Goal: Task Accomplishment & Management: Manage account settings

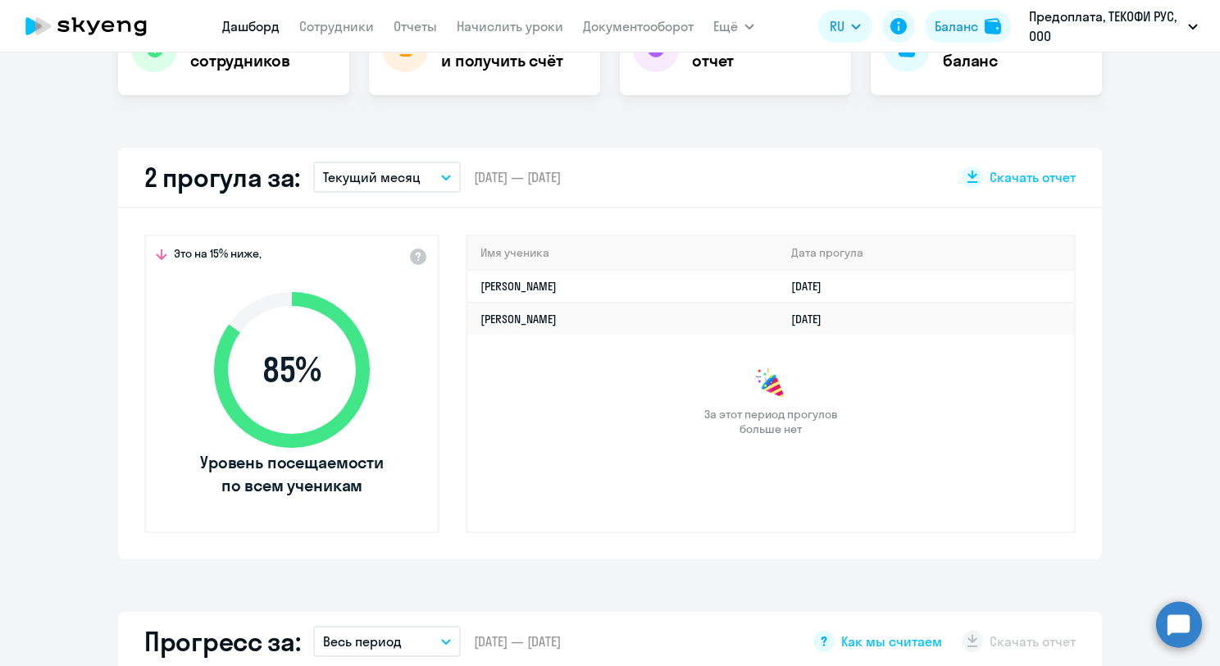
scroll to position [410, 0]
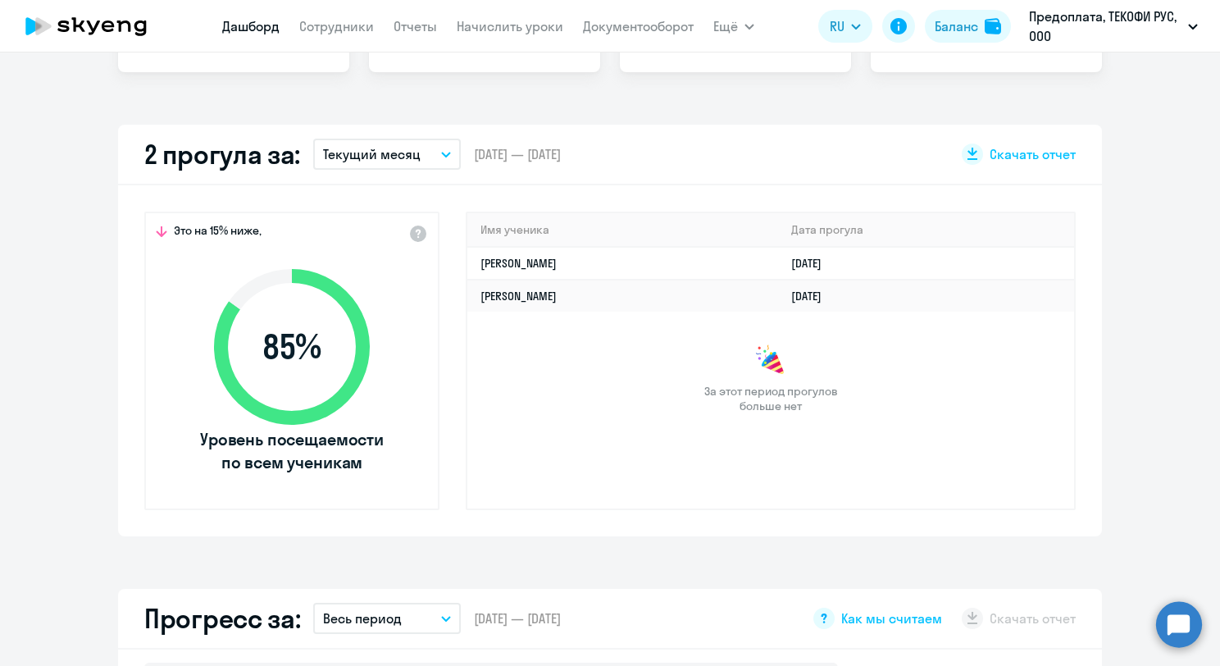
select select "30"
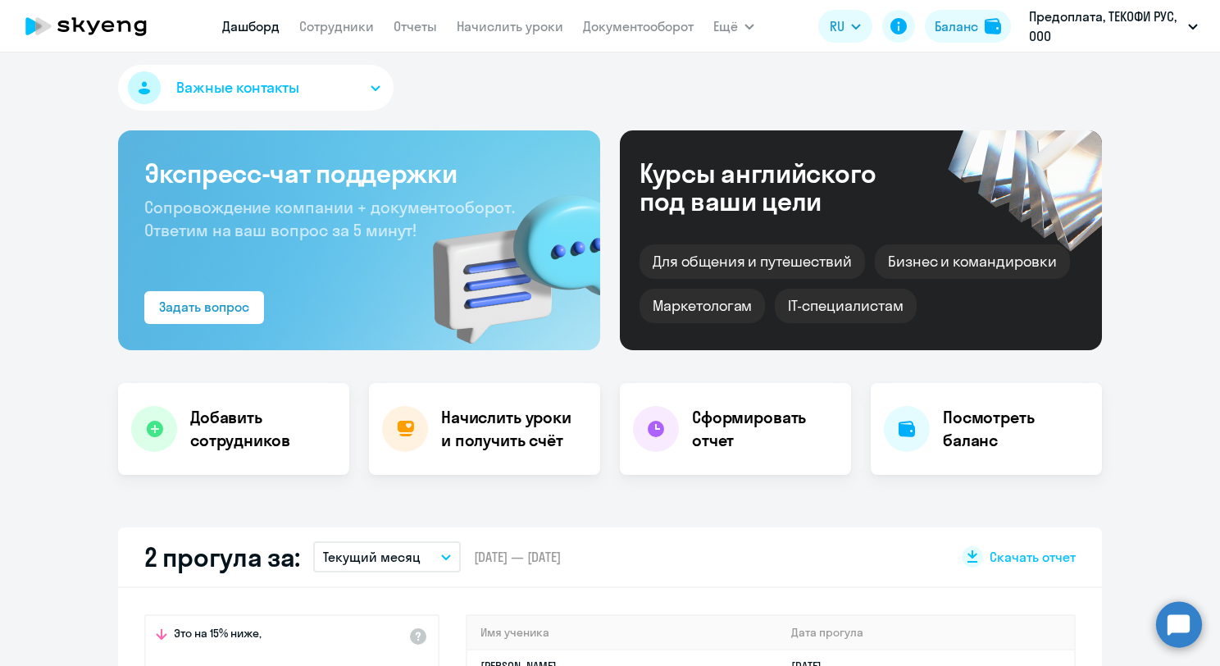
scroll to position [0, 0]
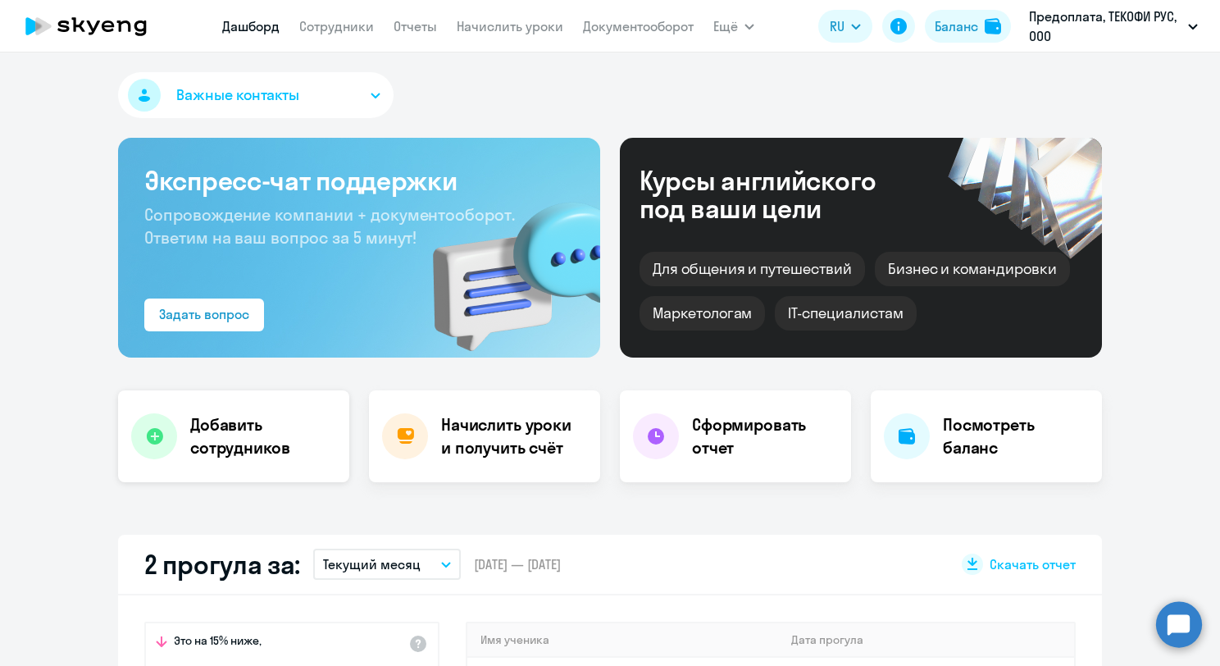
click at [235, 421] on h4 "Добавить сотрудников" at bounding box center [263, 436] width 146 height 46
select select "english_adult_not_native_speaker"
select select "3"
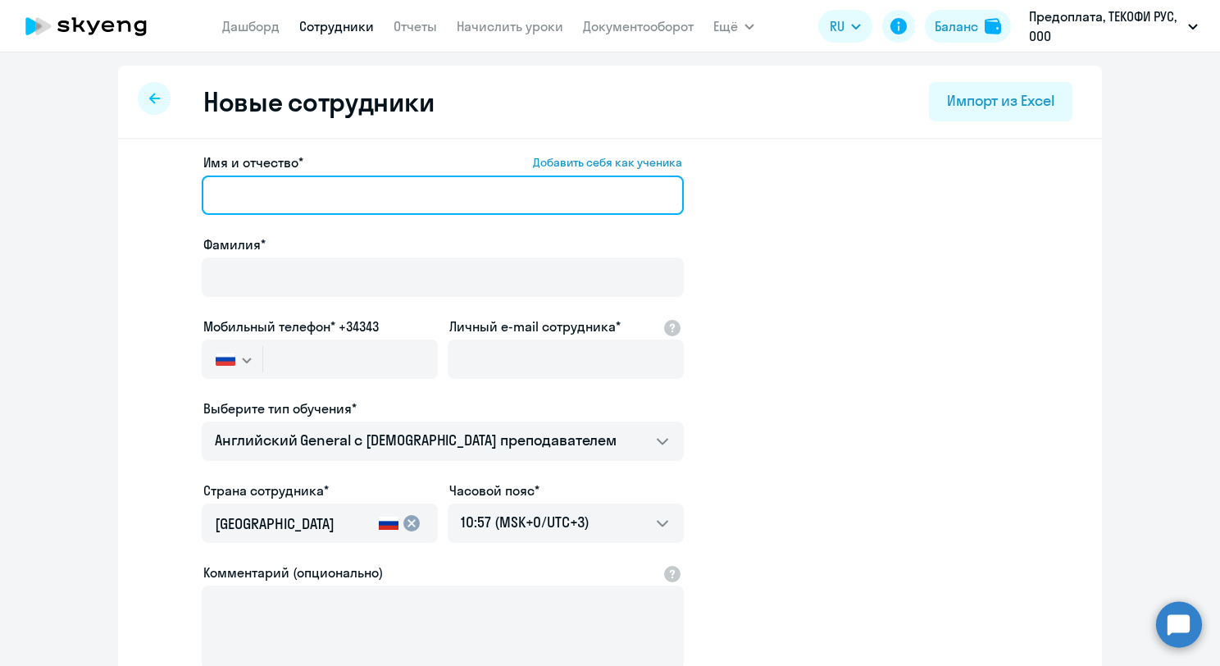
click at [321, 190] on input "Имя и отчество* Добавить себя как ученика" at bounding box center [443, 194] width 482 height 39
drag, startPoint x: 278, startPoint y: 194, endPoint x: 89, endPoint y: 184, distance: 189.7
click at [89, 184] on ng-component "Новые сотрудники Импорт из Excel Имя и отчество* Добавить себя как ученика [PER…" at bounding box center [610, 463] width 1220 height 794
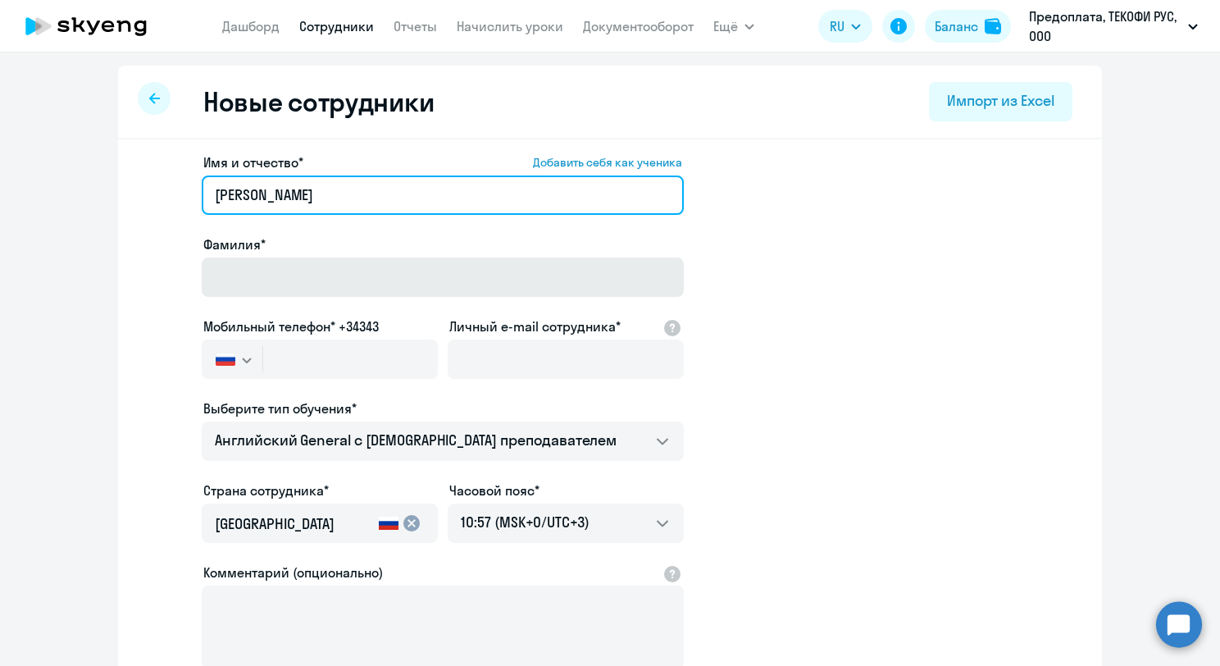
type input "[PERSON_NAME]"
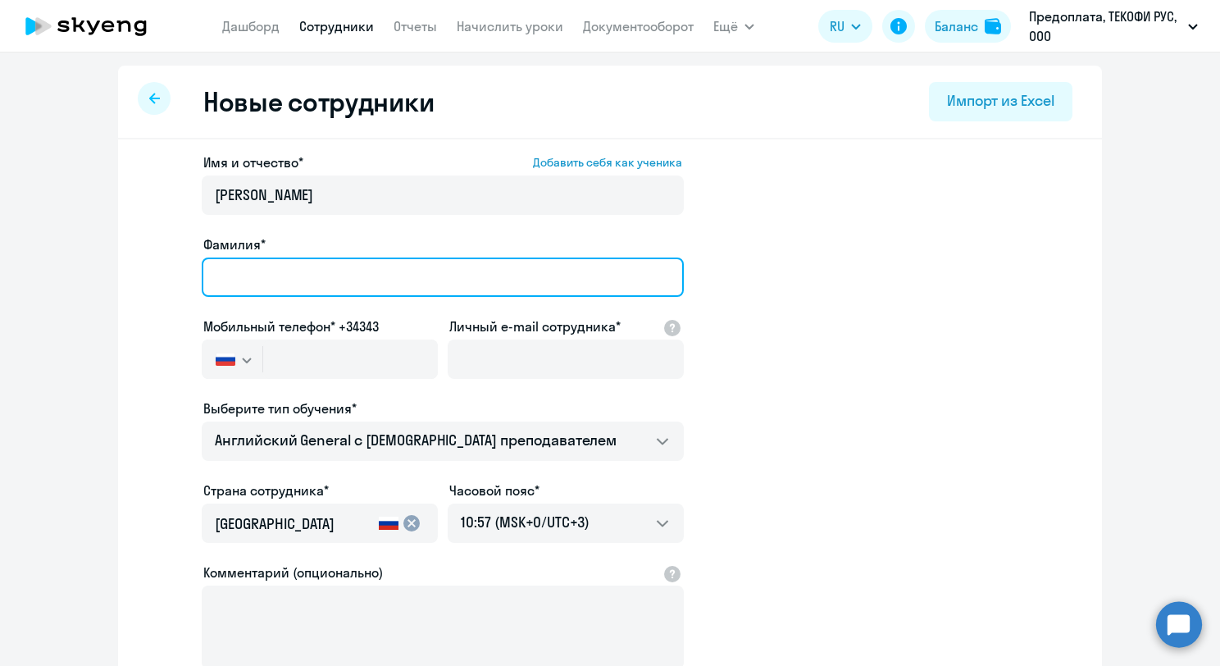
click at [247, 262] on input "Фамилия*" at bounding box center [443, 276] width 482 height 39
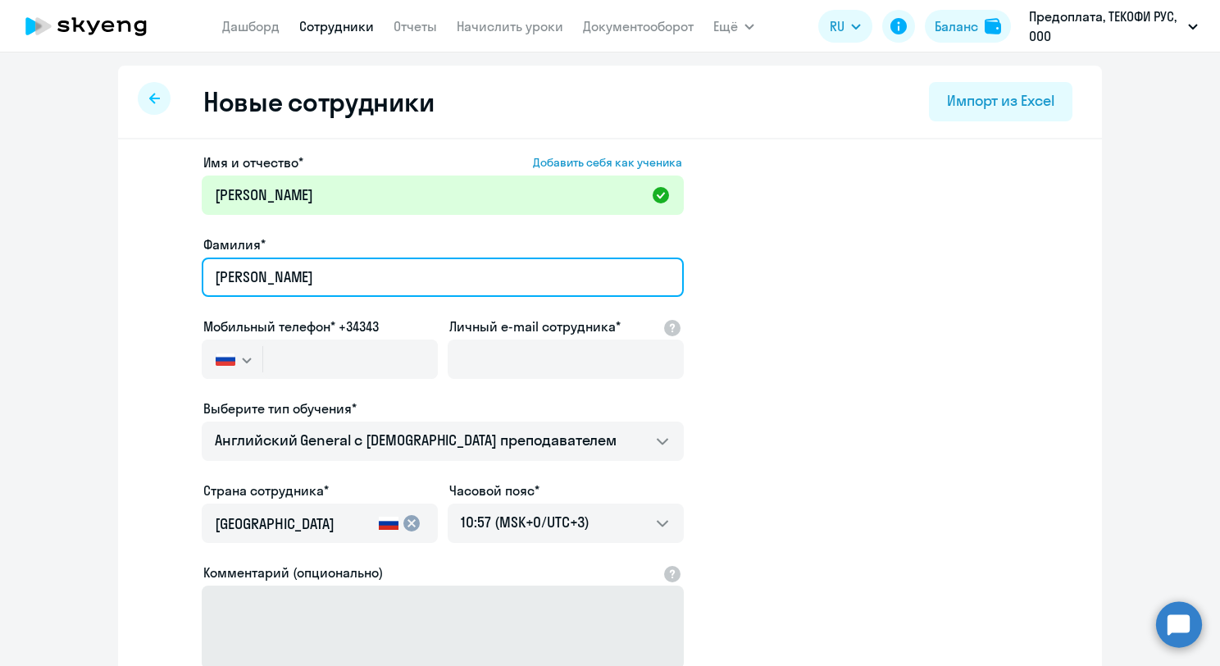
type input "[PERSON_NAME]"
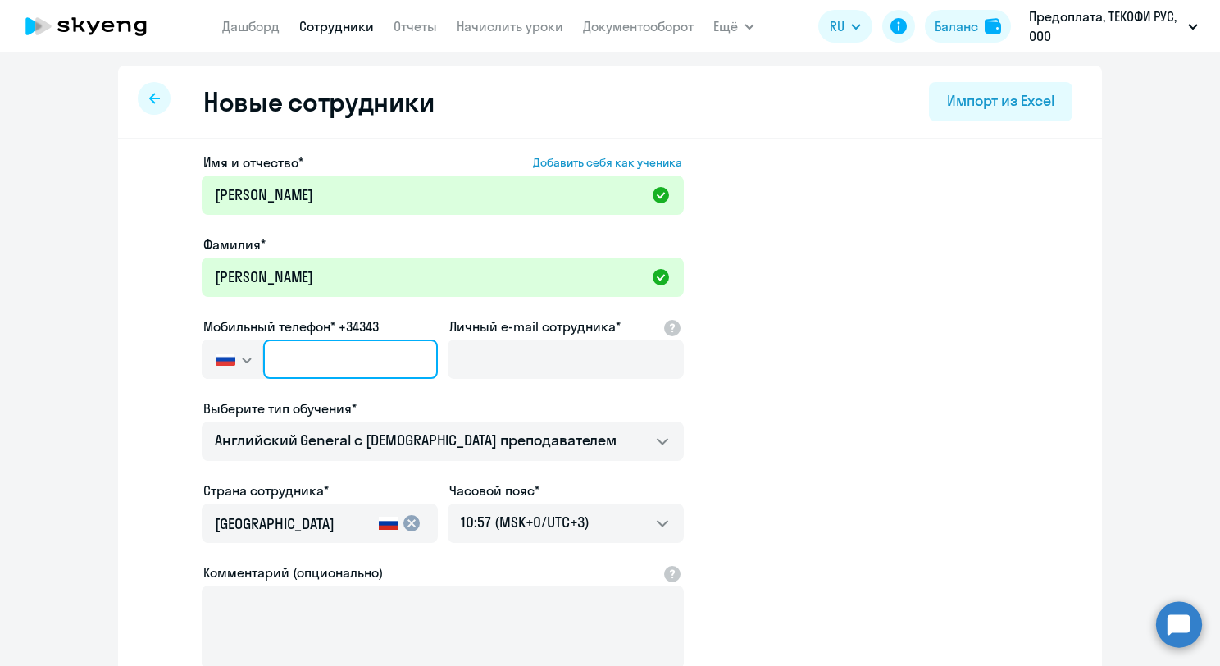
click at [286, 364] on input "text" at bounding box center [350, 358] width 175 height 39
paste input "[PHONE_NUMBER]"
type input "[PHONE_NUMBER]"
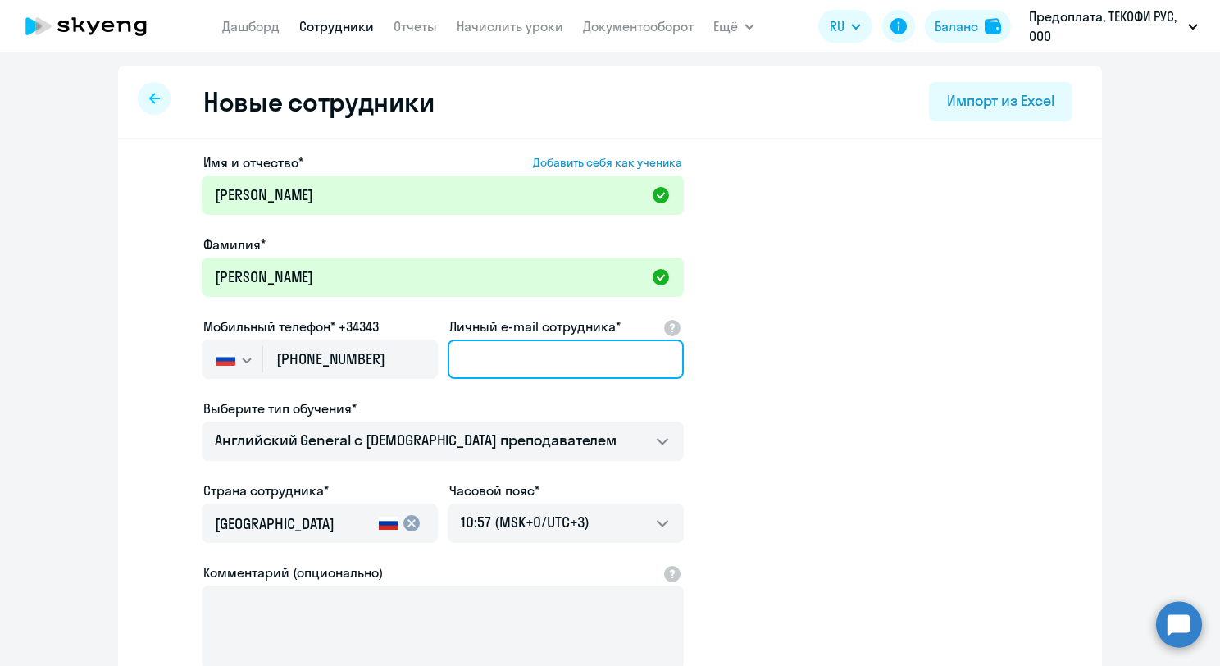
click at [483, 358] on input "Личный e-mail сотрудника*" at bounding box center [566, 358] width 236 height 39
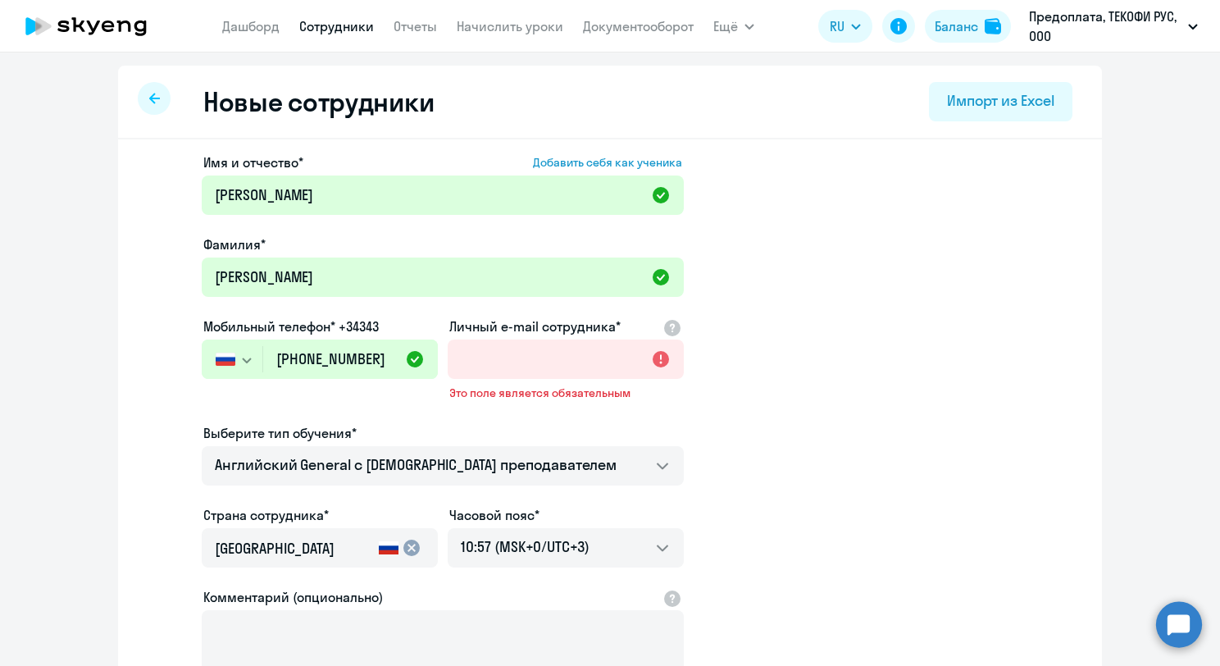
click at [990, 330] on app-new-student-form "Имя и отчество* Добавить себя как ученика [PERSON_NAME]* [PERSON_NAME] Мобильны…" at bounding box center [609, 457] width 931 height 609
click at [567, 346] on input "Личный e-mail сотрудника*" at bounding box center [566, 358] width 236 height 39
paste input "[EMAIL_ADDRESS][DOMAIN_NAME]"
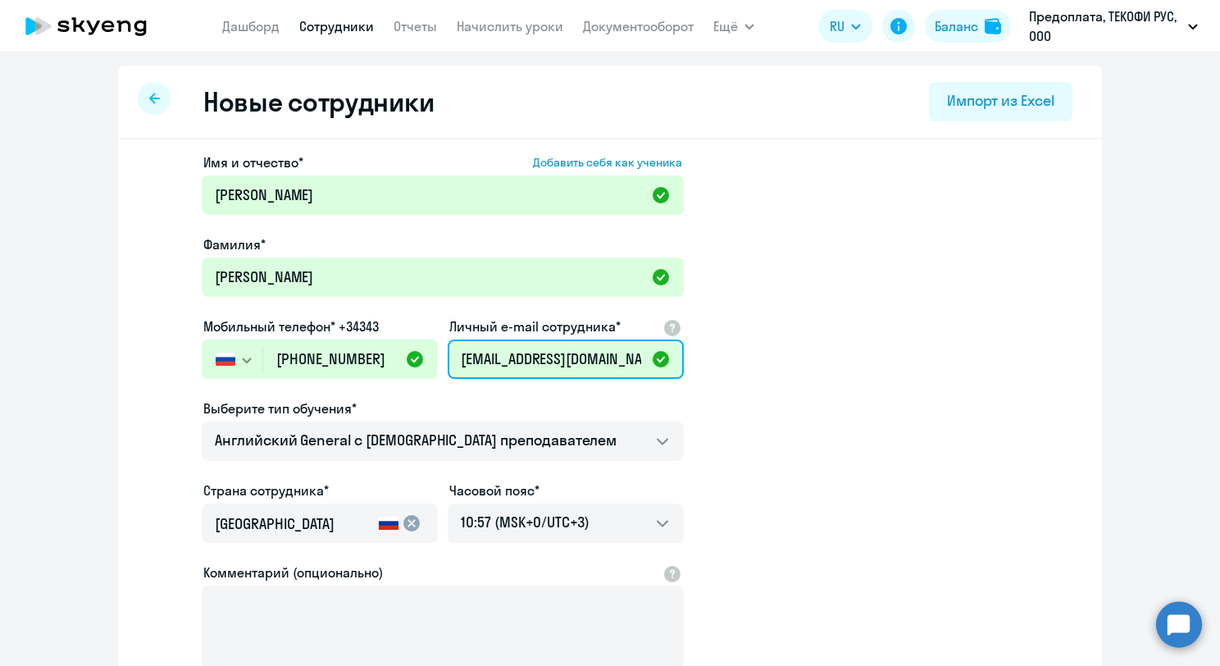
type input "[EMAIL_ADDRESS][DOMAIN_NAME]"
click at [782, 349] on app-new-student-form "Имя и отчество* Добавить себя как ученика [PERSON_NAME]* [PERSON_NAME] Мобильны…" at bounding box center [609, 445] width 931 height 585
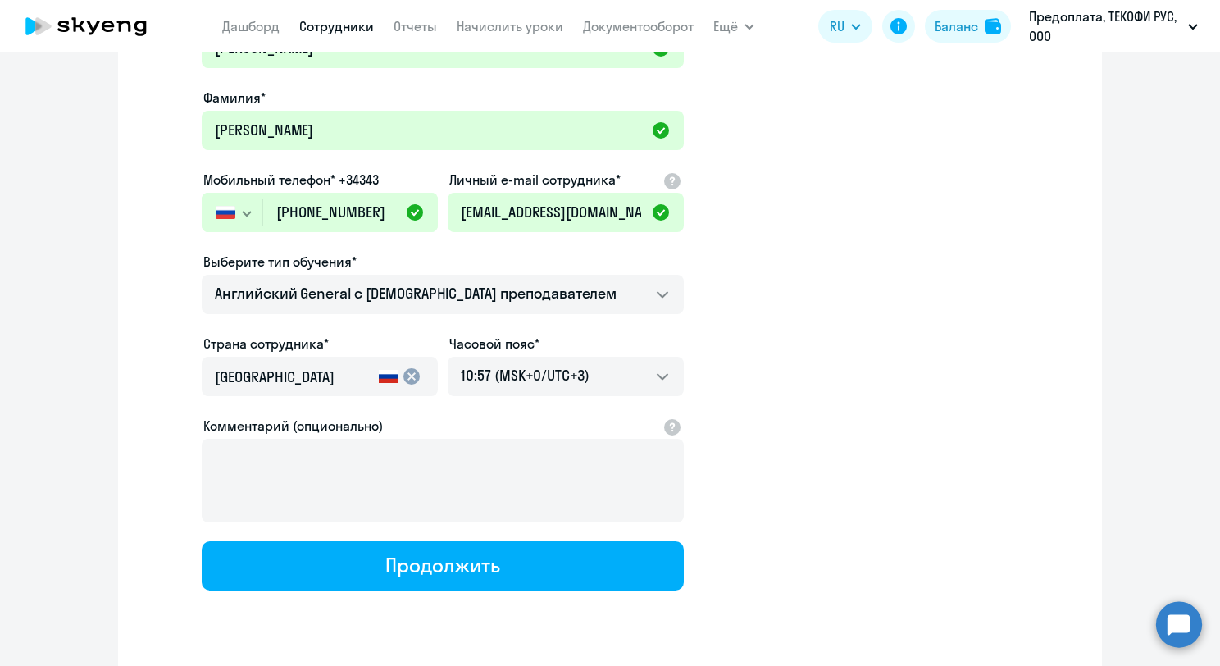
scroll to position [164, 0]
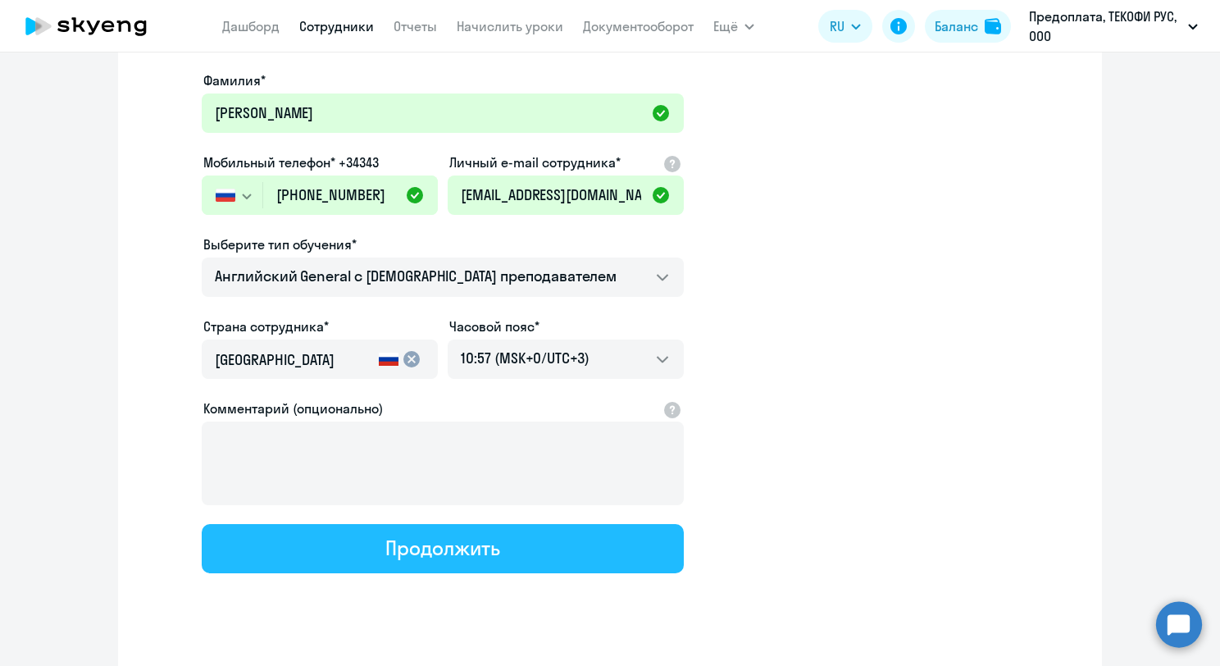
drag, startPoint x: 471, startPoint y: 553, endPoint x: 449, endPoint y: 562, distance: 23.1
click at [471, 558] on button "Продолжить" at bounding box center [443, 548] width 482 height 49
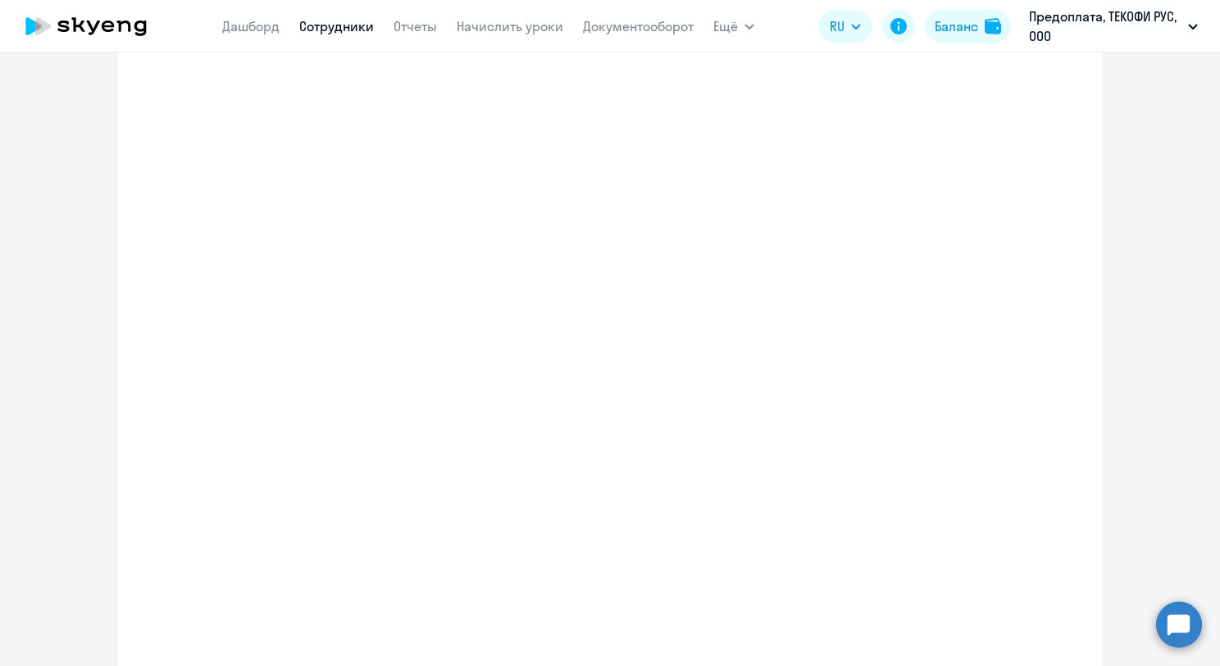
select select "english_adult_not_native_speaker"
select select "3"
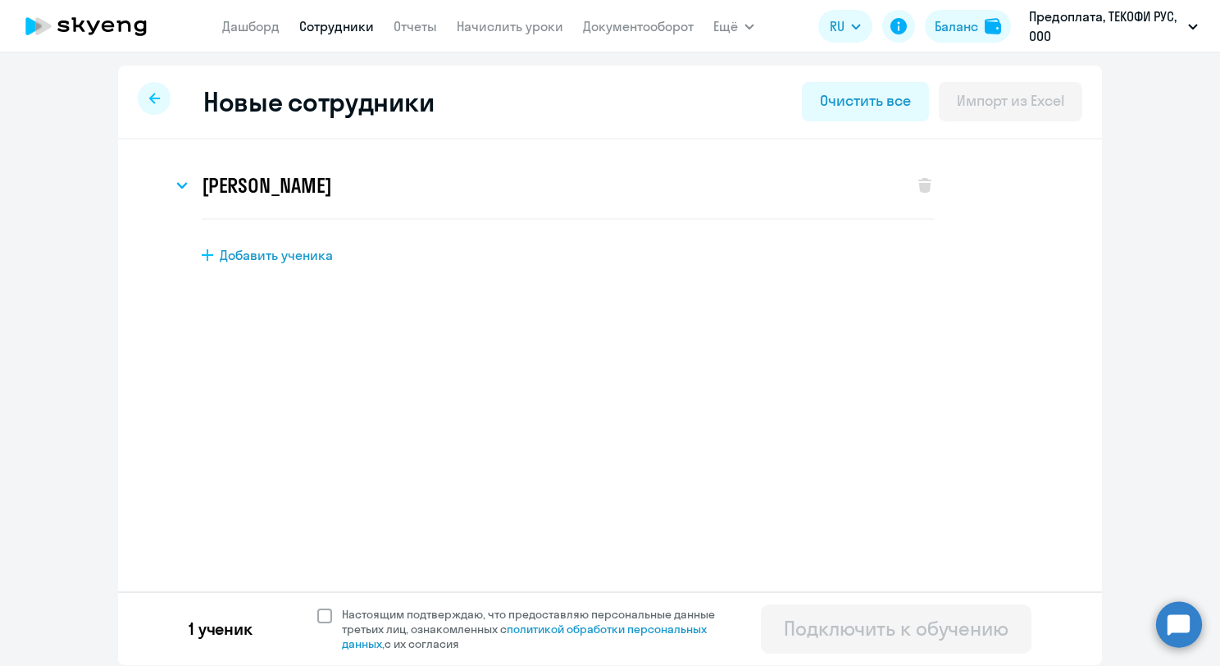
click at [320, 612] on span at bounding box center [324, 615] width 15 height 15
click at [317, 607] on input "Настоящим подтверждаю, что предоставляю персональные данные третьих лиц, ознако…" at bounding box center [316, 606] width 1 height 1
checkbox input "true"
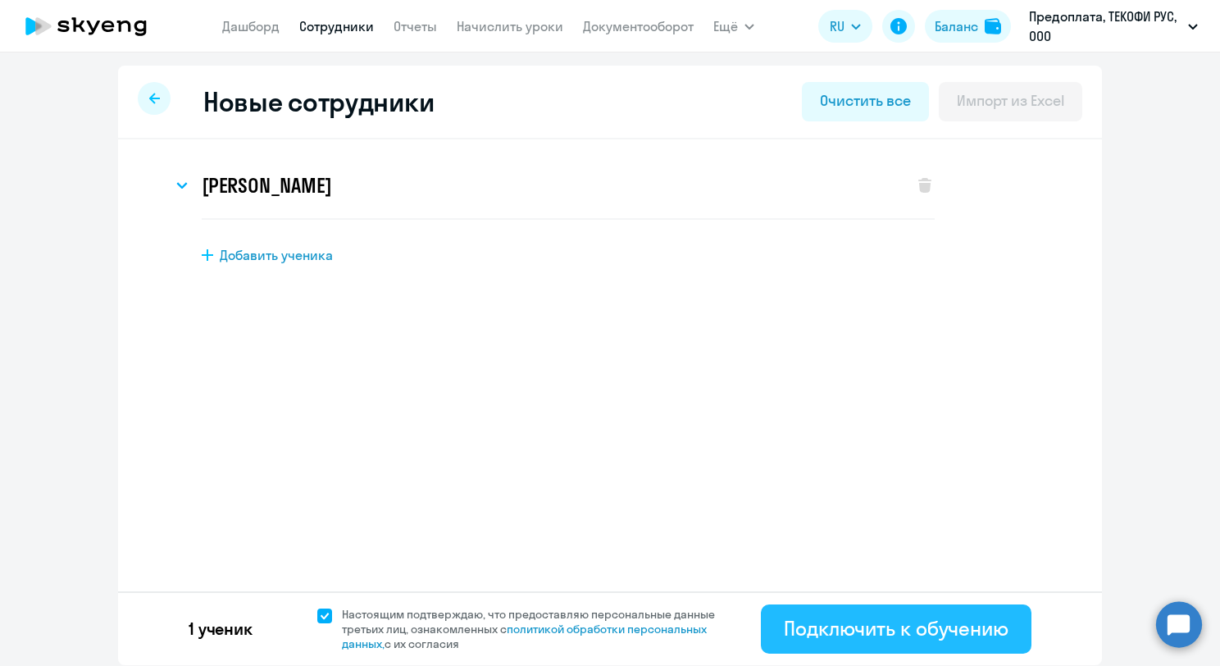
click at [886, 626] on div "Подключить к обучению" at bounding box center [896, 628] width 225 height 26
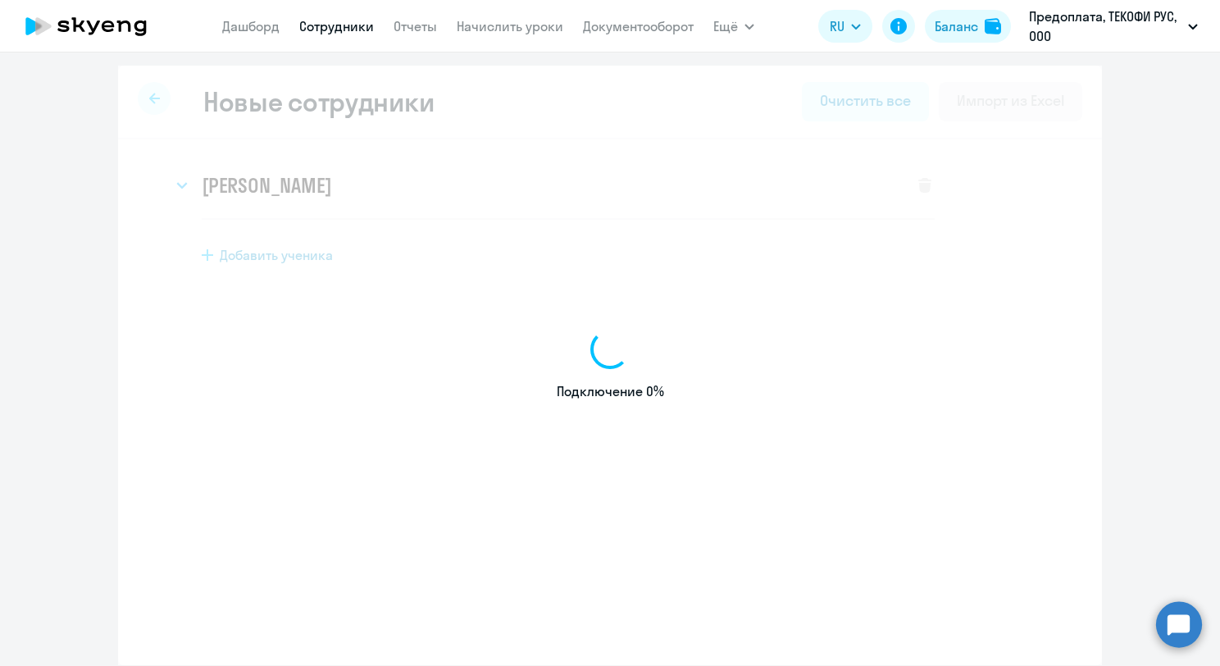
select select "english_adult_not_native_speaker"
select select "3"
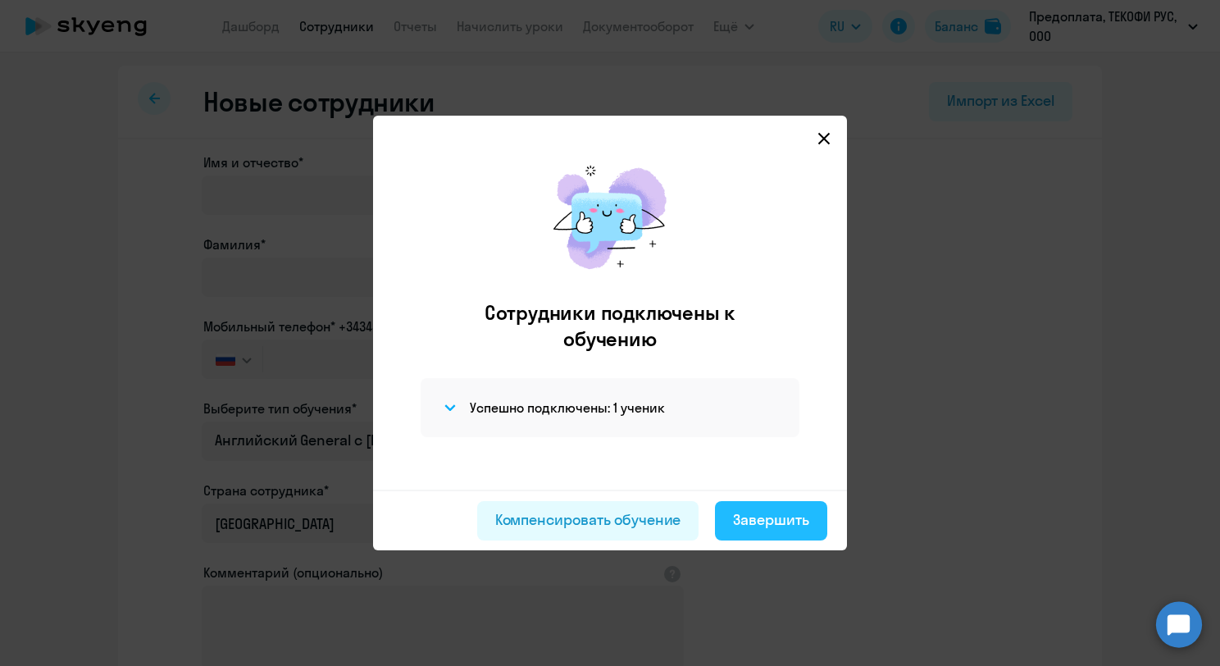
click at [777, 526] on div "Завершить" at bounding box center [771, 519] width 76 height 21
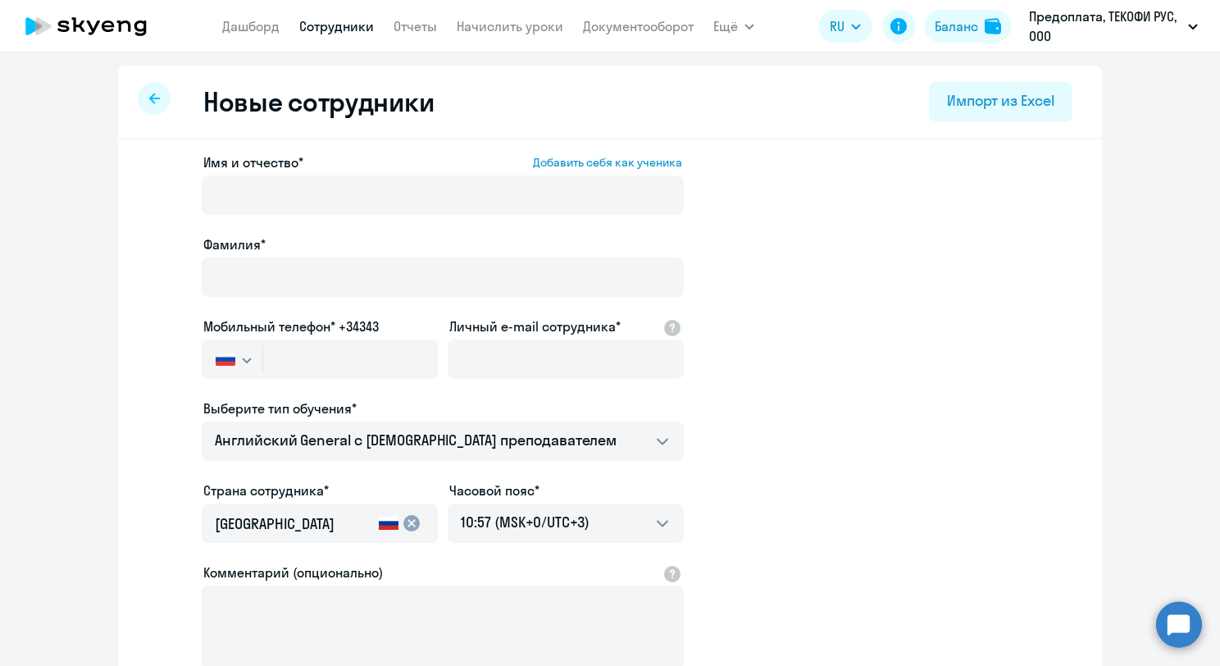
select select "30"
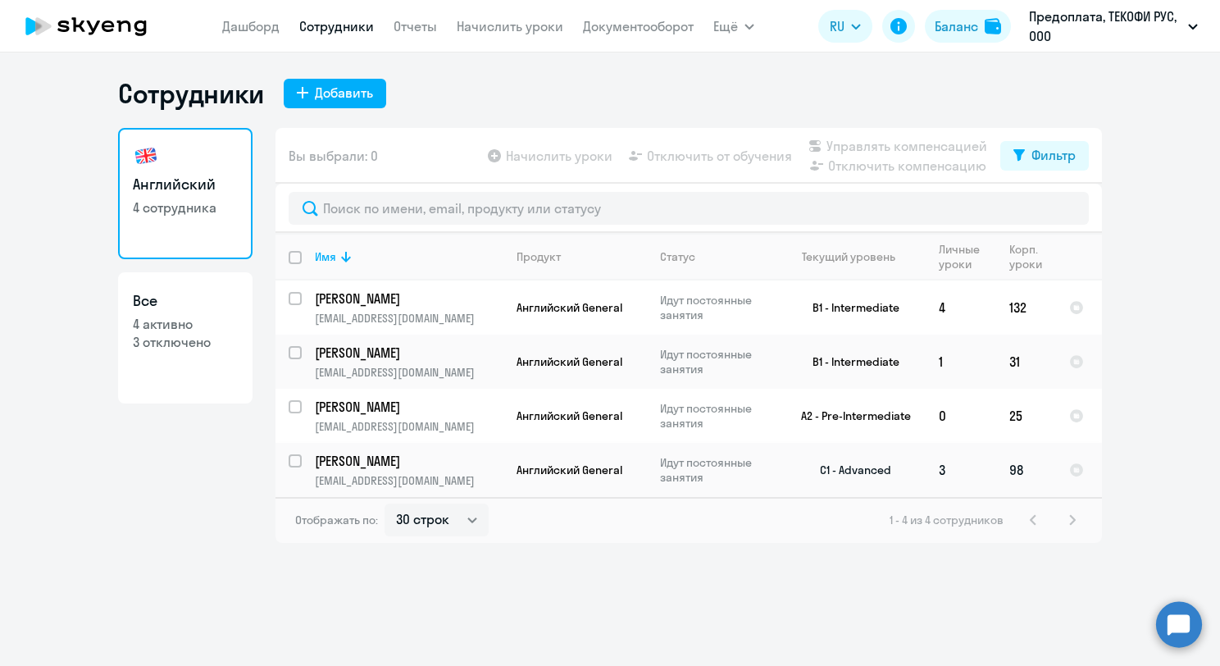
click at [480, 464] on p "[PERSON_NAME]" at bounding box center [407, 461] width 185 height 18
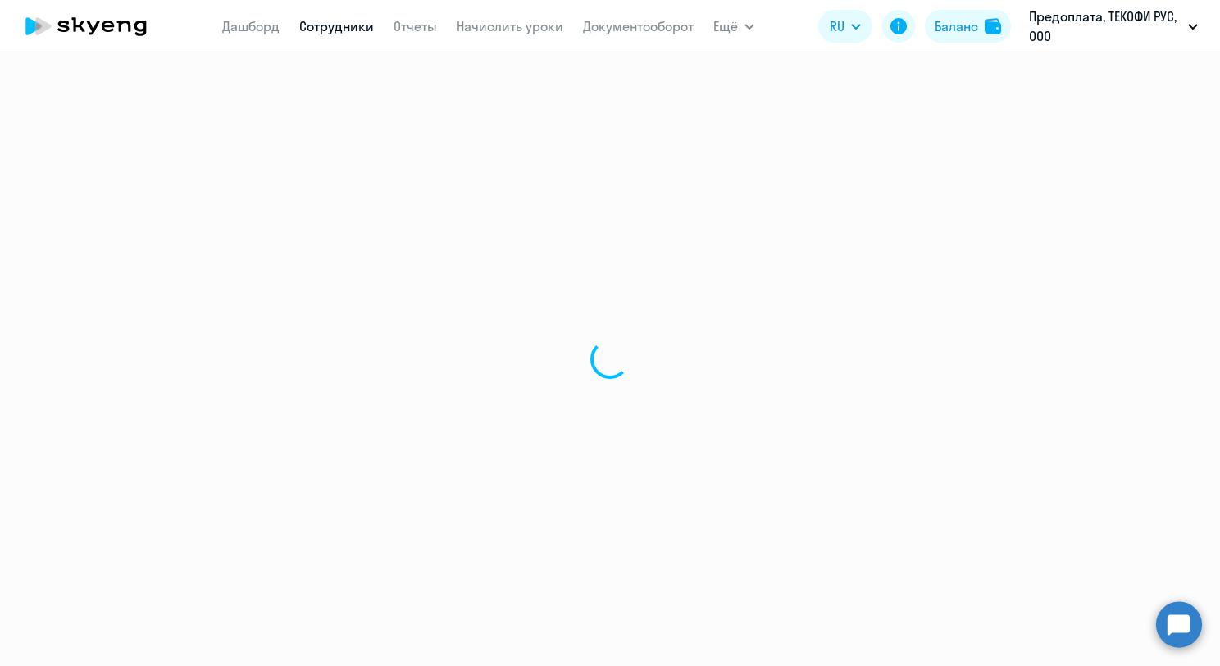
select select "english"
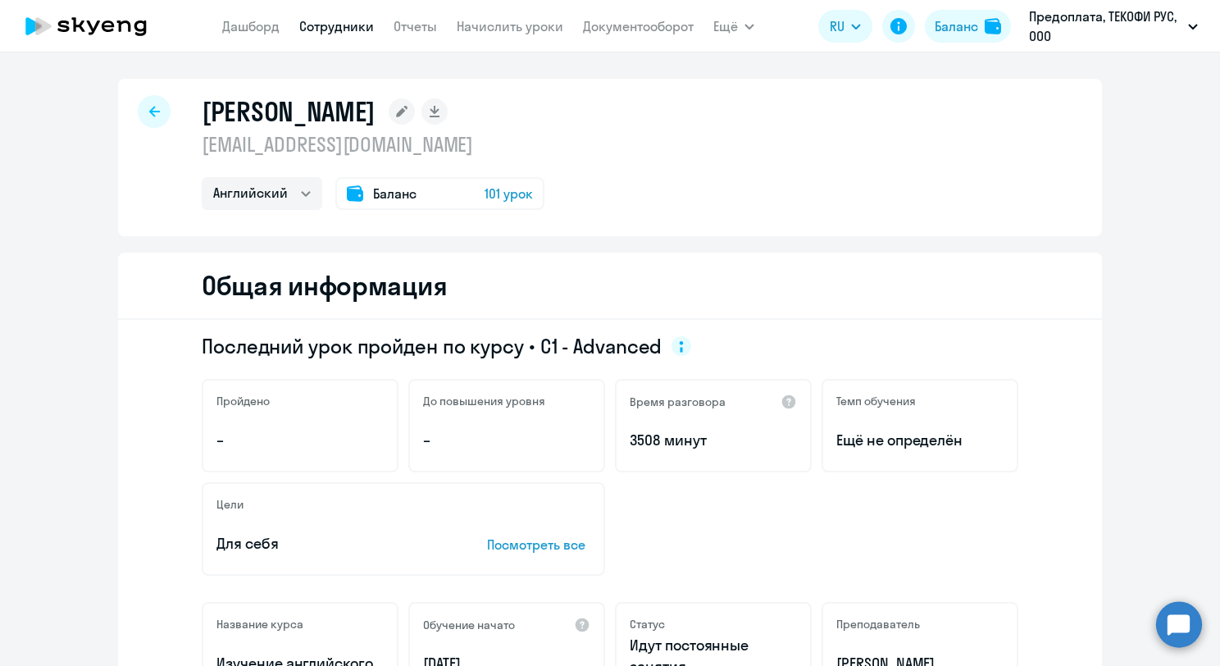
click at [418, 182] on div "Баланс 101 урок" at bounding box center [439, 193] width 209 height 33
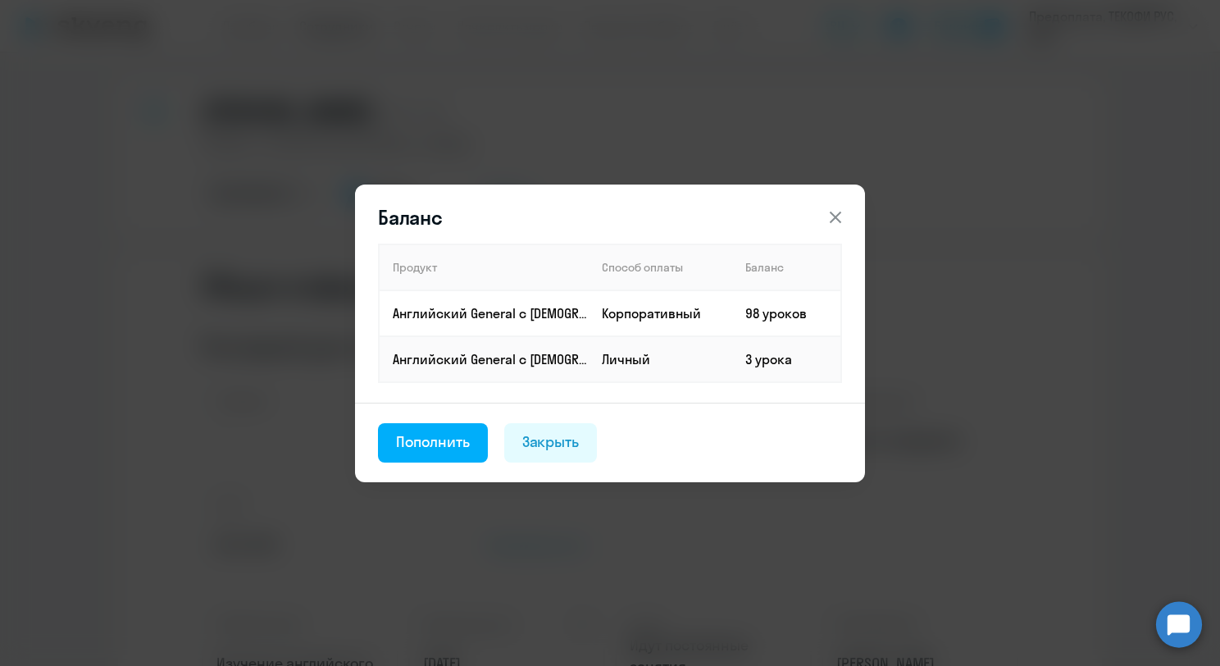
drag, startPoint x: 836, startPoint y: 214, endPoint x: 823, endPoint y: 230, distance: 21.0
click at [836, 213] on icon at bounding box center [836, 217] width 20 height 20
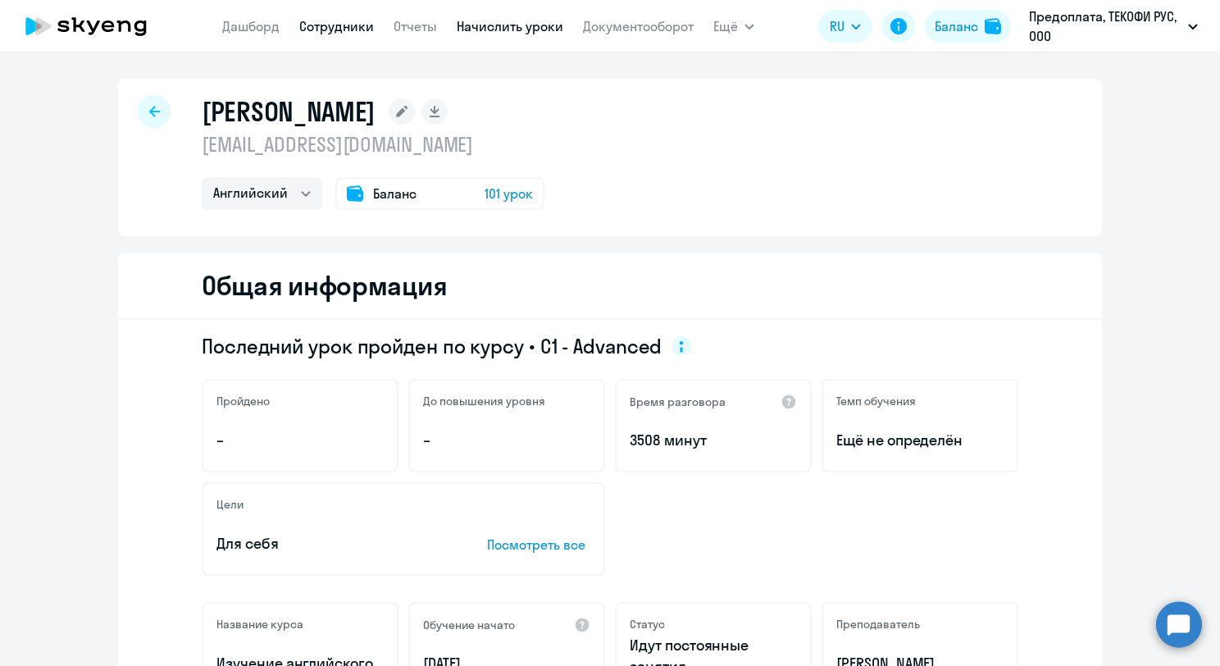
click at [469, 25] on link "Начислить уроки" at bounding box center [510, 26] width 107 height 16
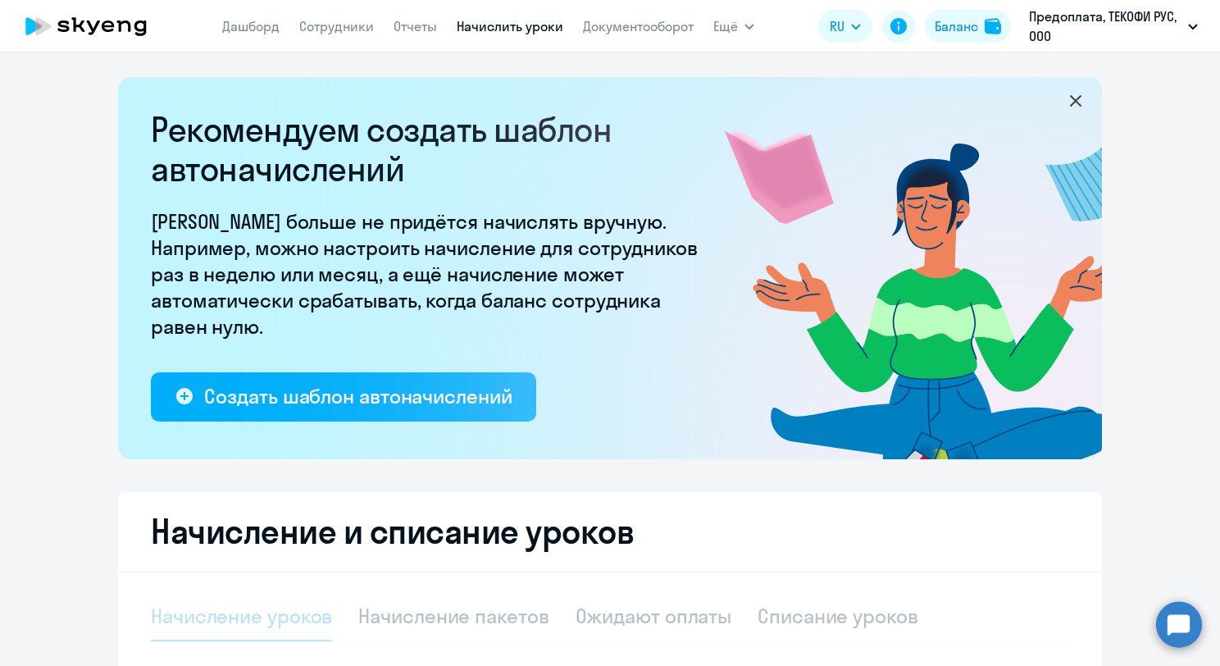
select select "10"
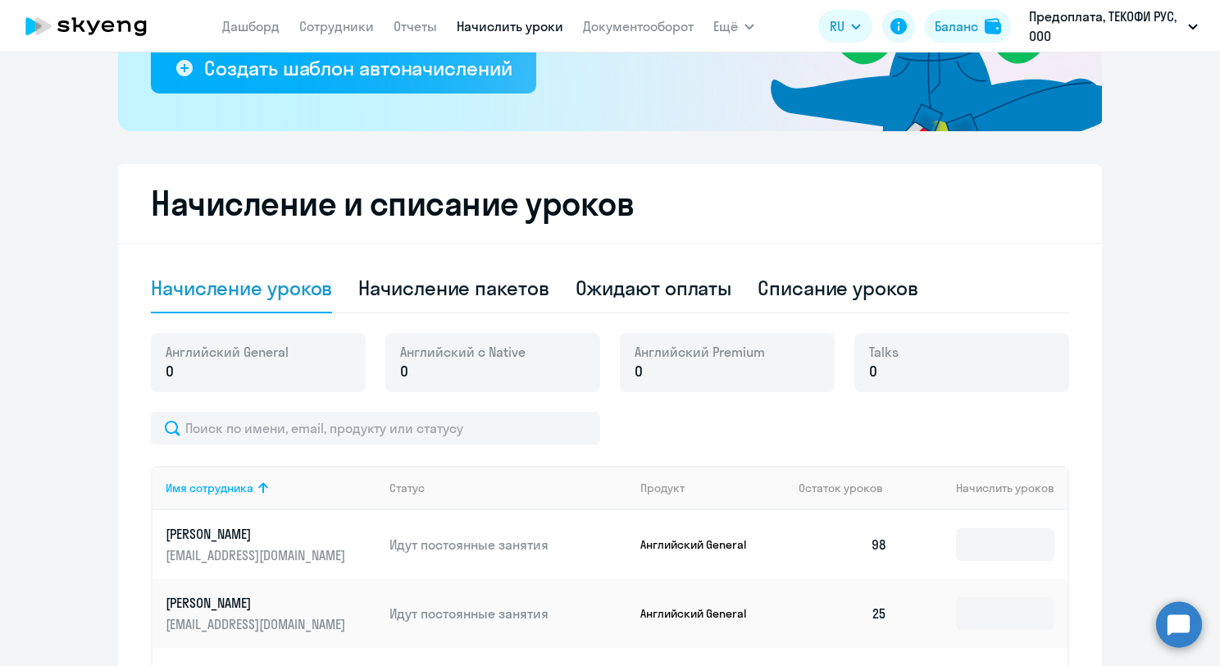
scroll to position [492, 0]
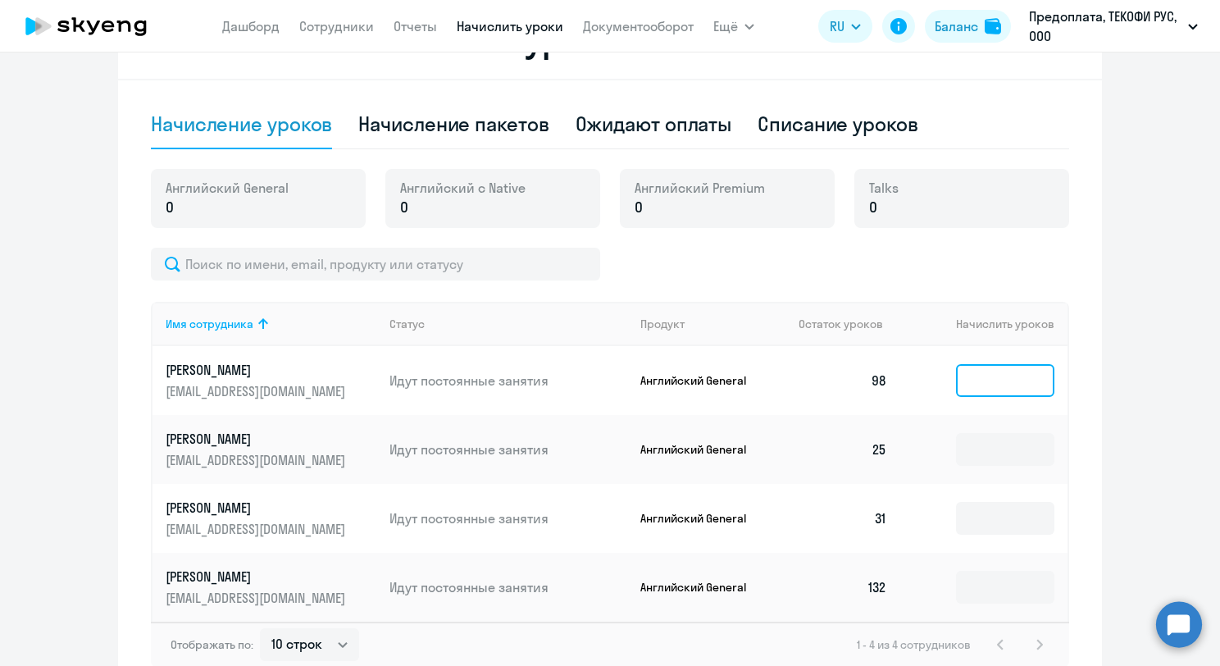
click at [994, 384] on input at bounding box center [1005, 380] width 98 height 33
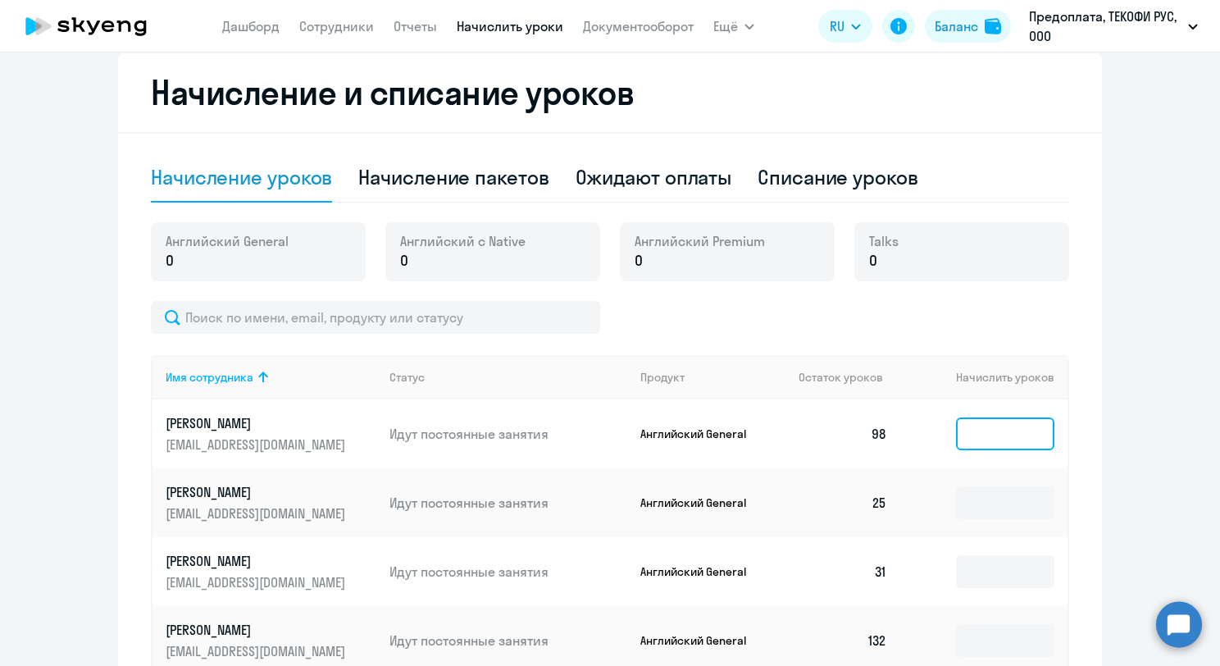
scroll to position [410, 0]
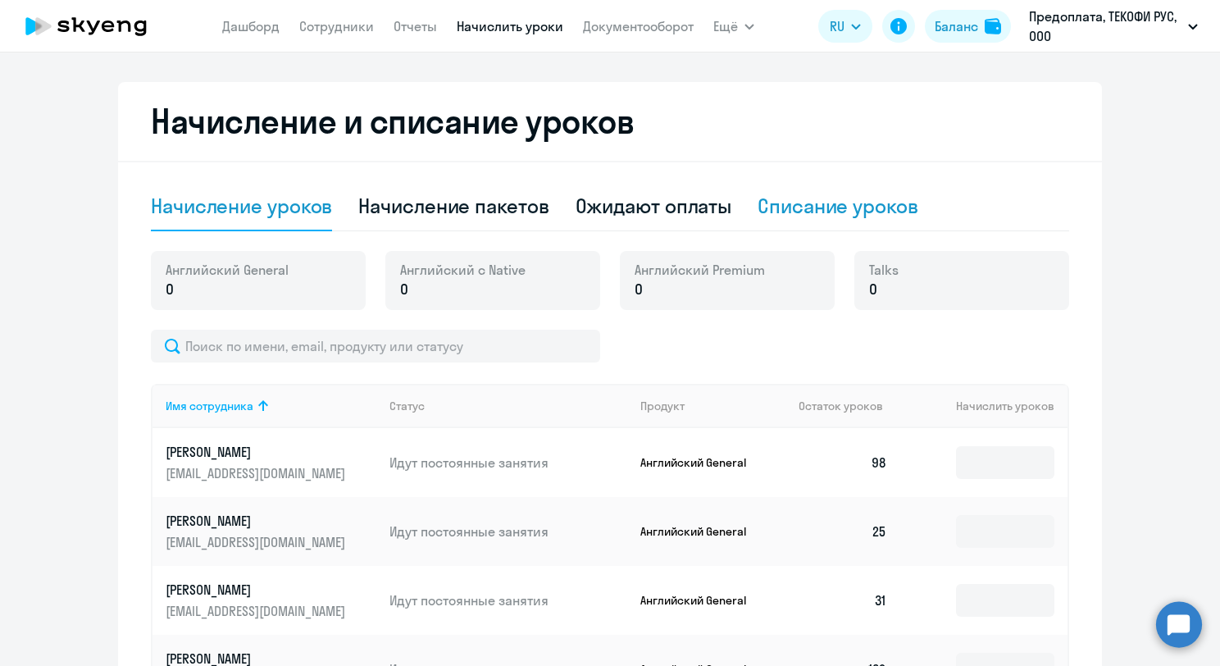
click at [880, 209] on div "Списание уроков" at bounding box center [838, 206] width 161 height 26
select select "10"
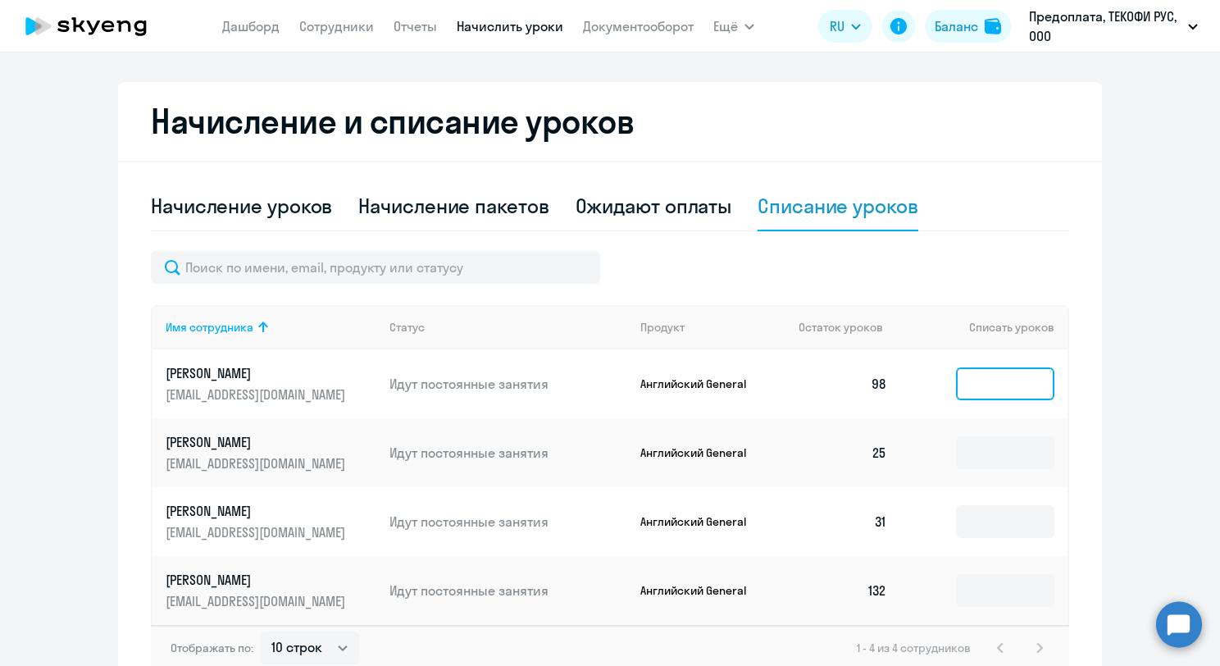
click at [987, 381] on input at bounding box center [1005, 383] width 98 height 33
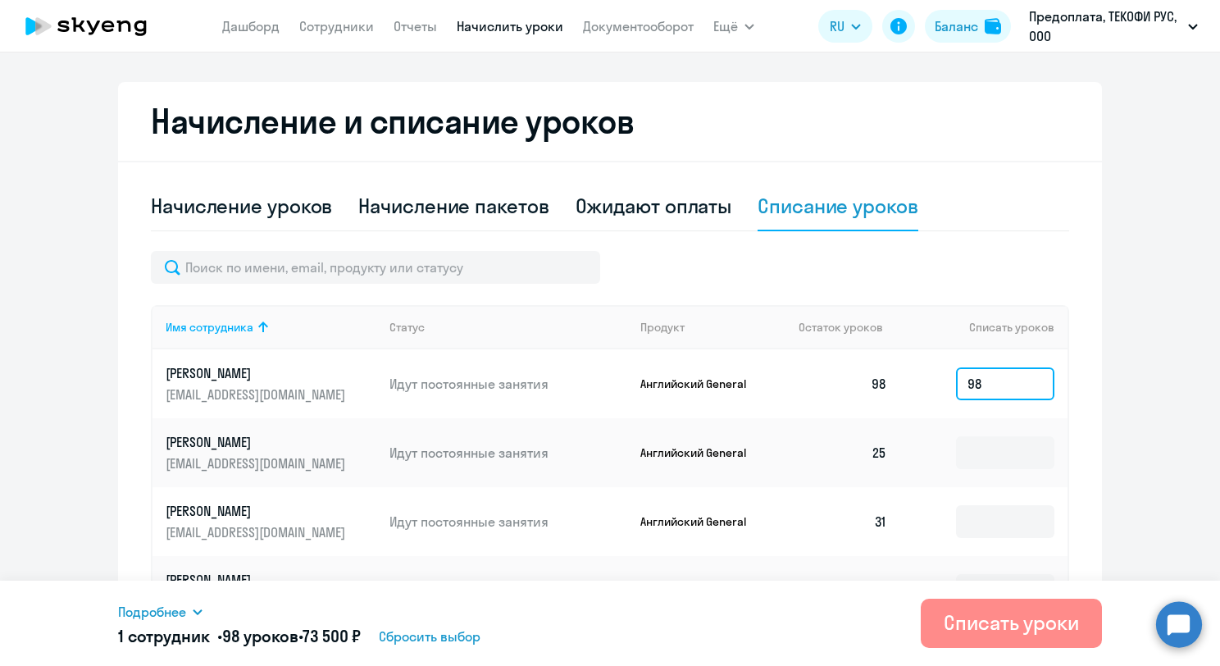
type input "98"
click at [1063, 618] on div "Списать уроки" at bounding box center [1011, 622] width 135 height 26
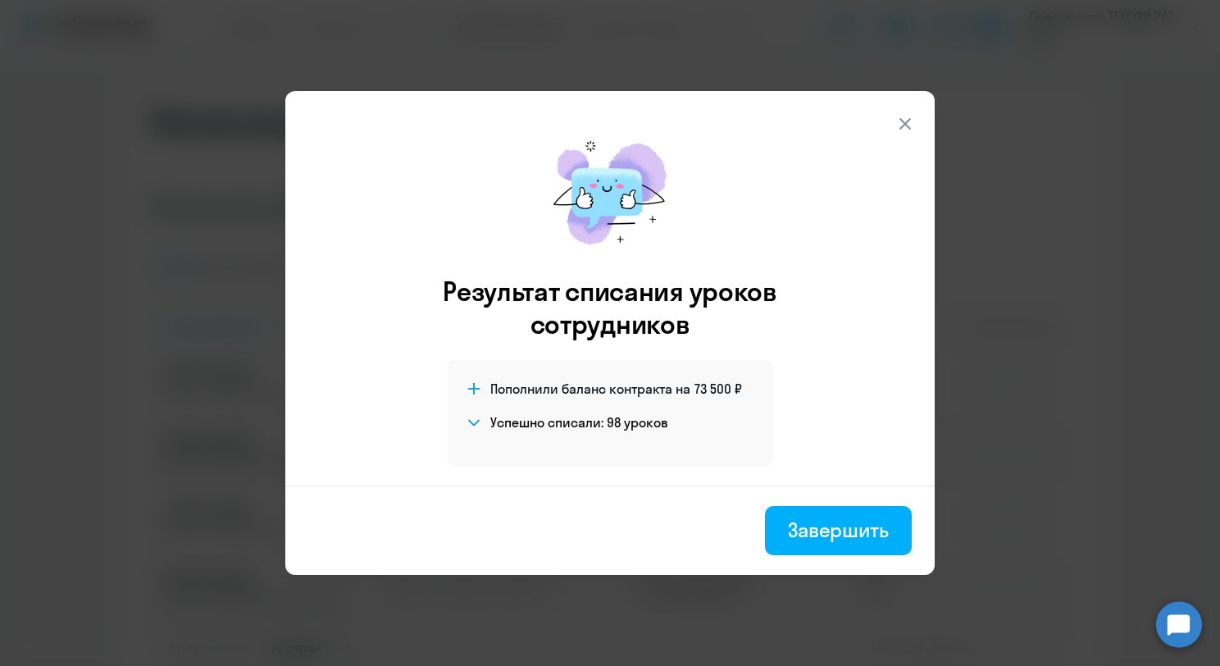
click at [469, 423] on icon at bounding box center [473, 422] width 11 height 7
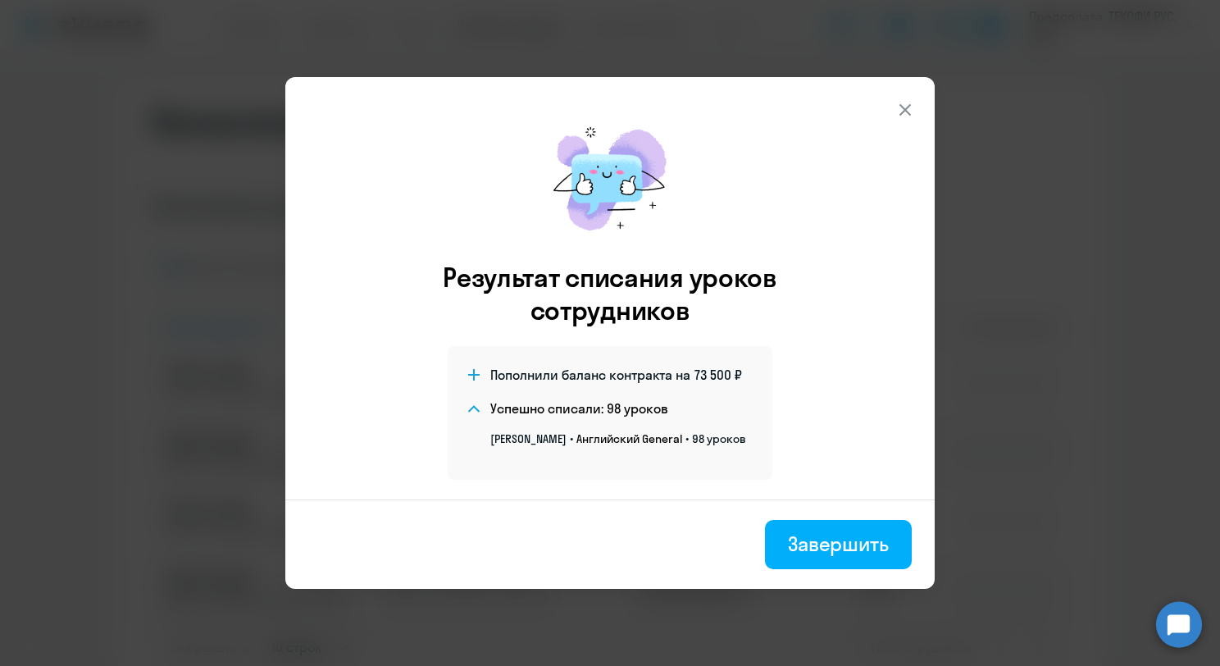
click at [914, 103] on icon at bounding box center [905, 110] width 20 height 20
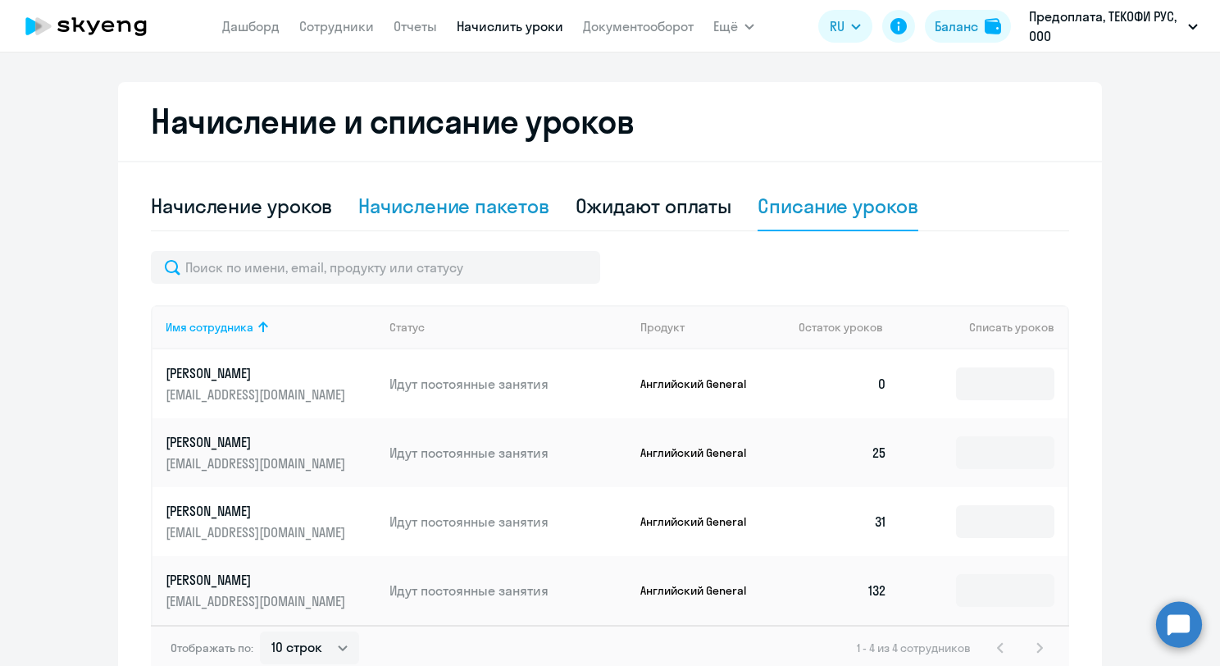
click at [525, 203] on div "Начисление пакетов" at bounding box center [453, 206] width 190 height 26
select select "10"
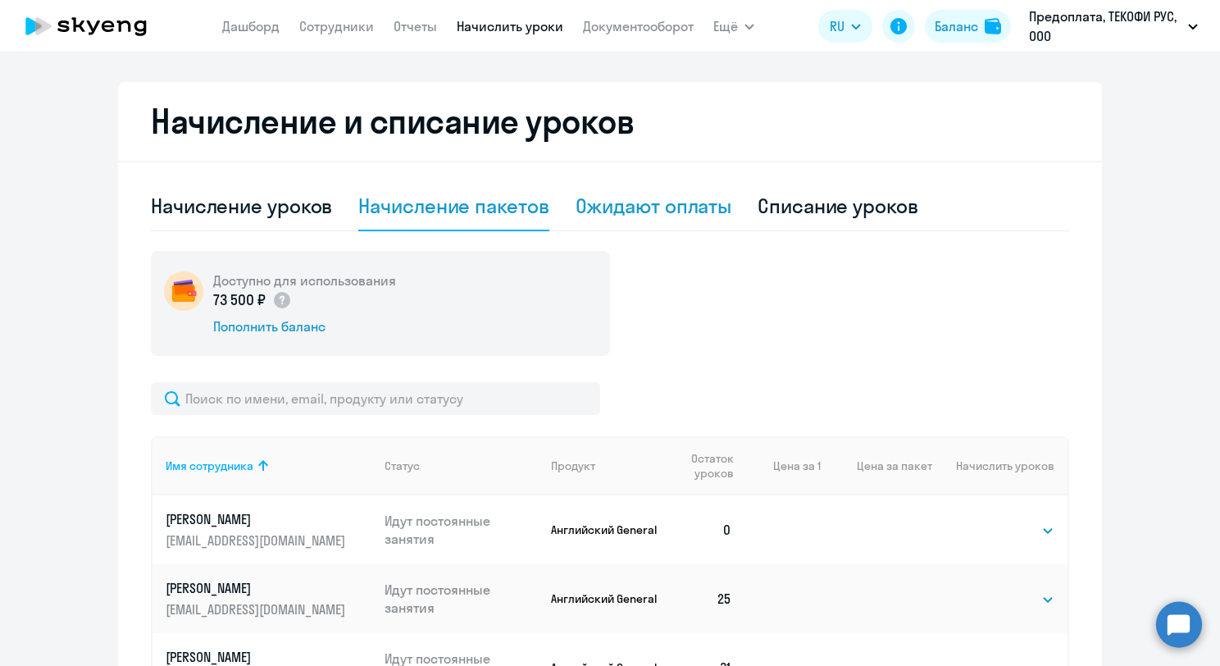
click at [600, 201] on div "Ожидают оплаты" at bounding box center [654, 206] width 157 height 26
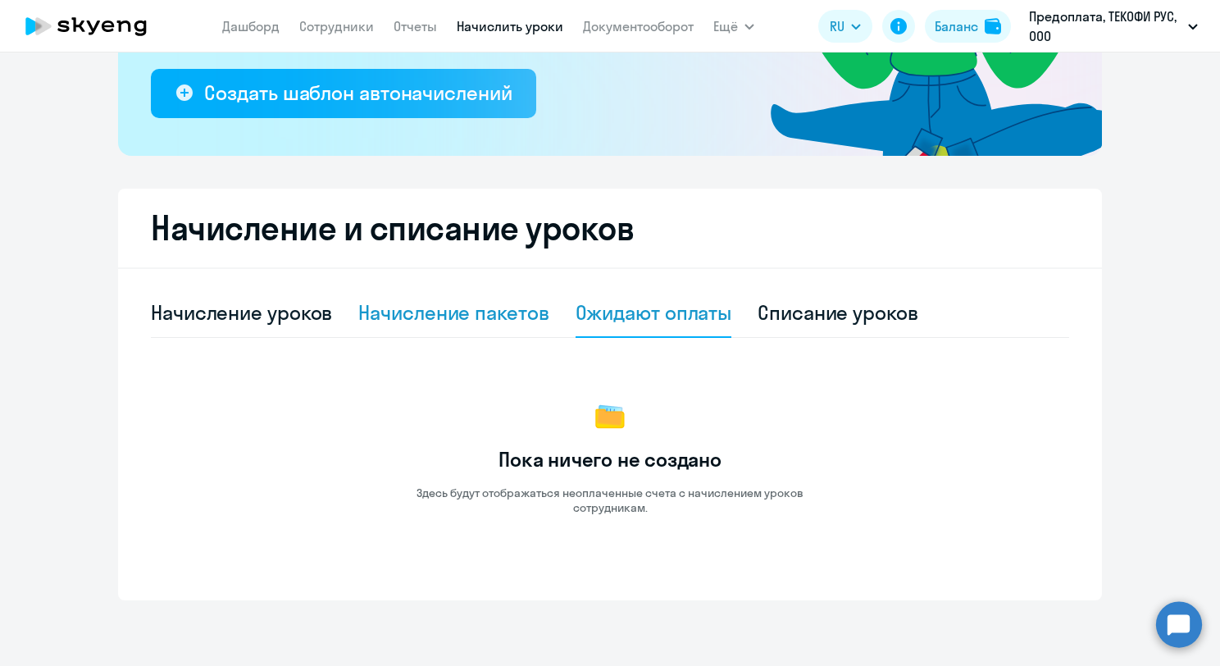
click at [501, 316] on div "Начисление пакетов" at bounding box center [453, 312] width 190 height 26
select select "10"
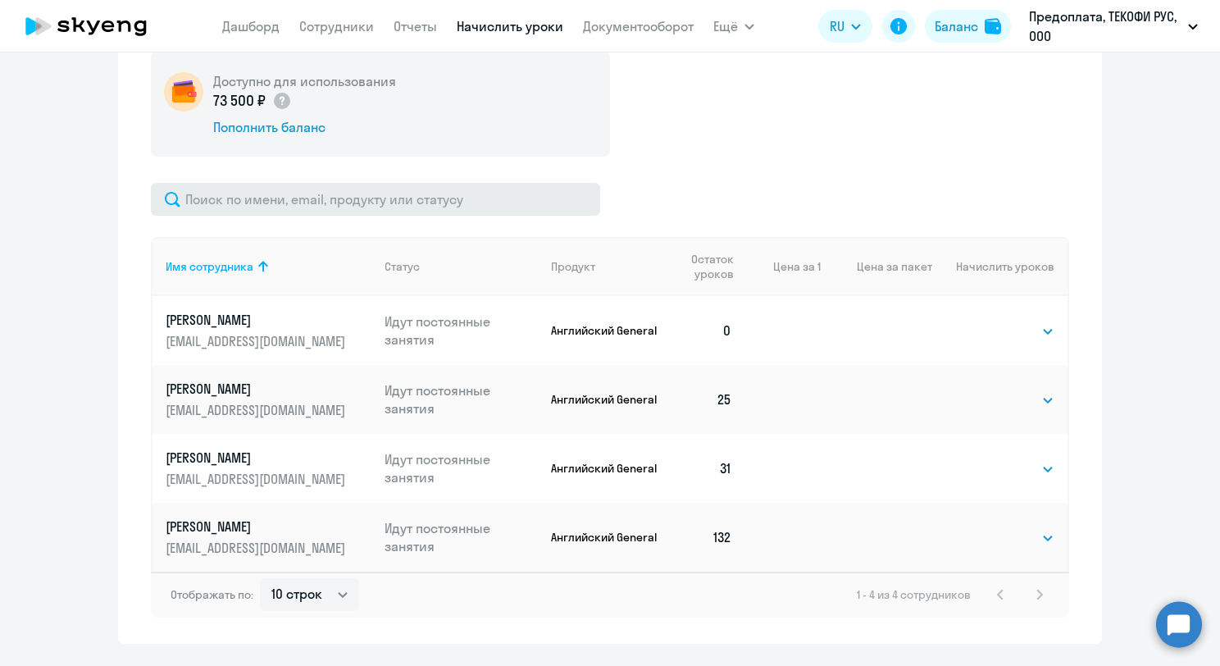
scroll to position [571, 0]
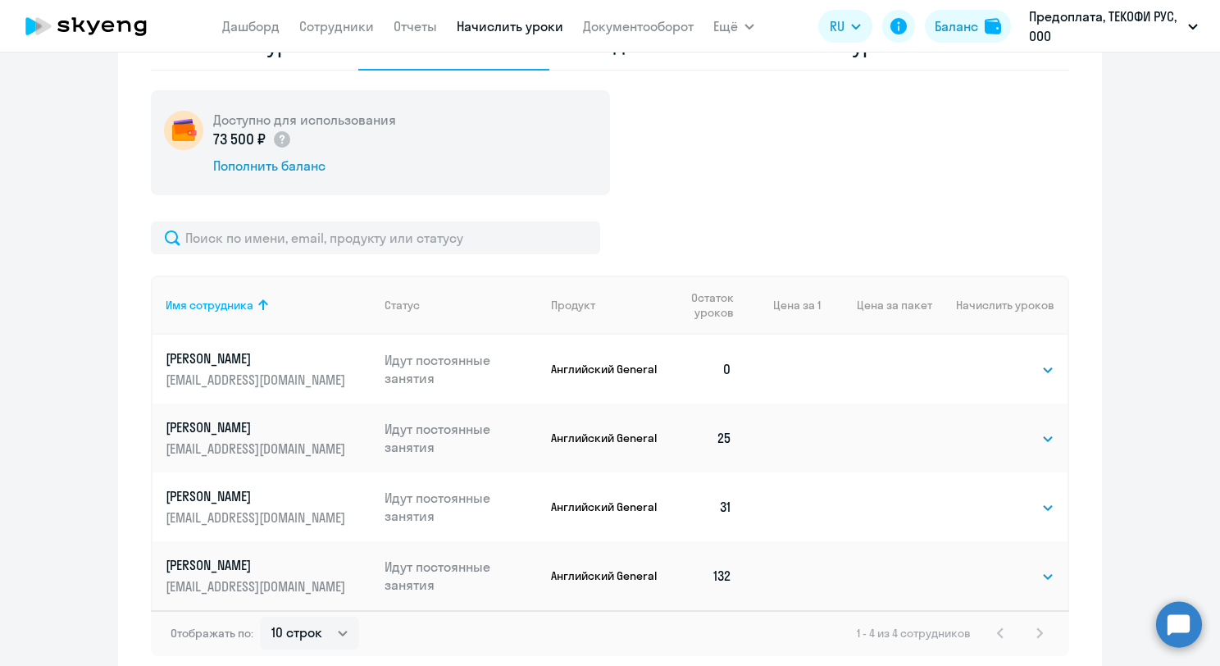
click at [1177, 631] on circle at bounding box center [1179, 624] width 46 height 46
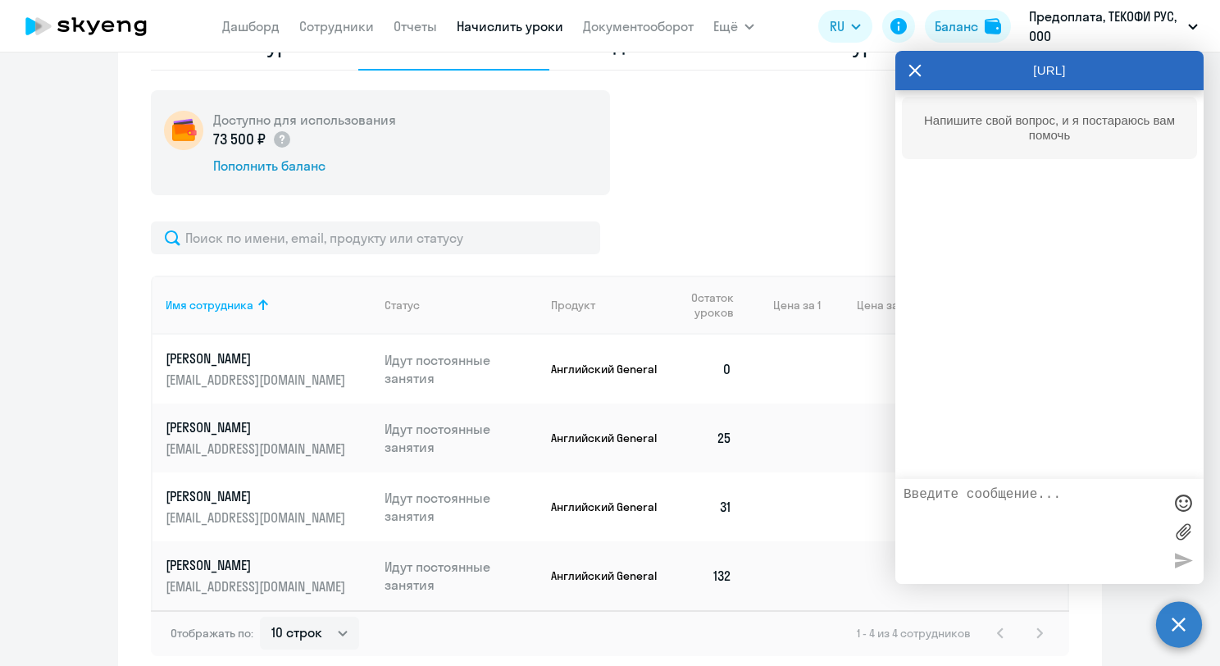
click at [1007, 525] on textarea at bounding box center [1033, 531] width 259 height 89
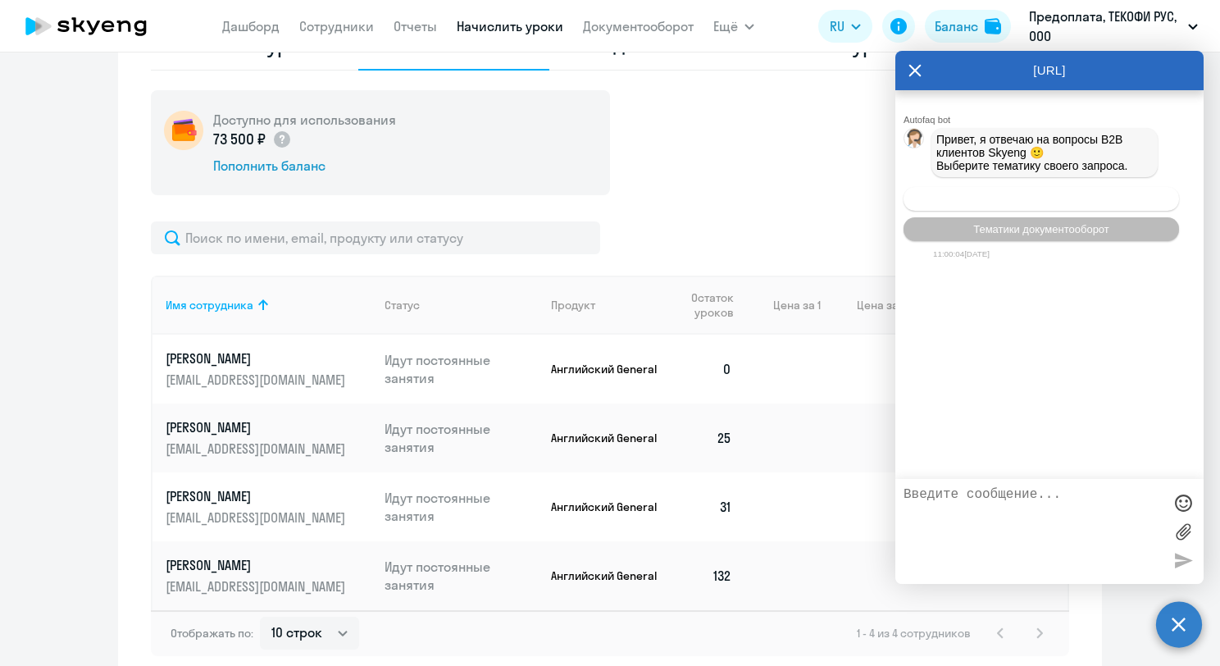
click at [1025, 210] on button "Операционное сопровождение" at bounding box center [1041, 199] width 275 height 24
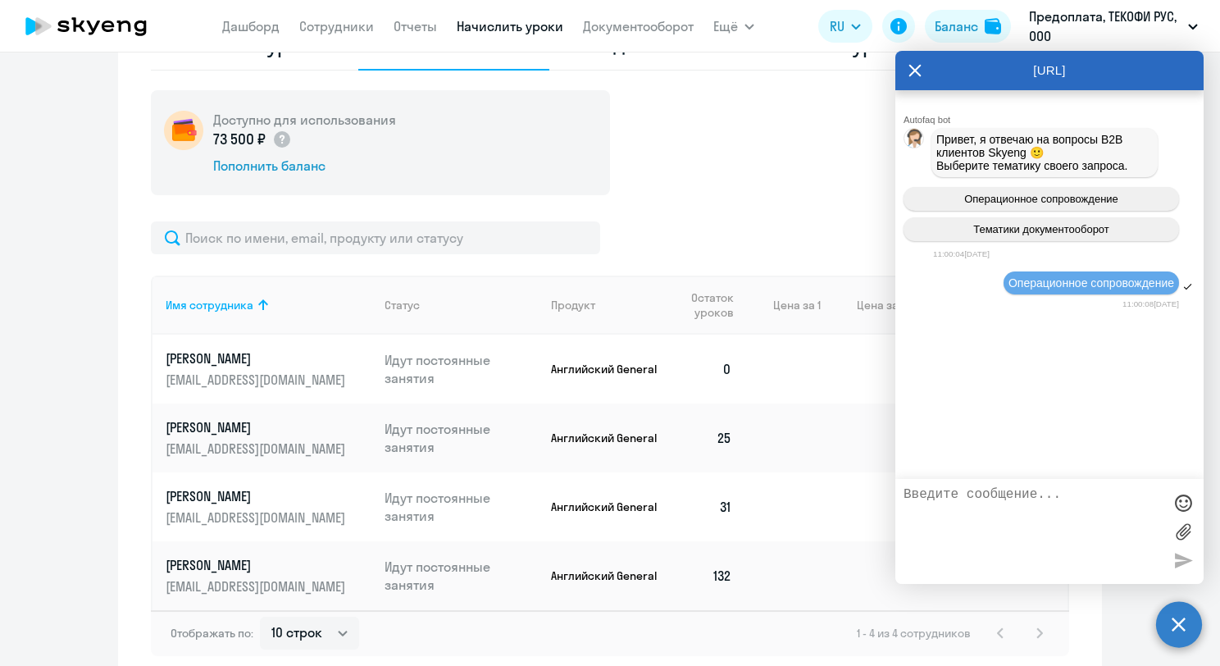
click at [1027, 528] on textarea at bounding box center [1033, 531] width 259 height 89
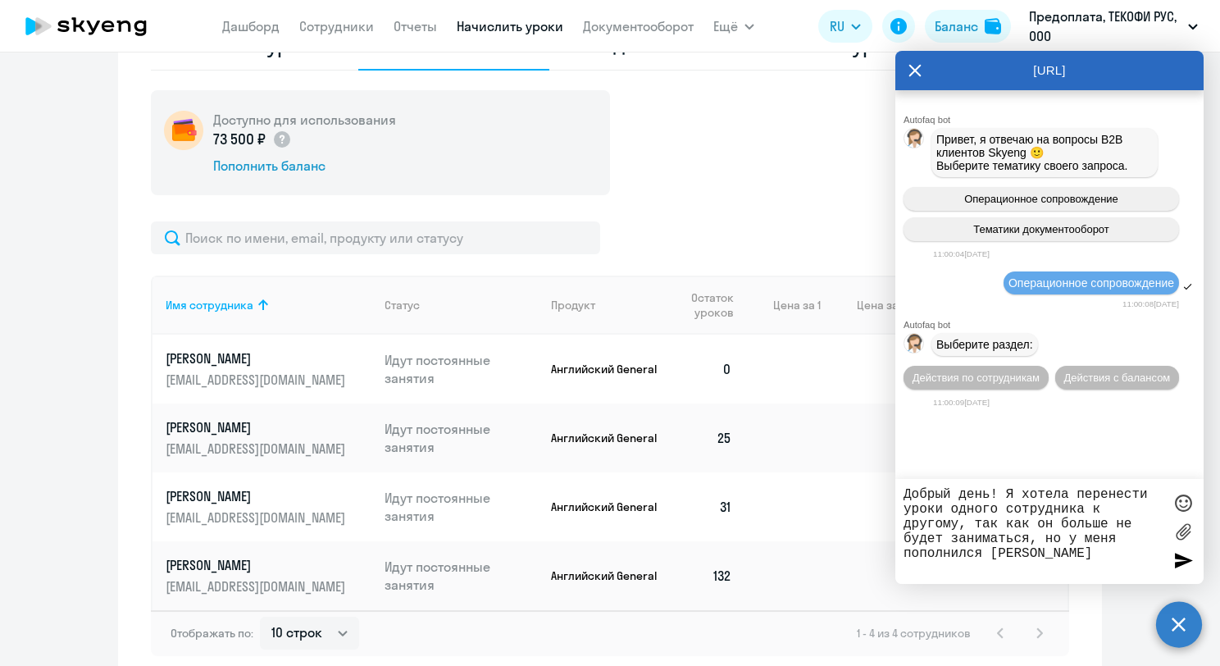
type textarea "Добрый день! Я хотела перенести уроки одного сотрудника к другому, так как он б…"
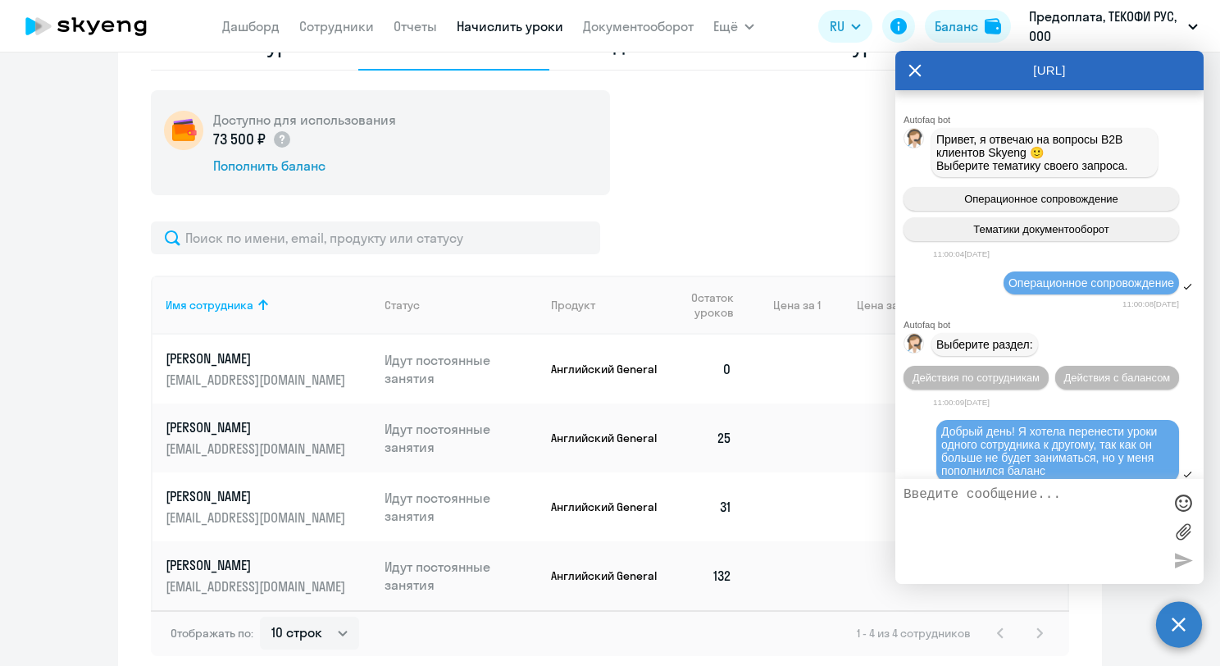
scroll to position [39, 0]
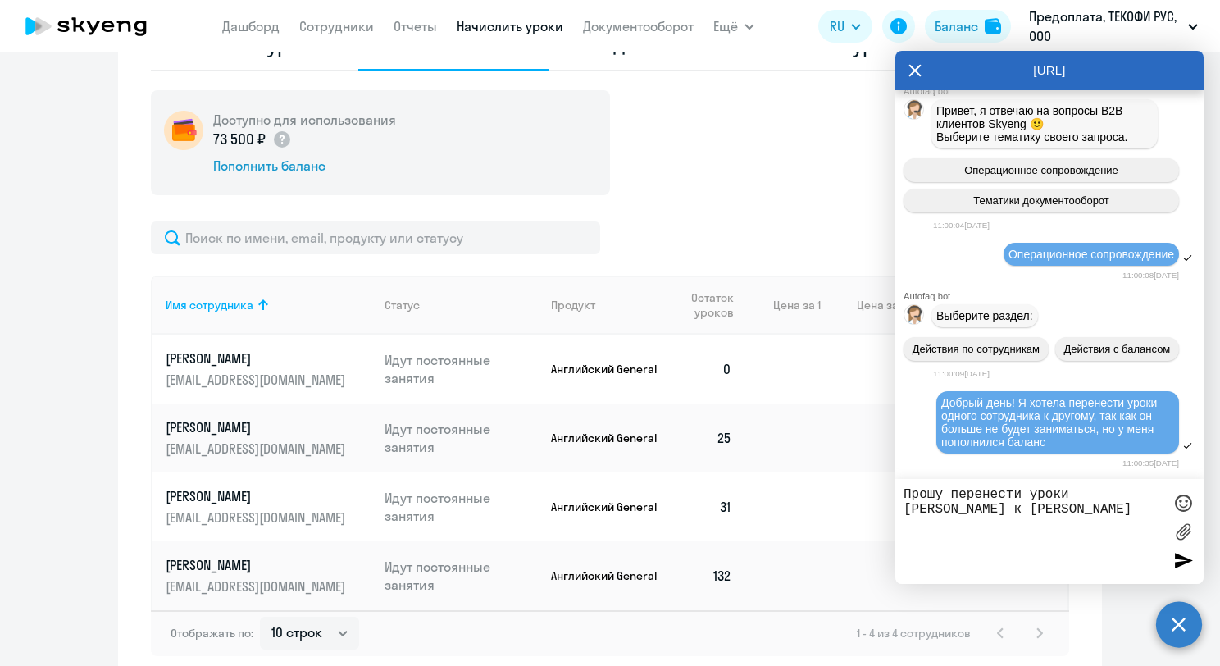
type textarea "Прошу перенести уроки [PERSON_NAME] к [PERSON_NAME]"
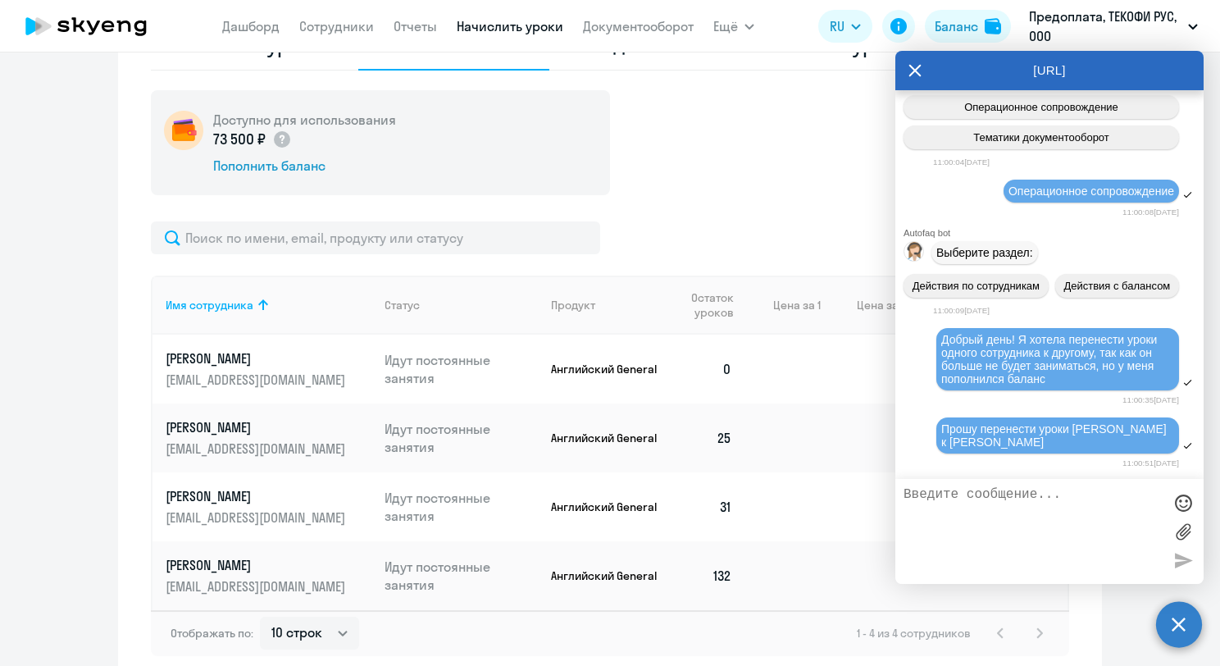
click at [1082, 303] on div "11:00:09[DATE]" at bounding box center [1068, 311] width 271 height 16
click at [935, 262] on div "Выберите раздел:" at bounding box center [1049, 253] width 308 height 30
click at [958, 267] on div "Действия по сотрудникам Действия с балансом" at bounding box center [1049, 285] width 308 height 37
click at [961, 267] on div "Действия по сотрудникам Действия с балансом" at bounding box center [1049, 285] width 308 height 37
click at [964, 267] on div "Действия по сотрудникам Действия с балансом" at bounding box center [1049, 285] width 308 height 37
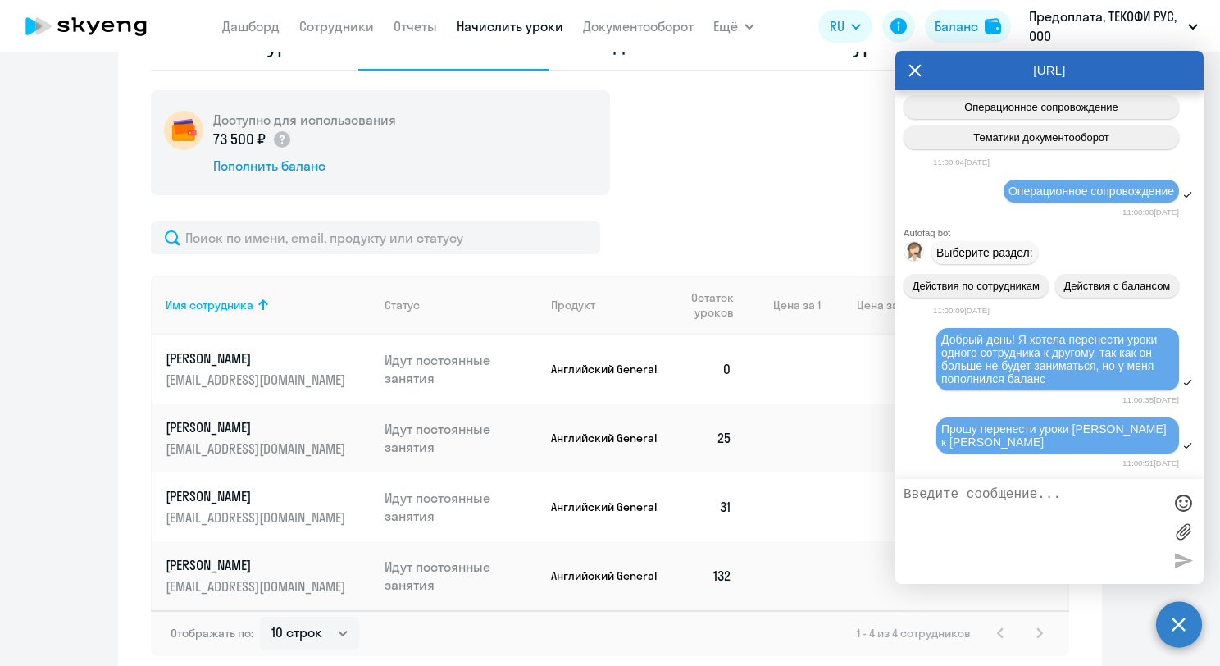
click at [974, 246] on span "Выберите раздел:" at bounding box center [984, 252] width 97 height 13
click at [975, 246] on span "Выберите раздел:" at bounding box center [984, 252] width 97 height 13
drag, startPoint x: 976, startPoint y: 246, endPoint x: 1000, endPoint y: 266, distance: 32.0
click at [977, 246] on span "Выберите раздел:" at bounding box center [984, 252] width 97 height 13
drag, startPoint x: 1030, startPoint y: 371, endPoint x: 1038, endPoint y: 382, distance: 14.1
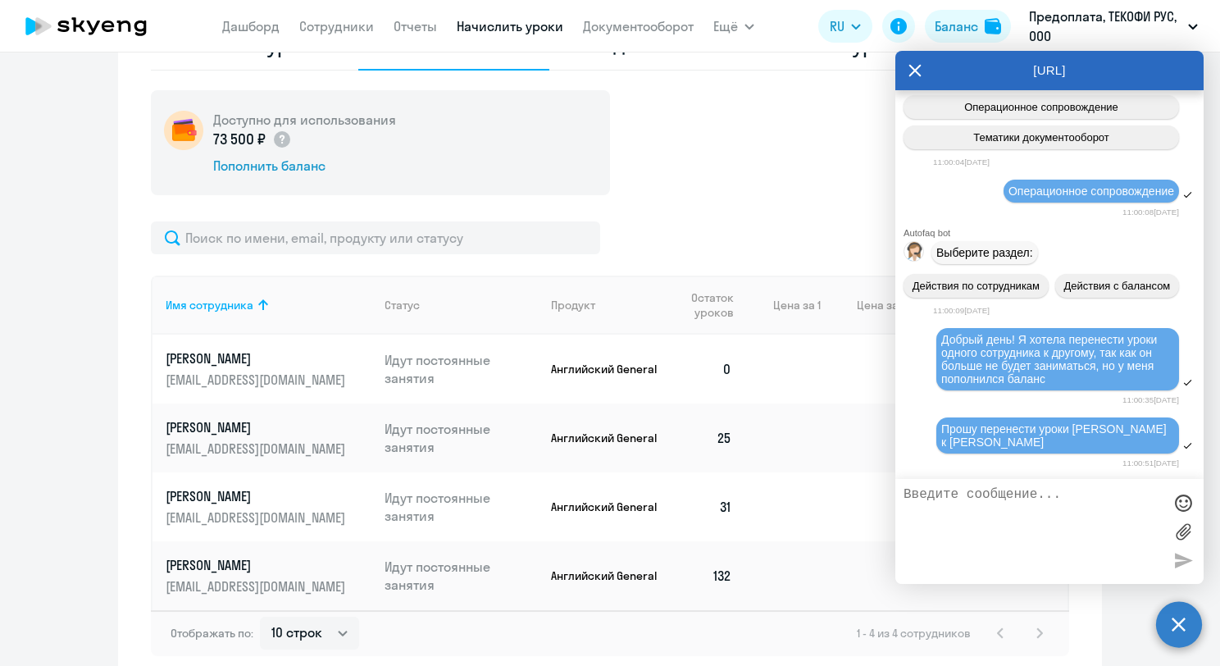
click at [1030, 371] on span "Добрый день! Я хотела перенести уроки одного сотрудника к другому, так как он б…" at bounding box center [1050, 359] width 219 height 52
drag, startPoint x: 1060, startPoint y: 375, endPoint x: 941, endPoint y: 330, distance: 126.9
click at [941, 333] on div "Добрый день! Я хотела перенести уроки одного сотрудника к другому, так как он б…" at bounding box center [1057, 359] width 233 height 52
copy span "Добрый день! Я хотела перенести уроки одного сотрудника к другому, так как он б…"
click at [1063, 184] on span "Операционное сопровождение" at bounding box center [1091, 190] width 166 height 13
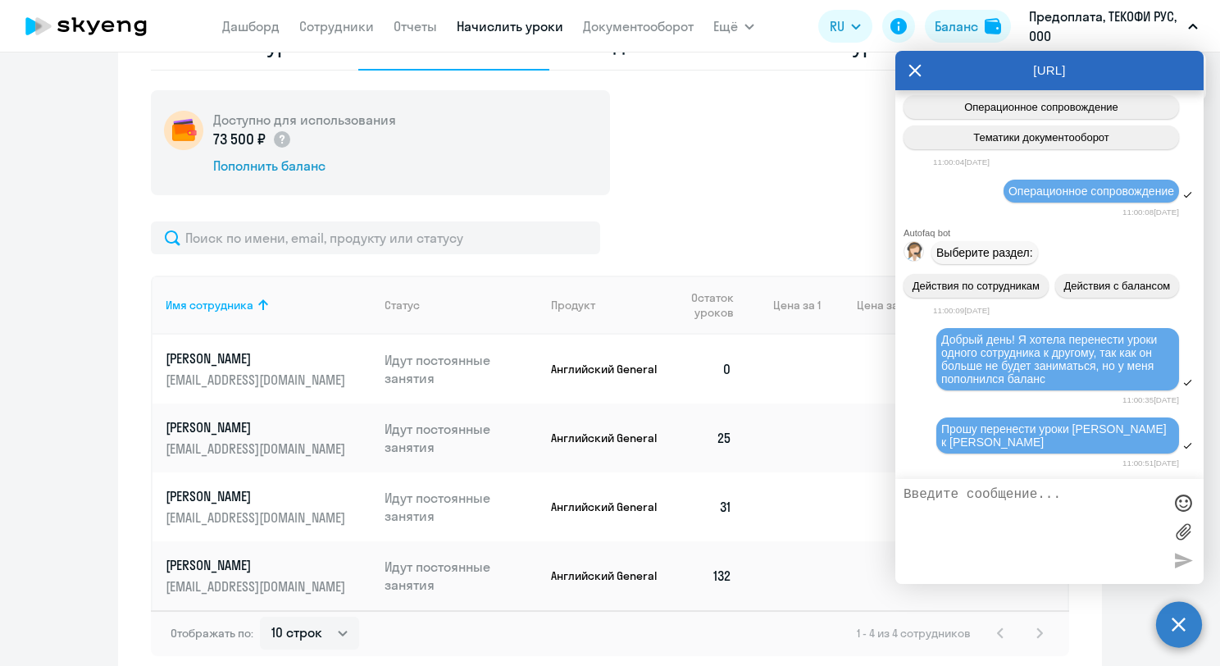
click at [1177, 628] on circle at bounding box center [1179, 624] width 46 height 46
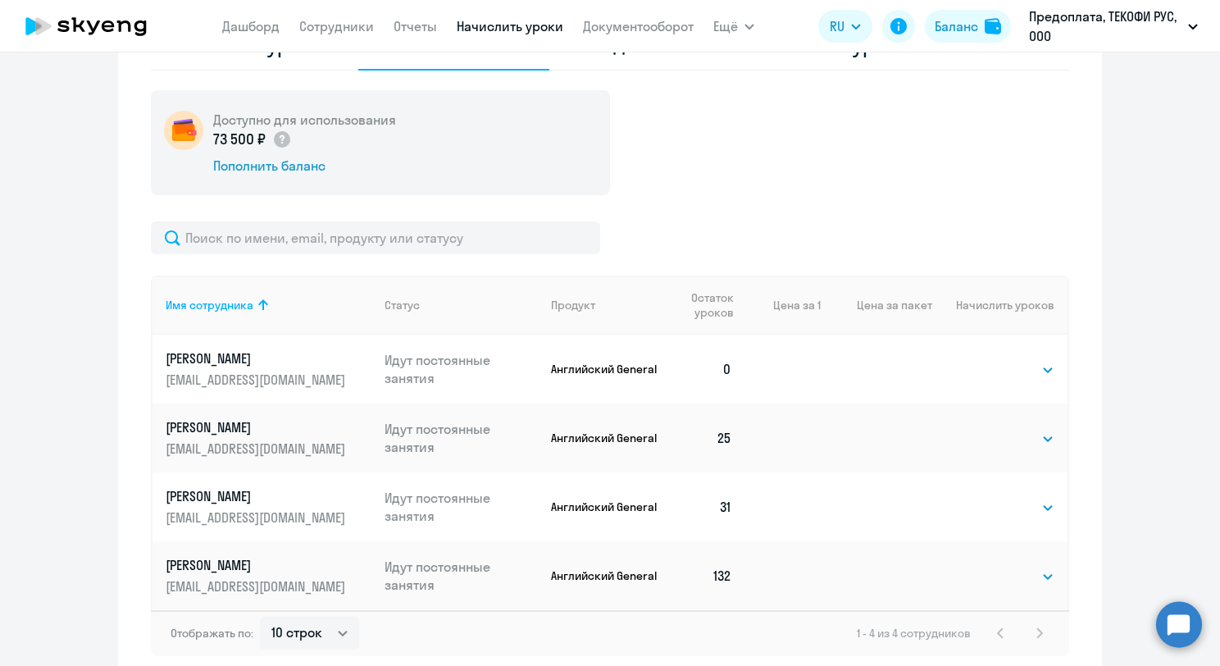
click at [1178, 626] on circle at bounding box center [1179, 624] width 46 height 46
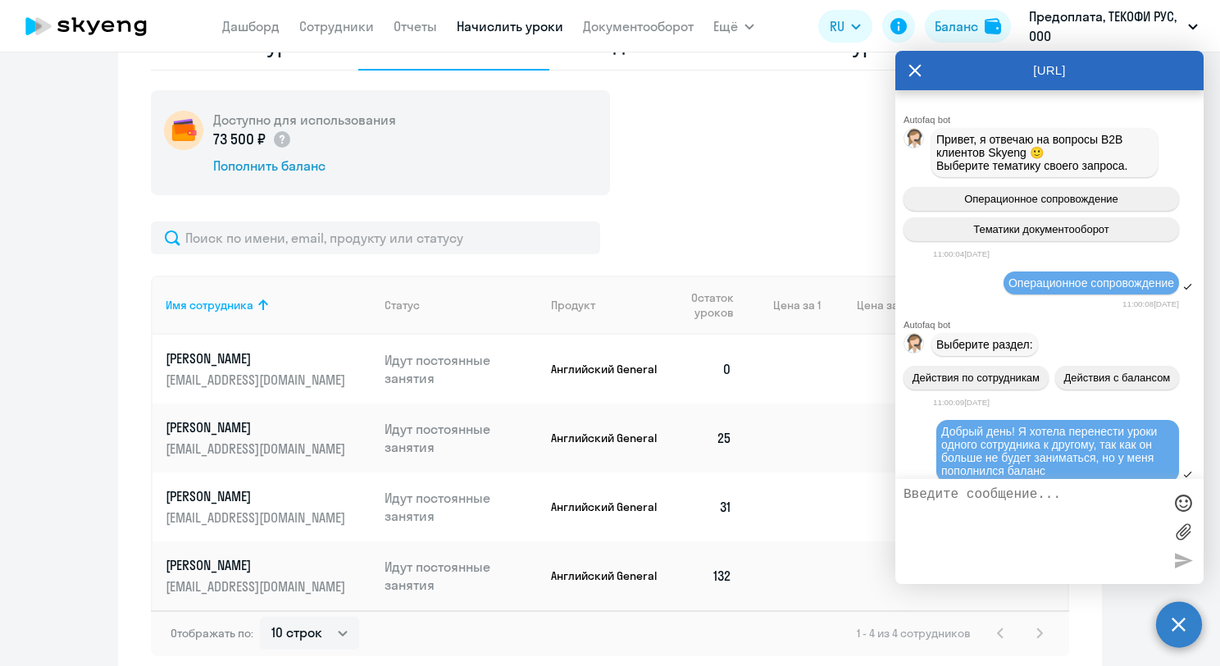
scroll to position [96, 0]
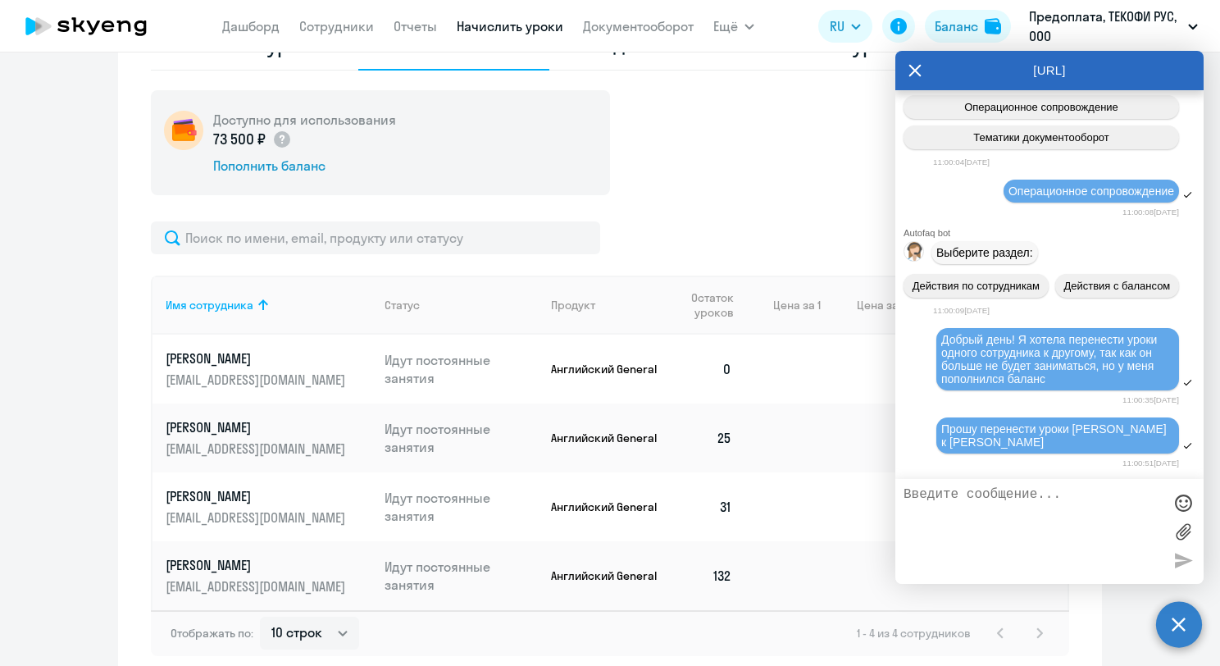
click at [1120, 530] on textarea at bounding box center [1033, 531] width 259 height 89
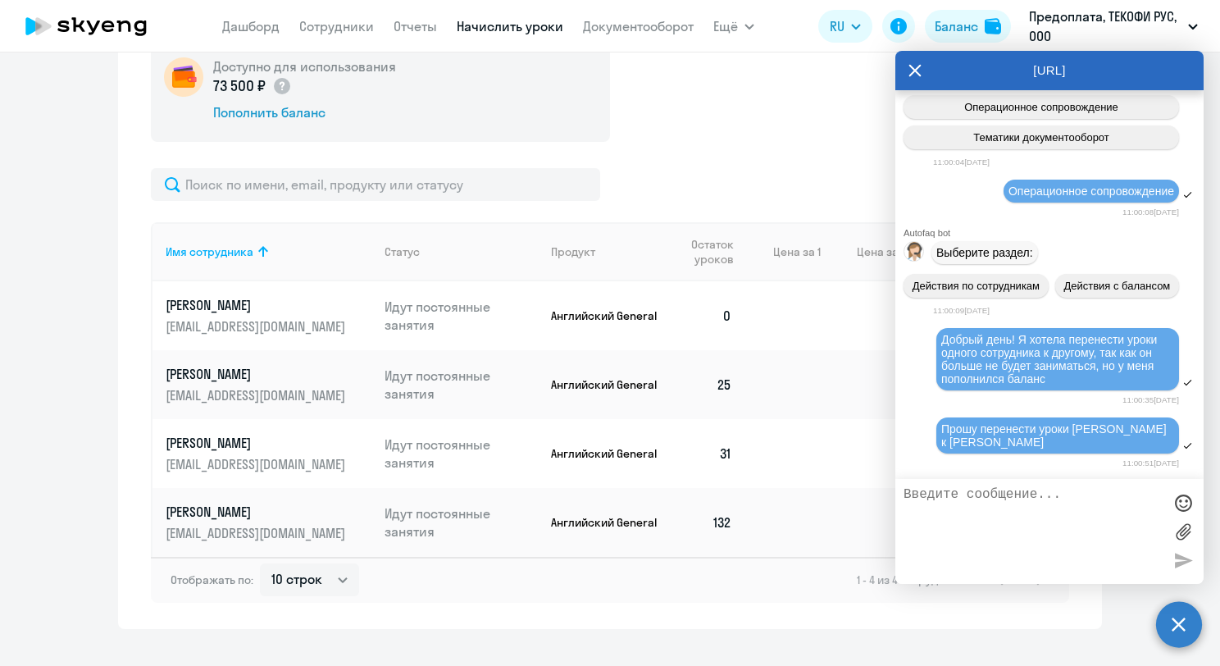
scroll to position [653, 0]
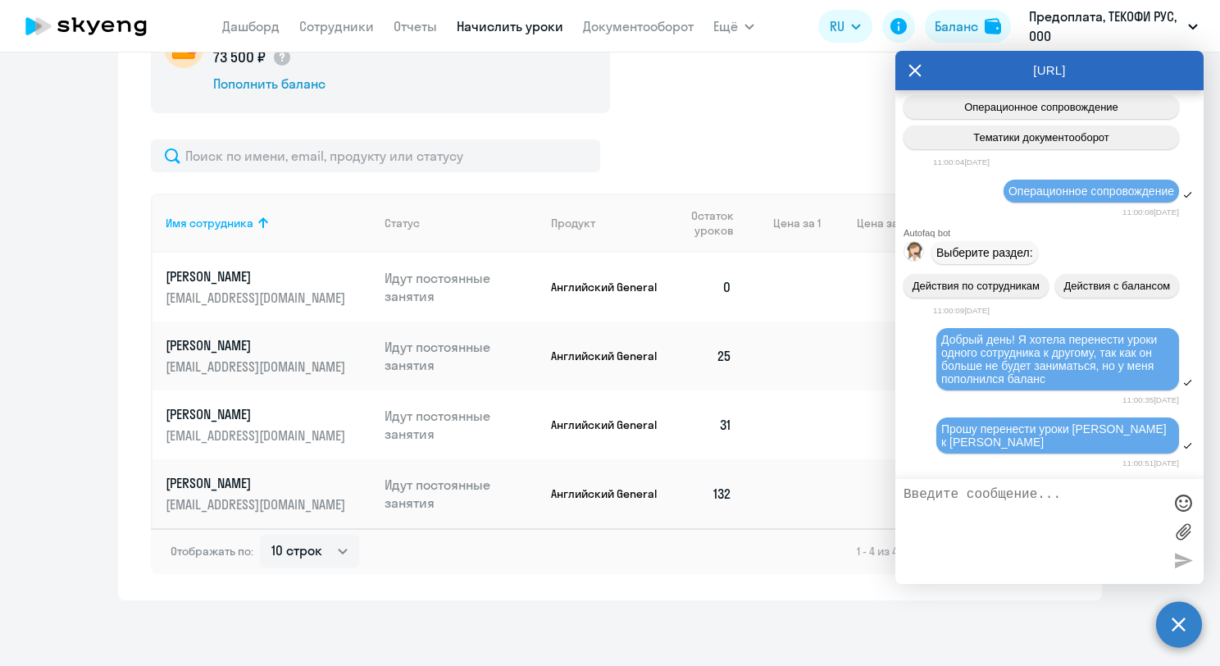
click at [646, 138] on div "Доступно для использования 73 500 ₽ Пополнить баланс Имя сотрудника Статус Прод…" at bounding box center [610, 291] width 918 height 566
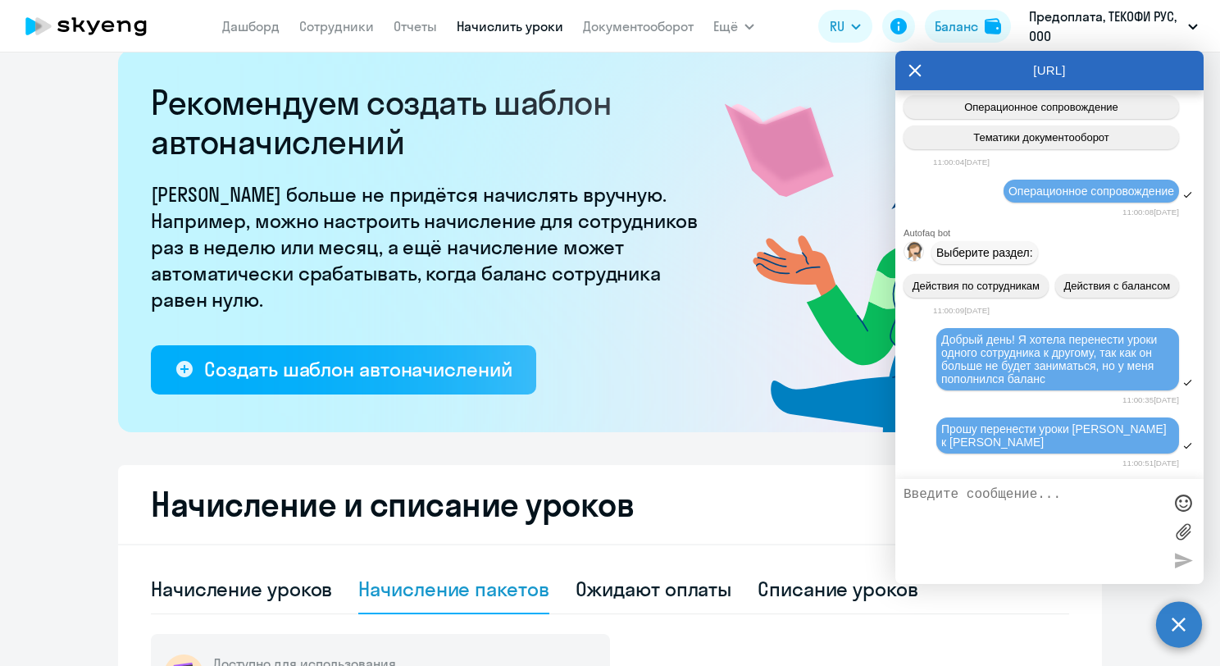
scroll to position [0, 0]
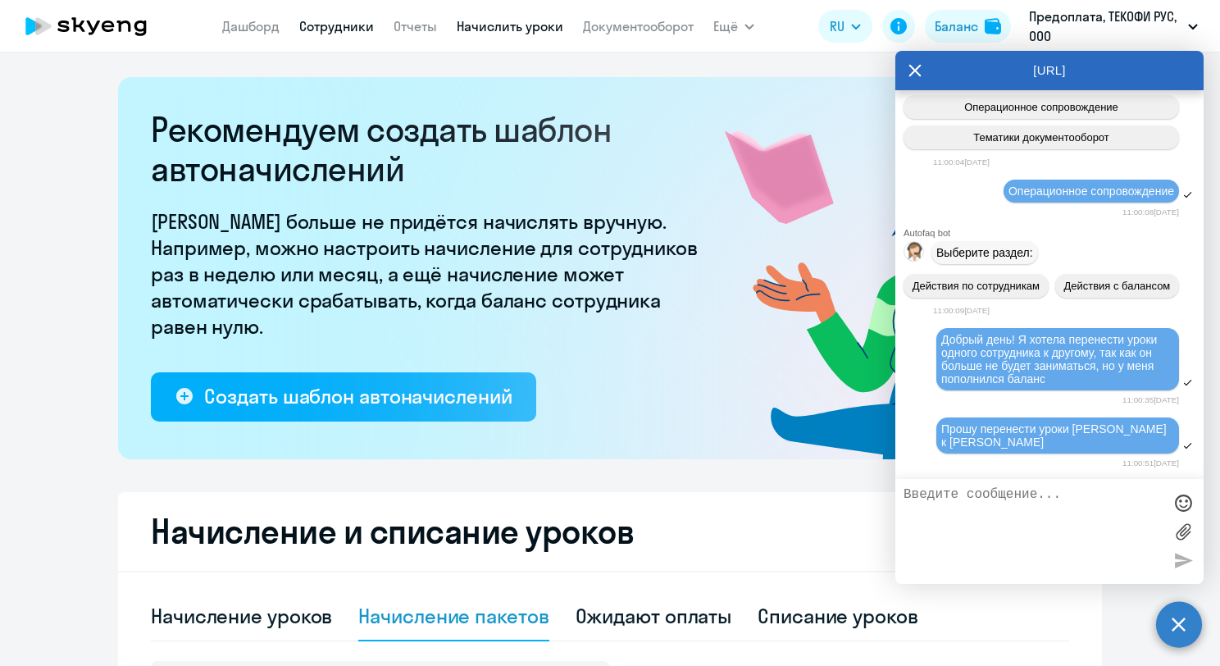
click at [339, 30] on link "Сотрудники" at bounding box center [336, 26] width 75 height 16
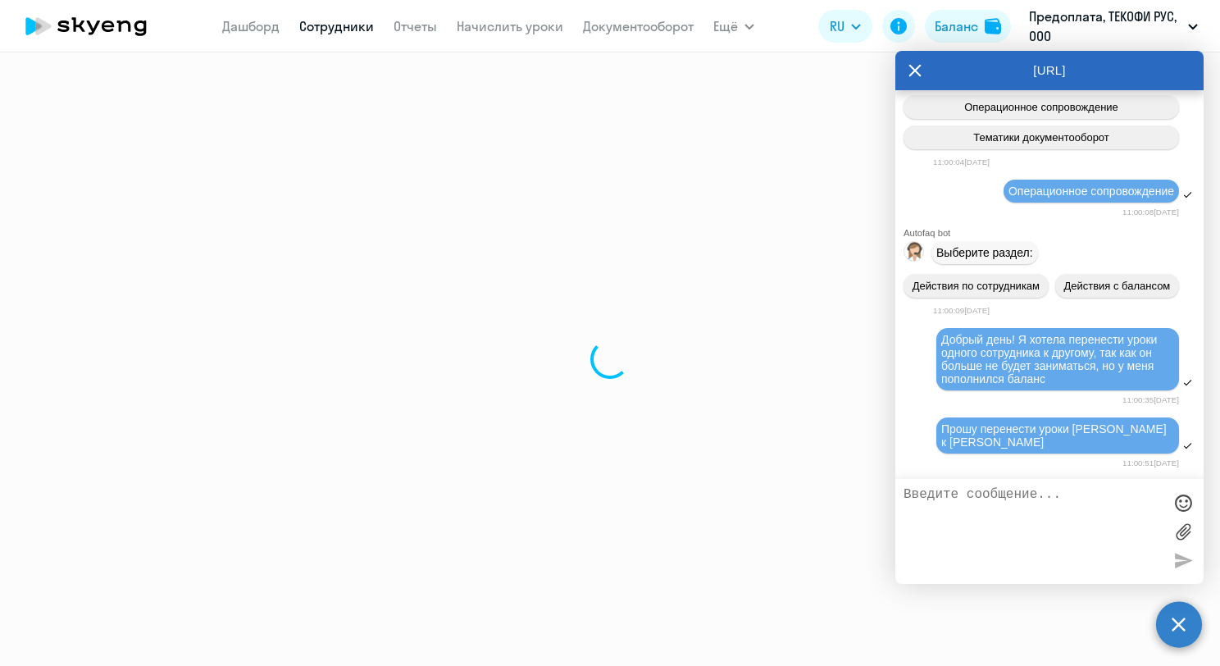
select select "30"
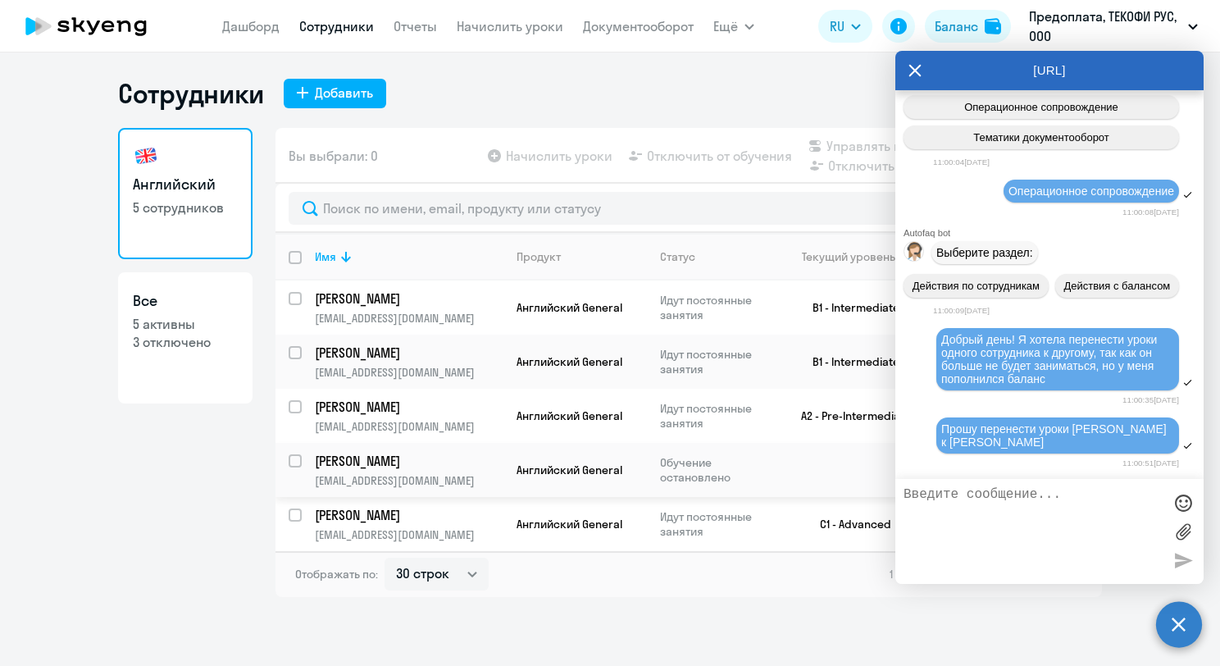
click at [754, 448] on td "Обучение остановлено" at bounding box center [710, 470] width 126 height 54
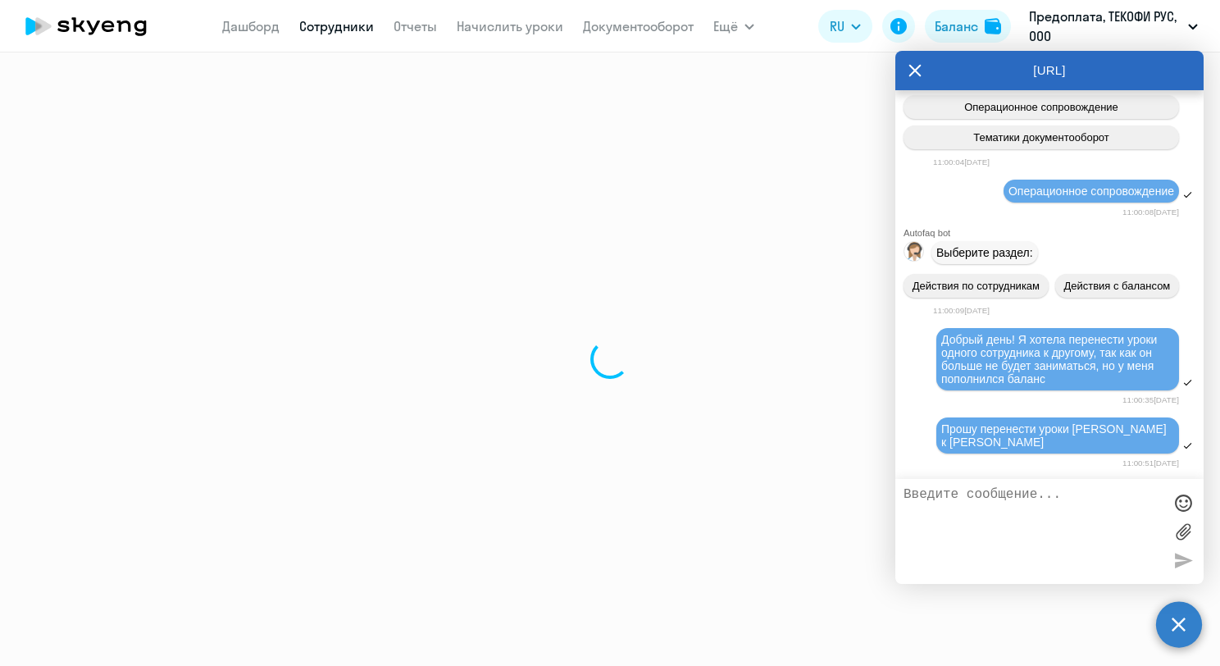
select select "english"
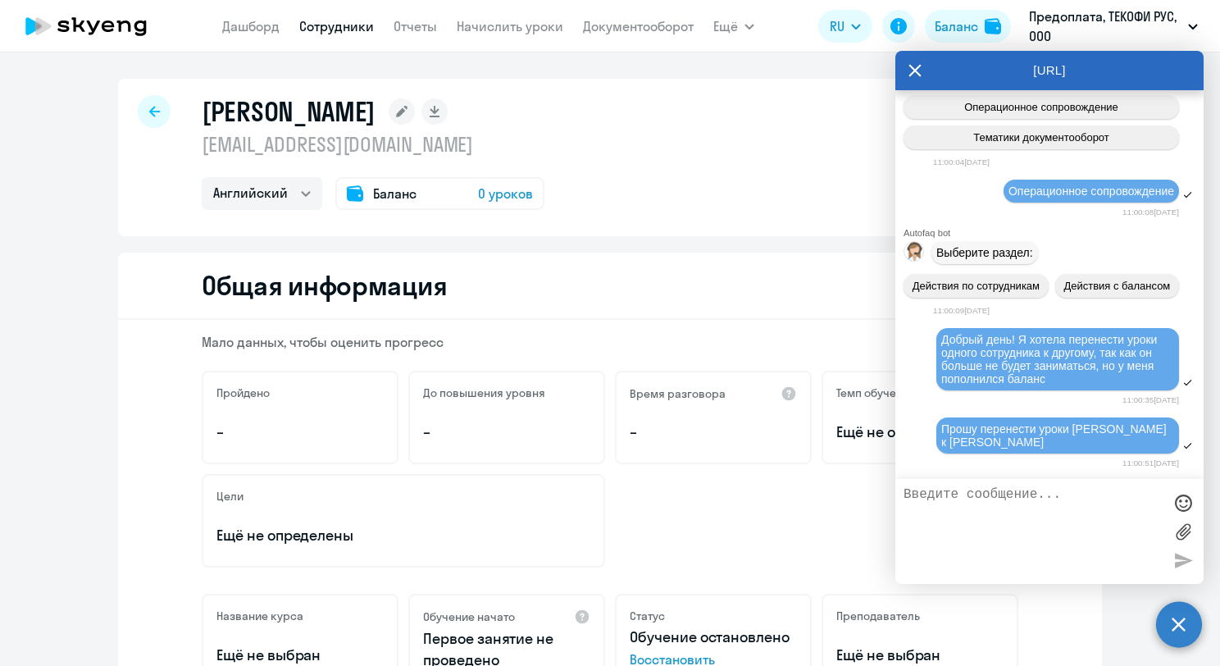
click at [912, 80] on icon at bounding box center [914, 70] width 13 height 39
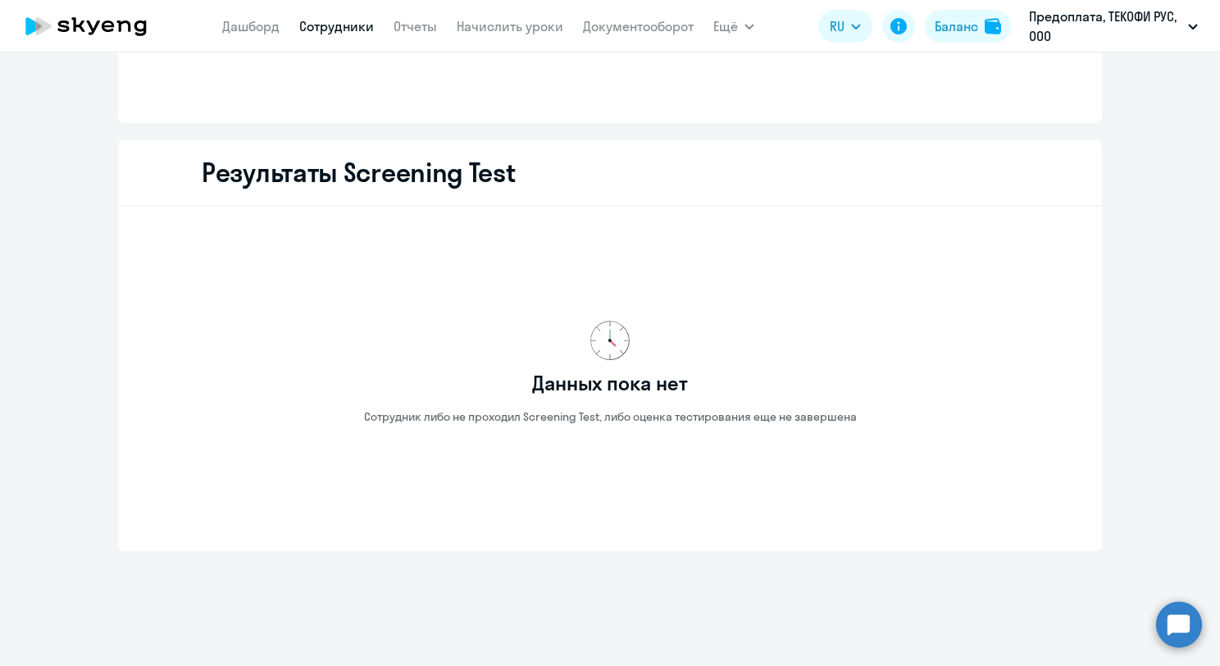
scroll to position [1981, 0]
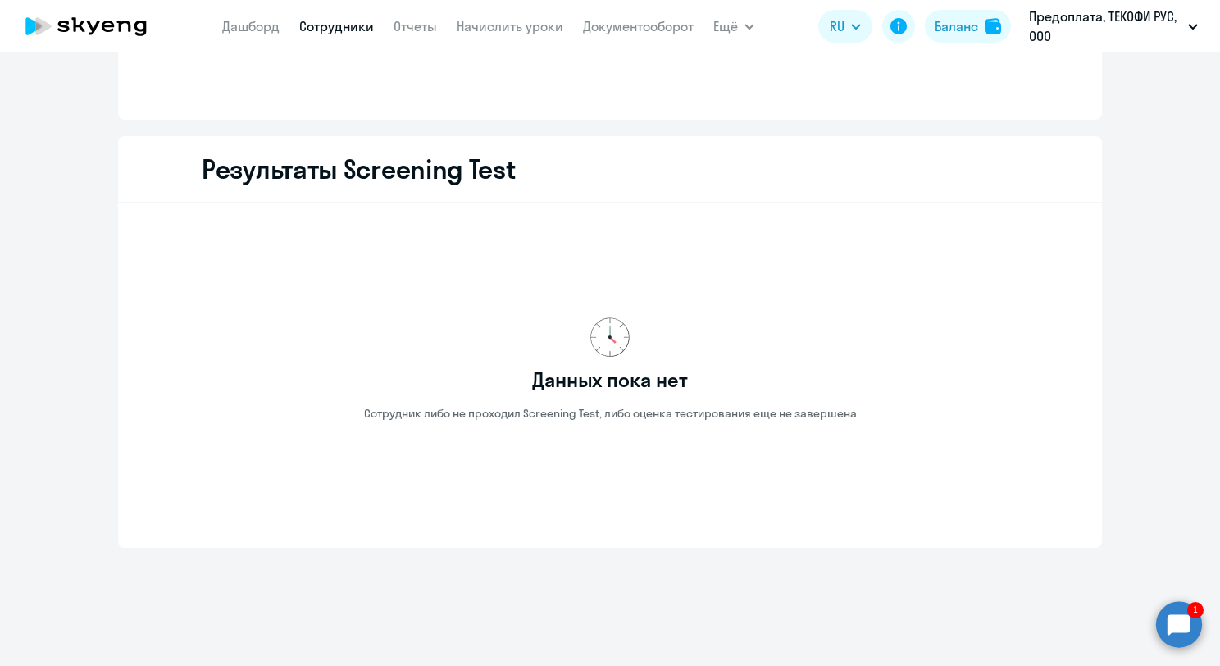
click at [1175, 617] on circle at bounding box center [1179, 624] width 46 height 46
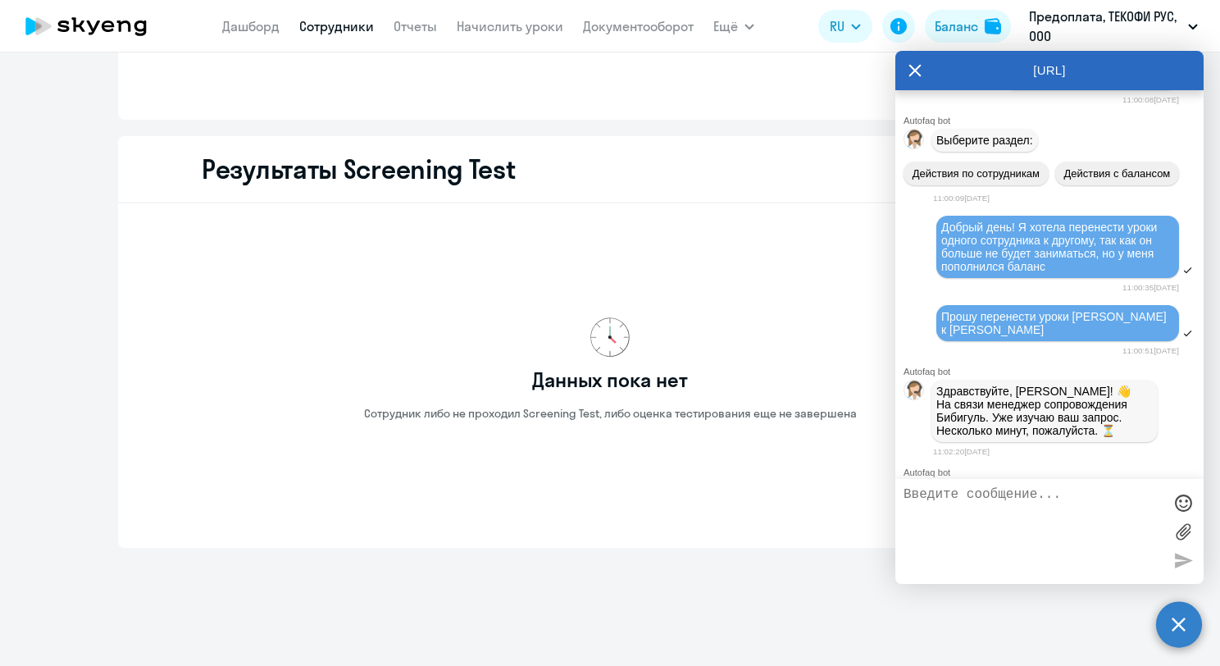
scroll to position [398, 0]
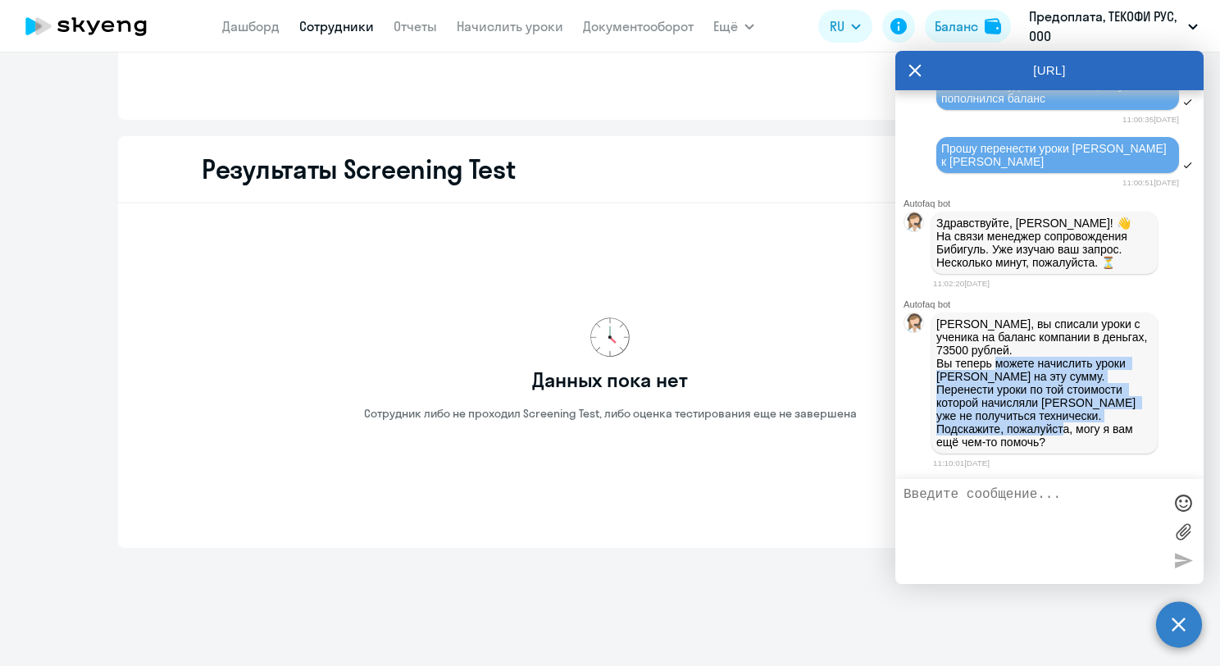
drag, startPoint x: 995, startPoint y: 361, endPoint x: 1061, endPoint y: 432, distance: 97.5
click at [1061, 432] on p "[PERSON_NAME], вы списали уроки с ученика на баланс компании в деньгах, 73500 р…" at bounding box center [1044, 382] width 216 height 131
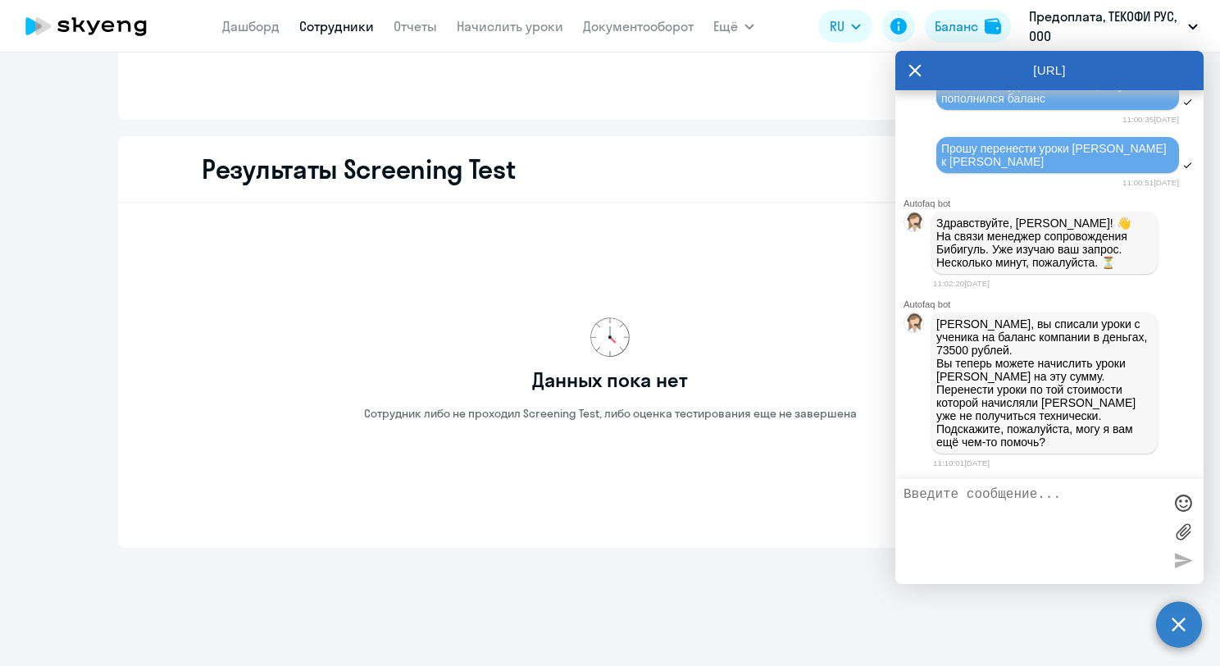
click at [1026, 519] on textarea at bounding box center [1033, 531] width 259 height 89
type textarea "Почему не получится?"
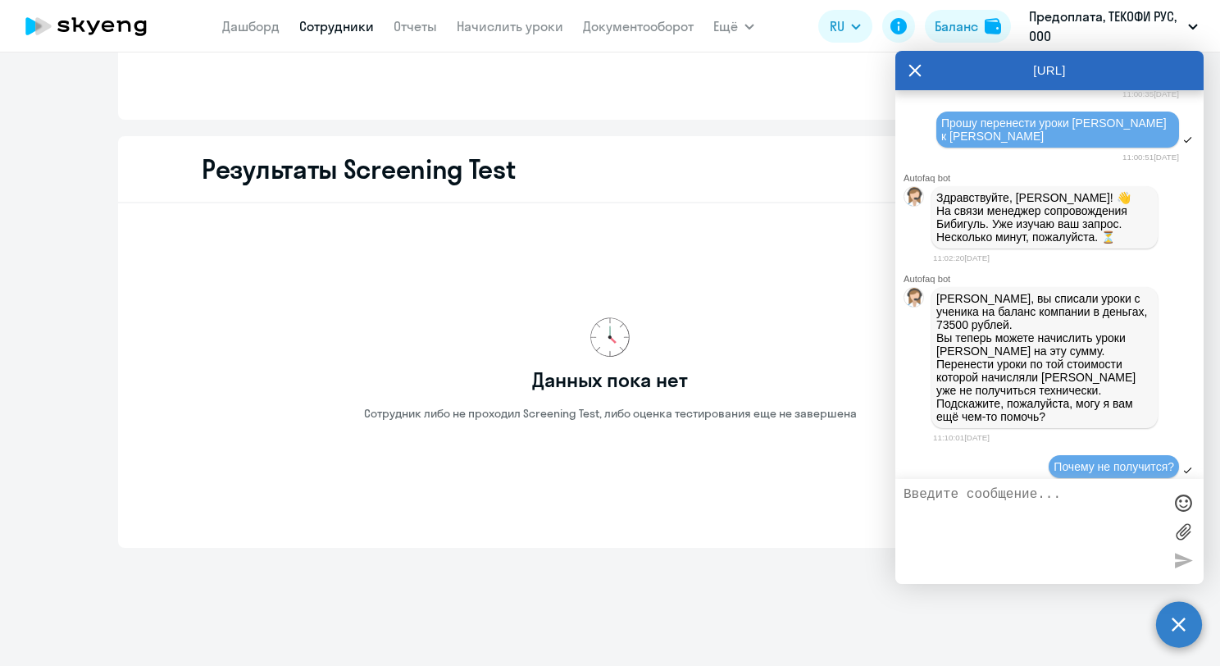
scroll to position [449, 0]
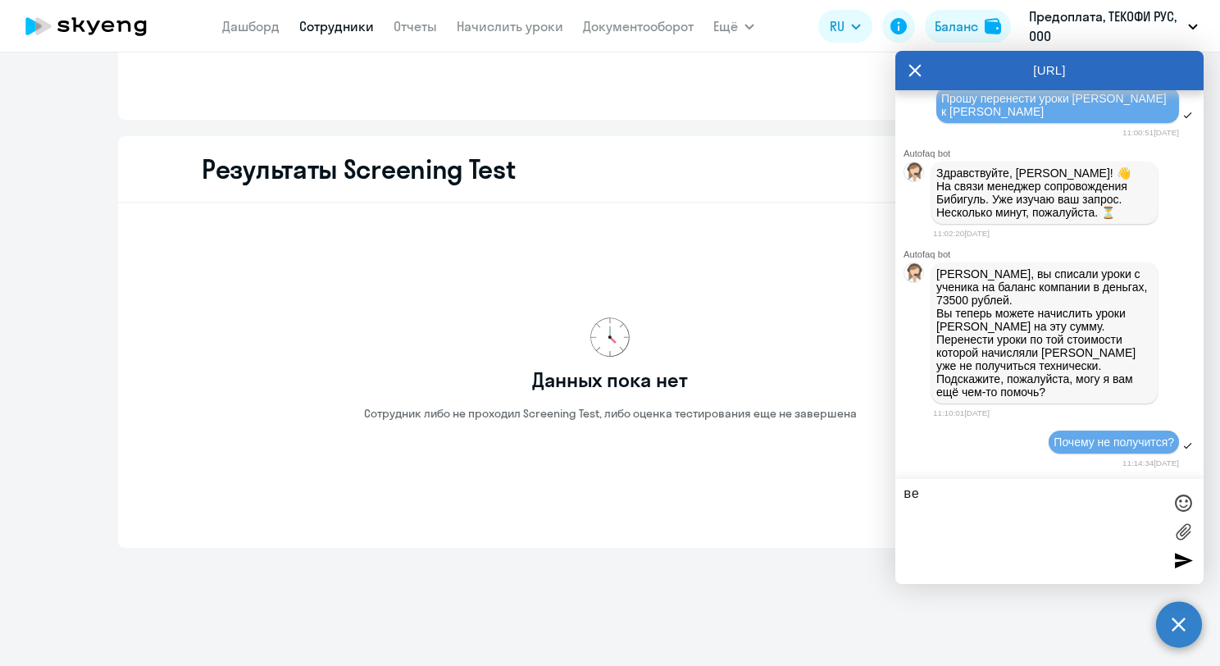
type textarea "в"
type textarea "Это была ошибочная операция"
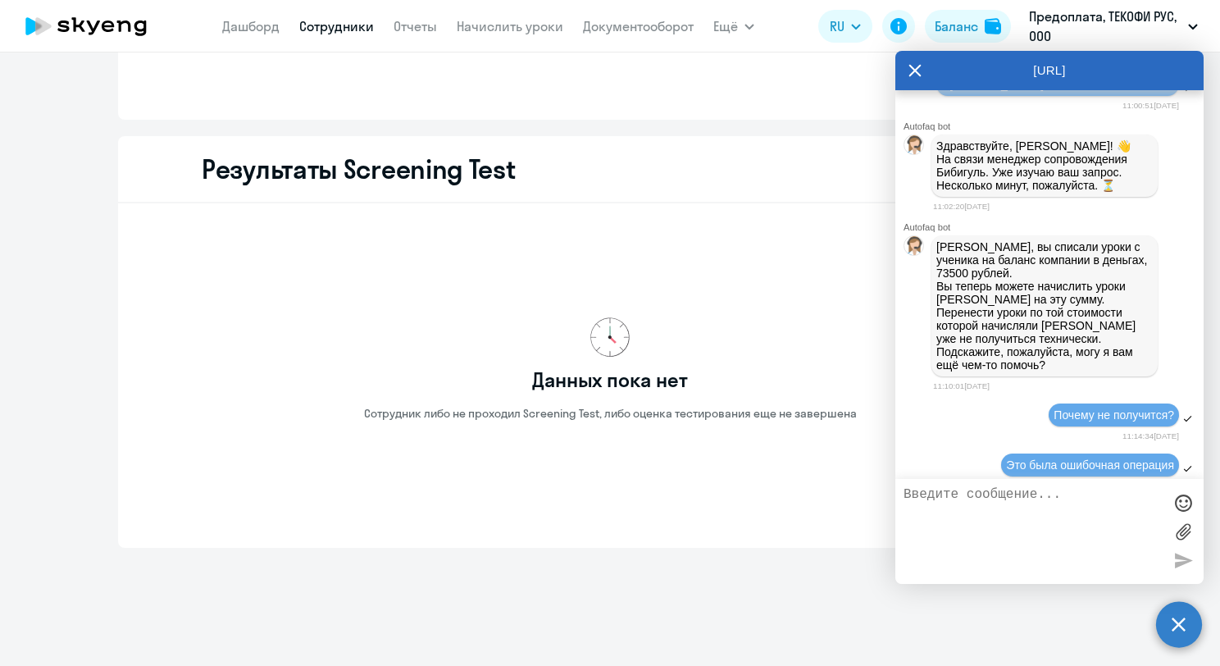
scroll to position [499, 0]
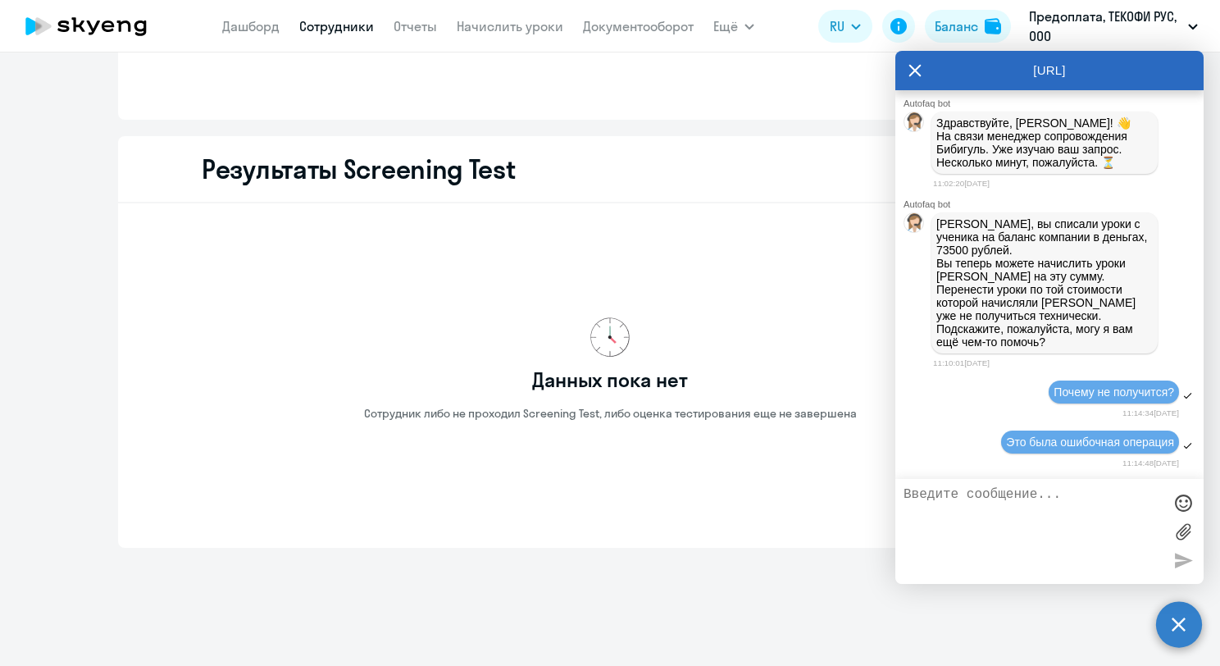
drag, startPoint x: 1118, startPoint y: 503, endPoint x: 1110, endPoint y: 515, distance: 14.3
click at [1118, 503] on textarea at bounding box center [1033, 531] width 259 height 89
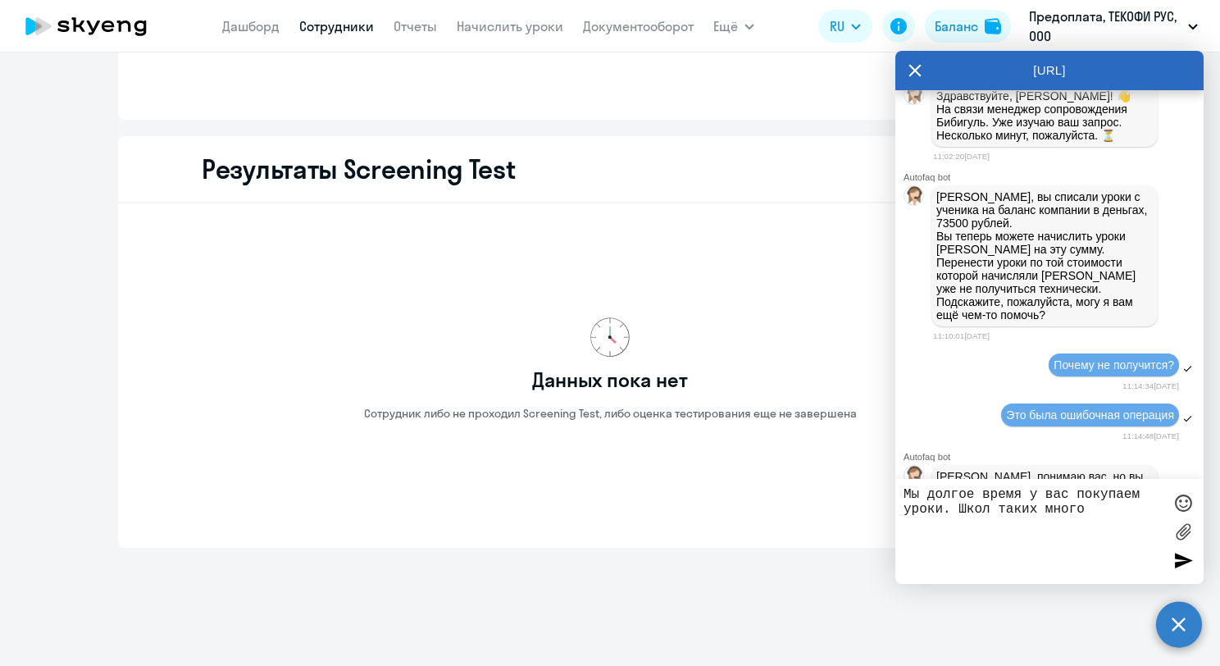
scroll to position [659, 0]
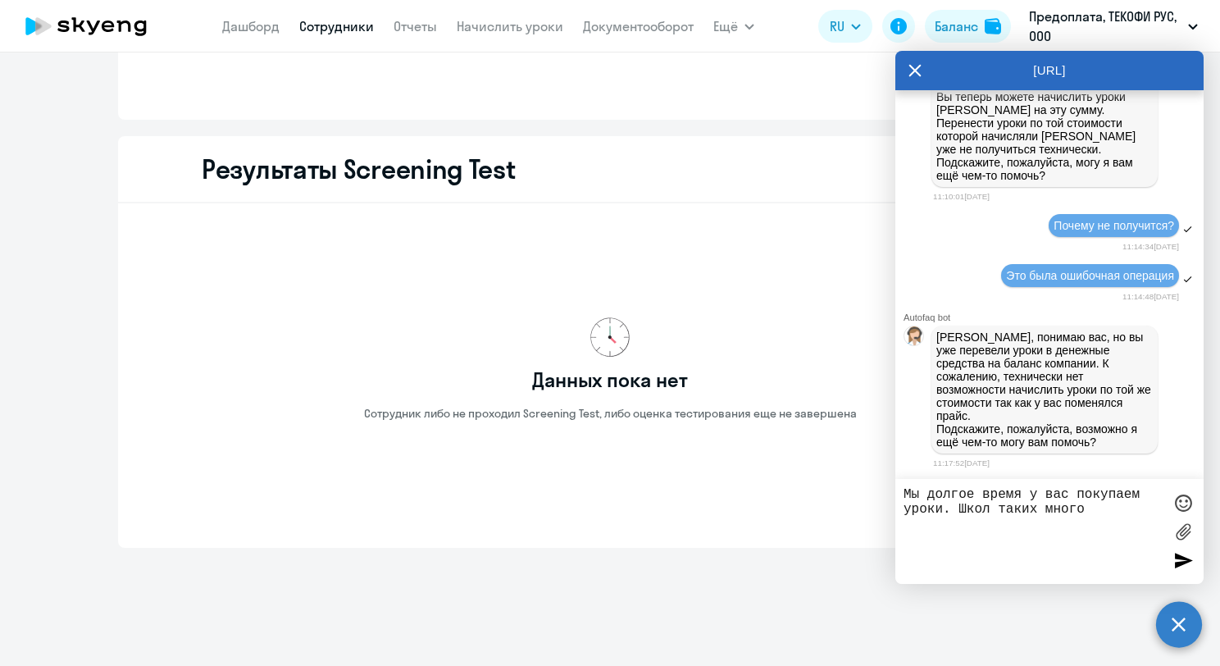
click at [1165, 403] on div "[PERSON_NAME], понимаю вас, но вы уже перевели уроки в денежные средства на бал…" at bounding box center [1049, 389] width 308 height 134
drag, startPoint x: 1092, startPoint y: 514, endPoint x: 958, endPoint y: 503, distance: 135.0
click at [958, 503] on textarea "Мы долгое время у вас покупаем уроки. Школ таких много" at bounding box center [1033, 531] width 259 height 89
type textarea "Мы долгое время у вас покупаем уроки. Очень жаль, будем искать других поставщик…"
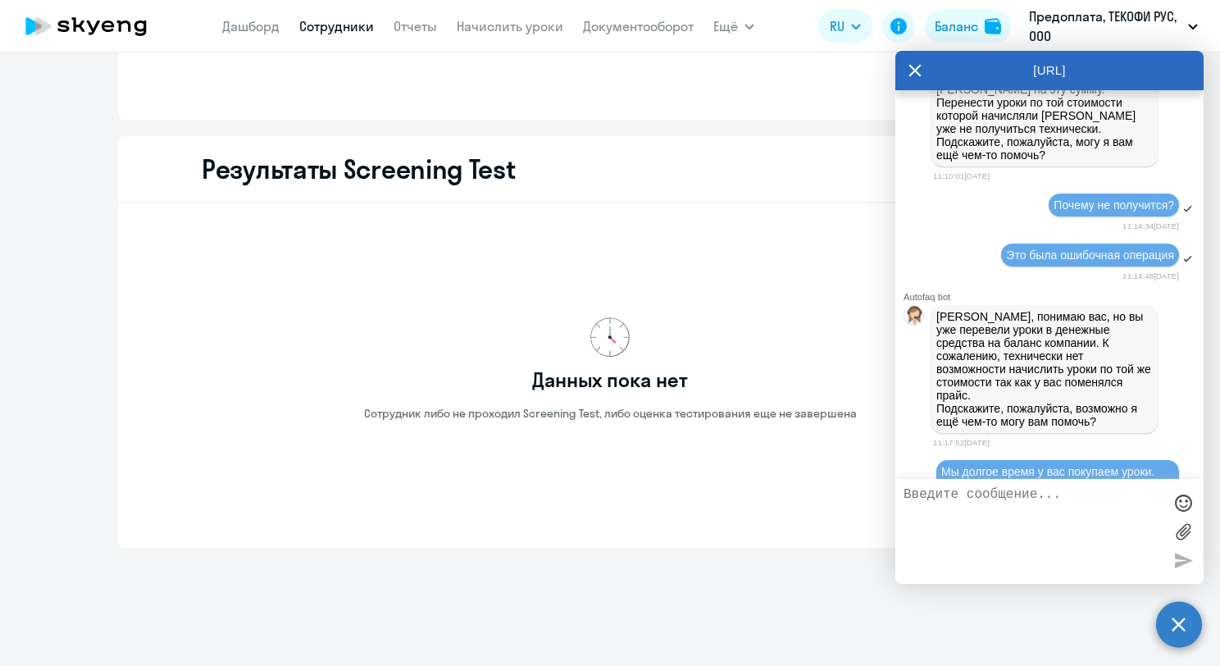
scroll to position [751, 0]
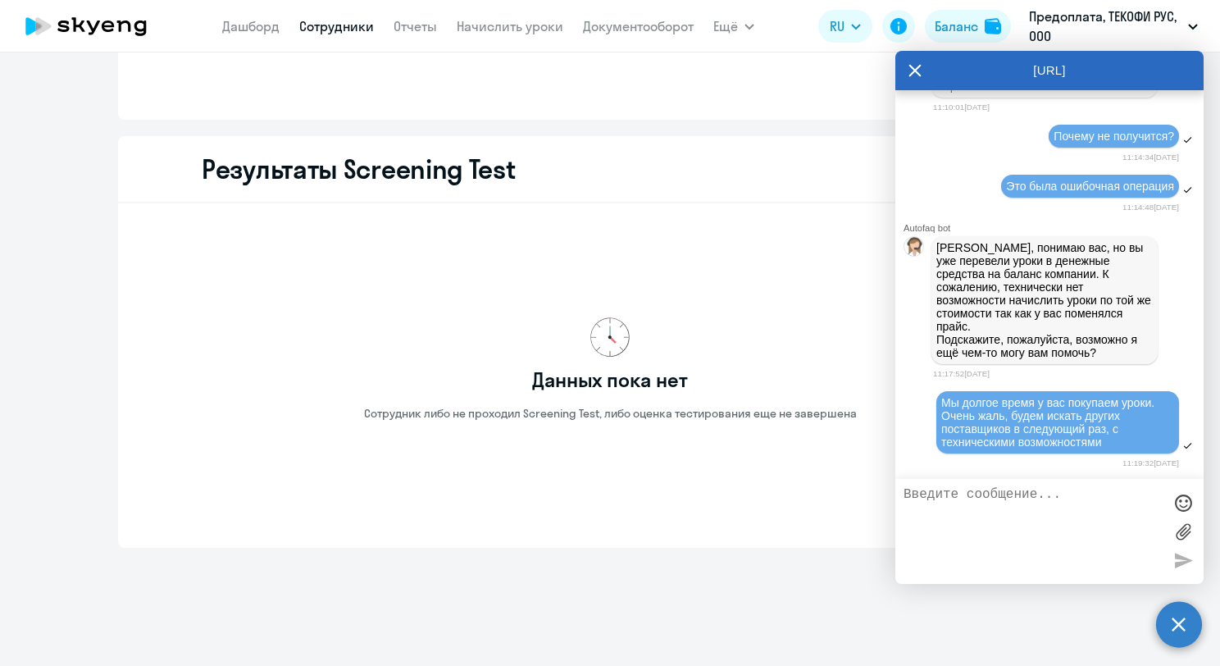
click at [522, 28] on link "Начислить уроки" at bounding box center [510, 26] width 107 height 16
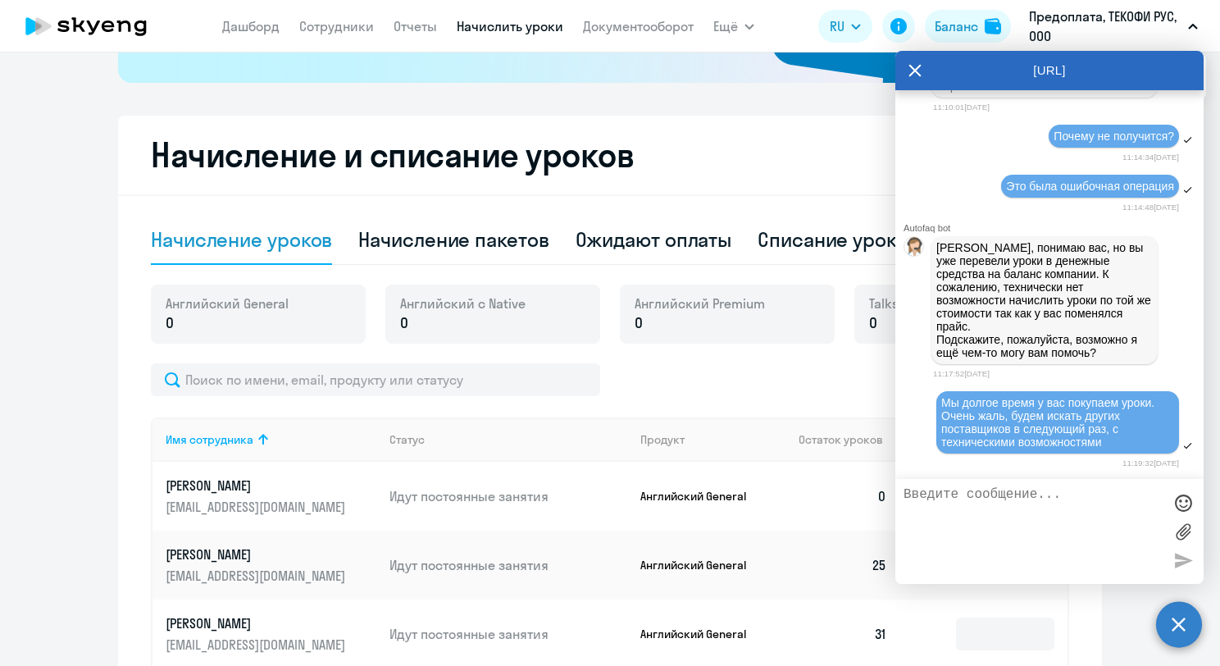
scroll to position [585, 0]
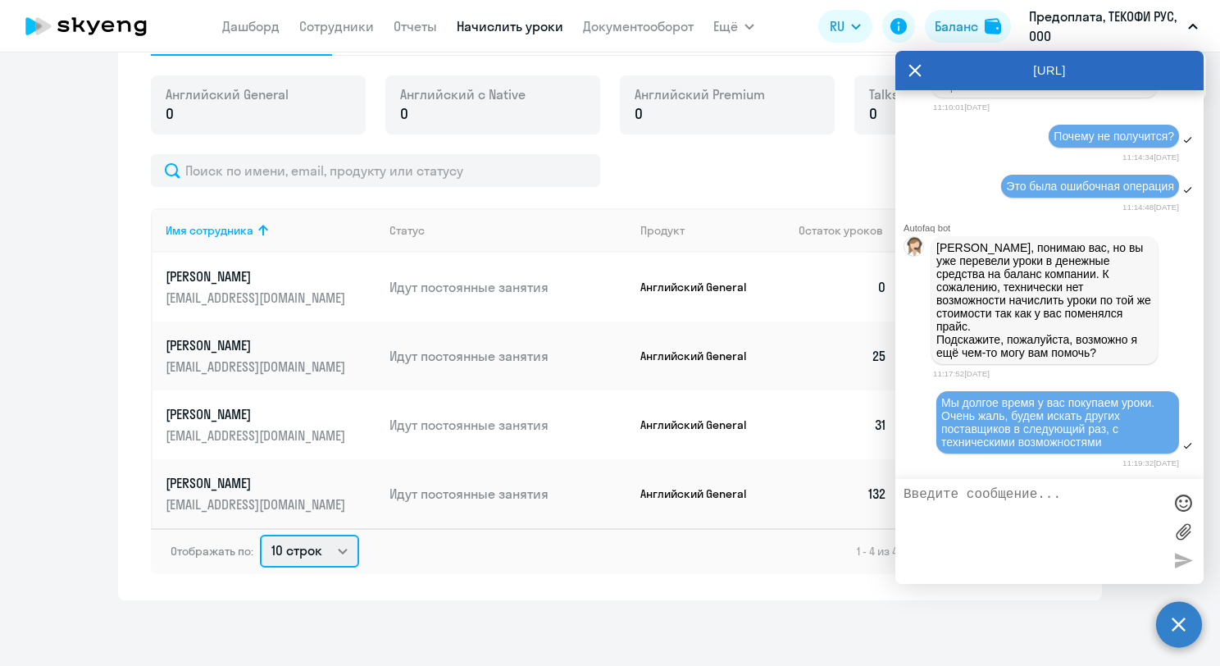
click at [325, 557] on select "10 строк 30 строк 50 строк" at bounding box center [309, 551] width 99 height 33
select select "30"
click at [260, 535] on select "10 строк 30 строк 50 строк" at bounding box center [309, 551] width 99 height 33
click at [895, 621] on div "Рекомендуем создать шаблон автоначислений Уроки больше не придётся начислять вр…" at bounding box center [610, 358] width 1220 height 613
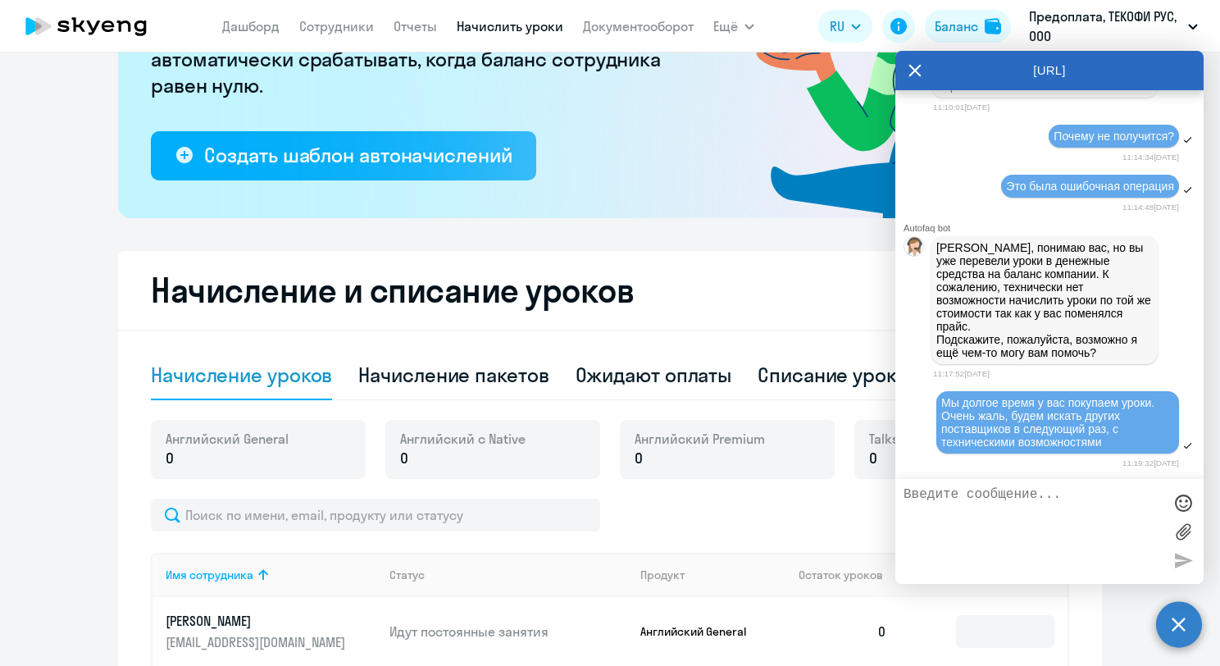
scroll to position [257, 0]
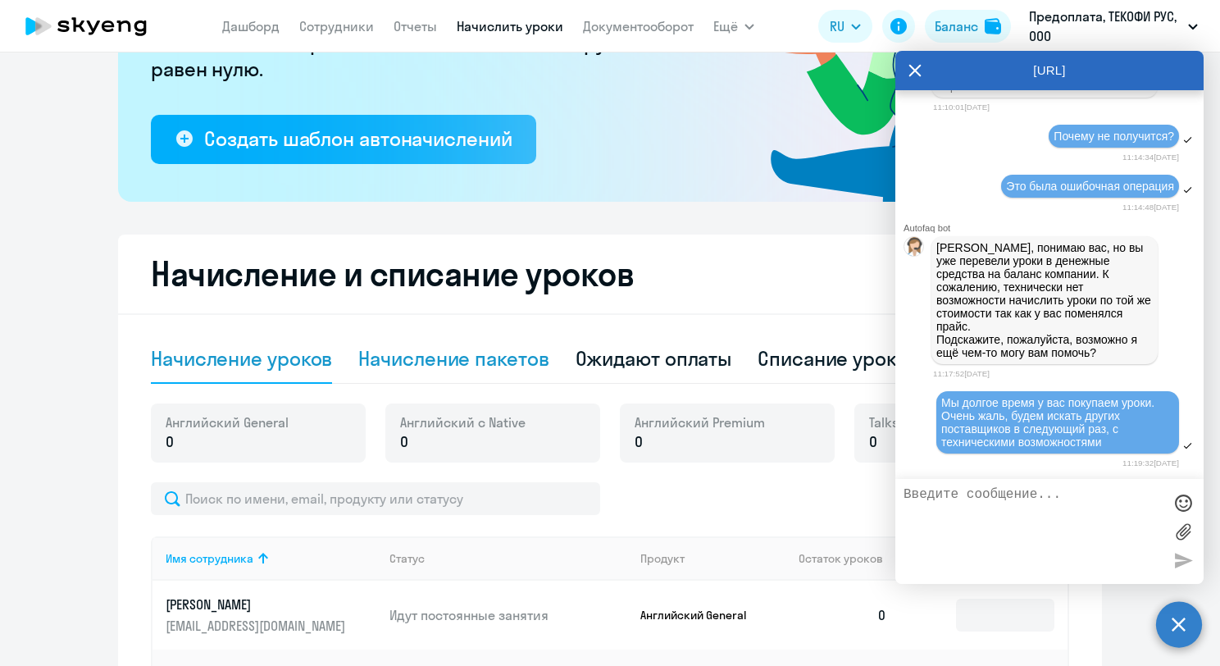
click at [494, 358] on div "Начисление пакетов" at bounding box center [453, 358] width 190 height 26
select select "10"
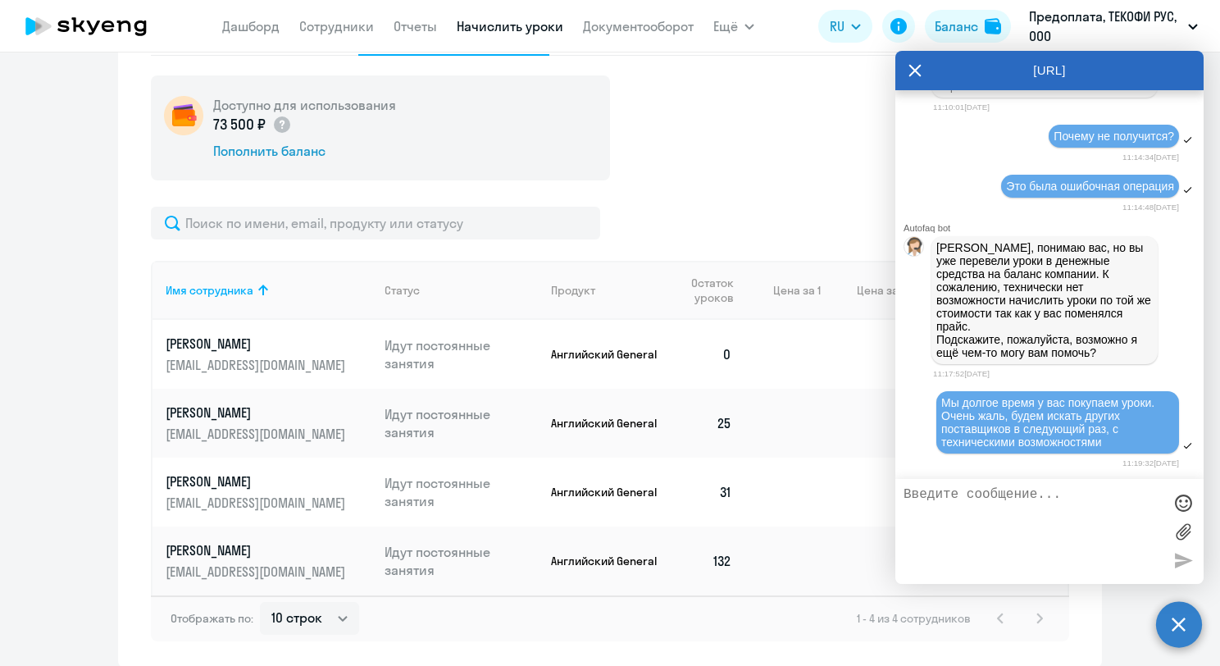
scroll to position [653, 0]
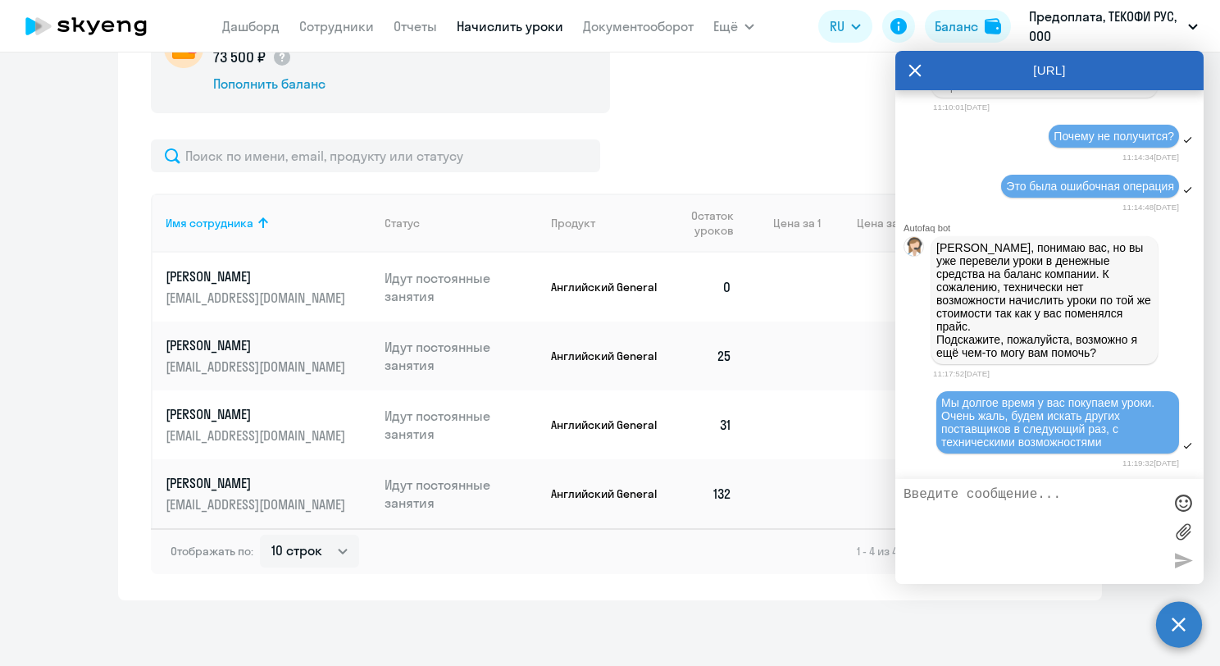
click at [1016, 512] on textarea at bounding box center [1033, 531] width 259 height 89
type textarea "Ее нет в списке учеников, я вообще ничего не могу ей начислить"
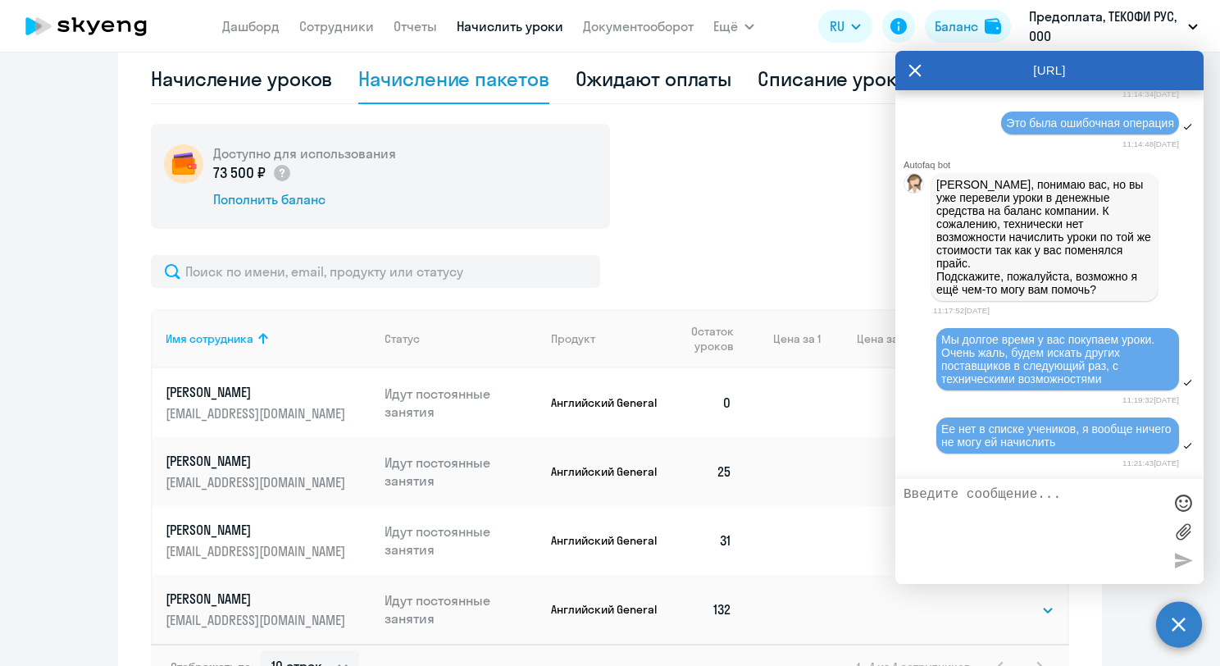
scroll to position [489, 0]
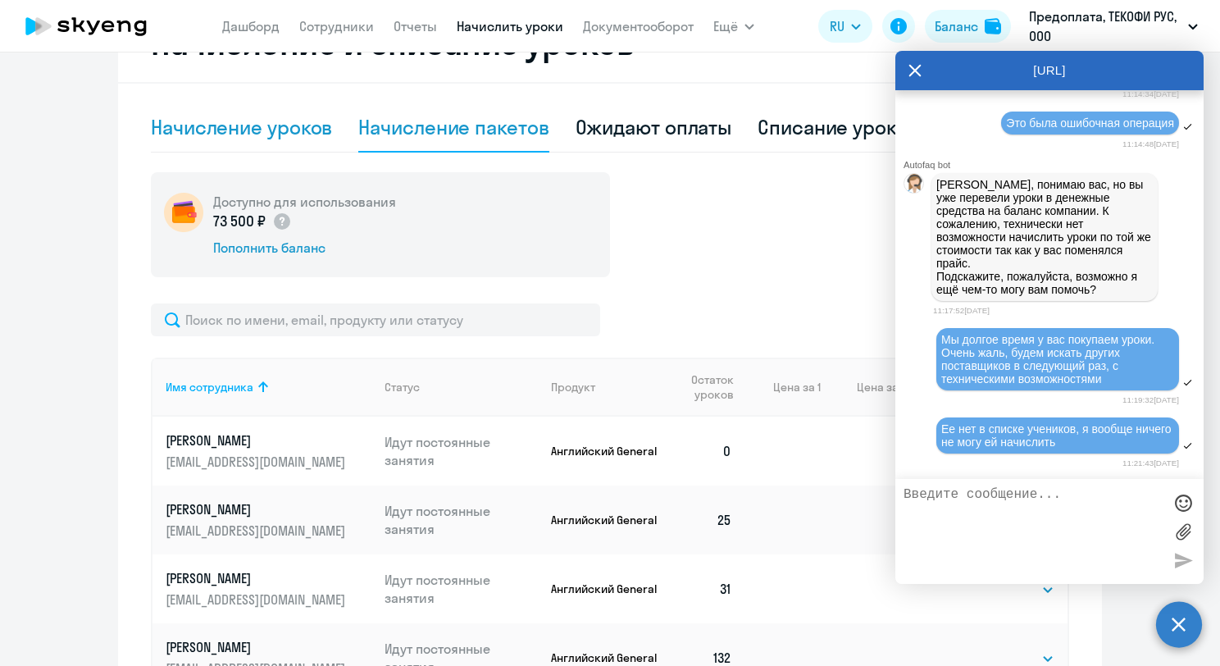
click at [262, 129] on div "Начисление уроков" at bounding box center [241, 127] width 181 height 26
select select "10"
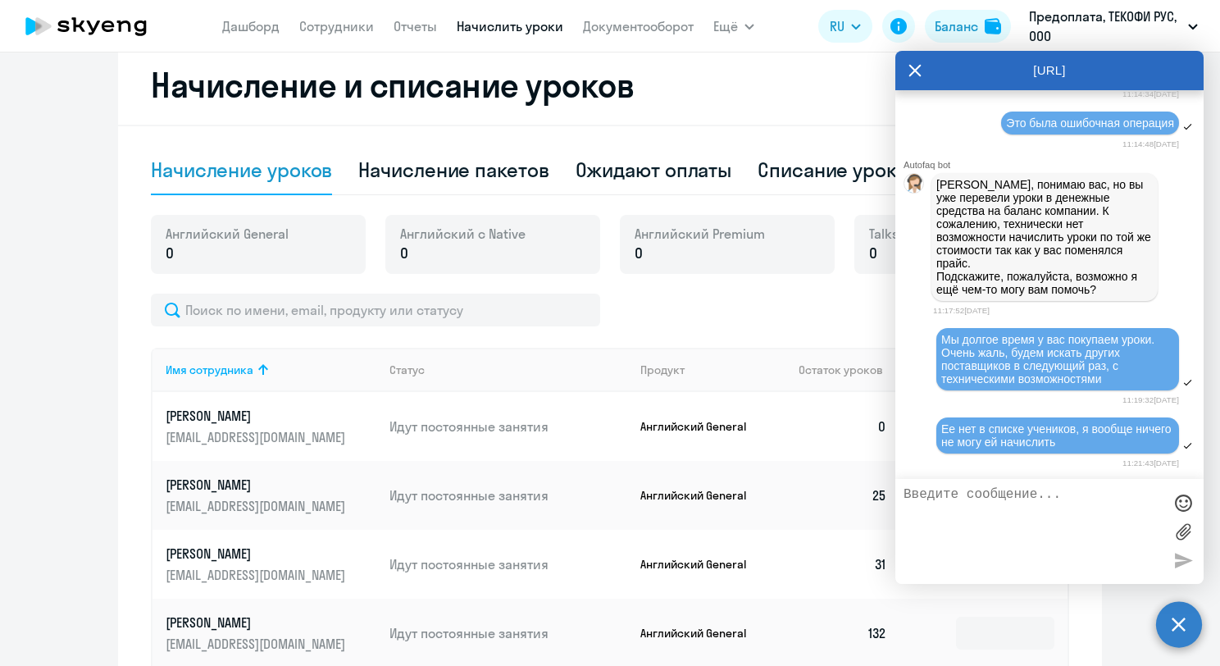
scroll to position [421, 0]
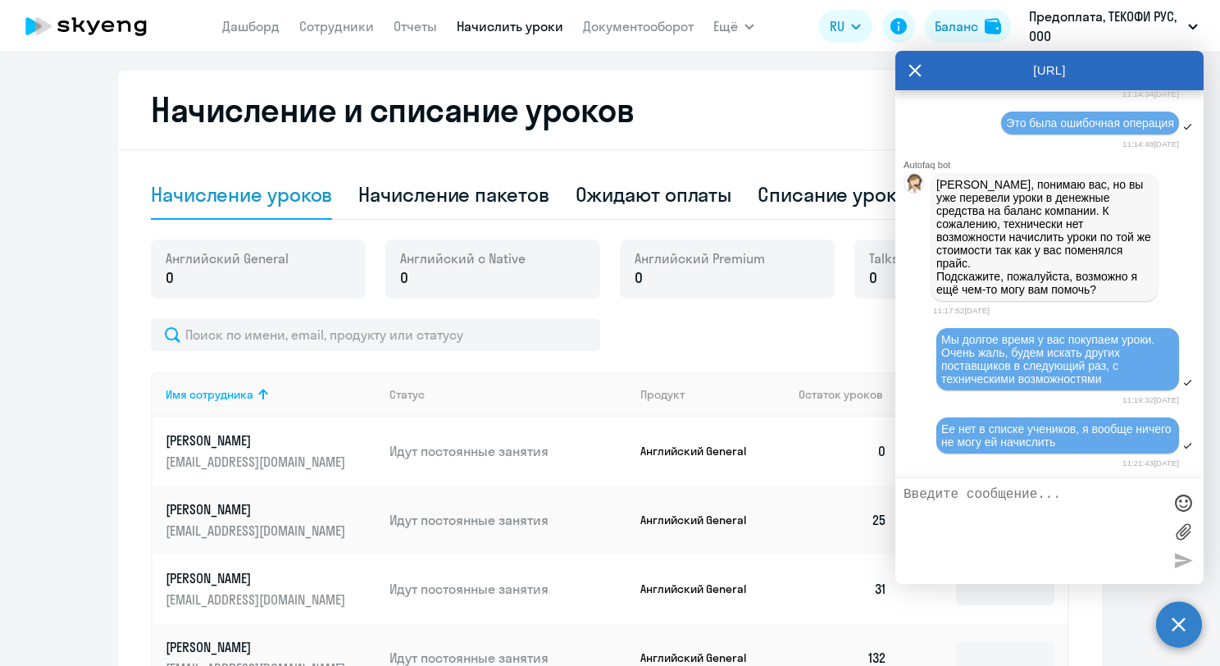
click at [929, 65] on div "[URL]" at bounding box center [1049, 70] width 308 height 39
click at [915, 65] on icon at bounding box center [914, 70] width 13 height 39
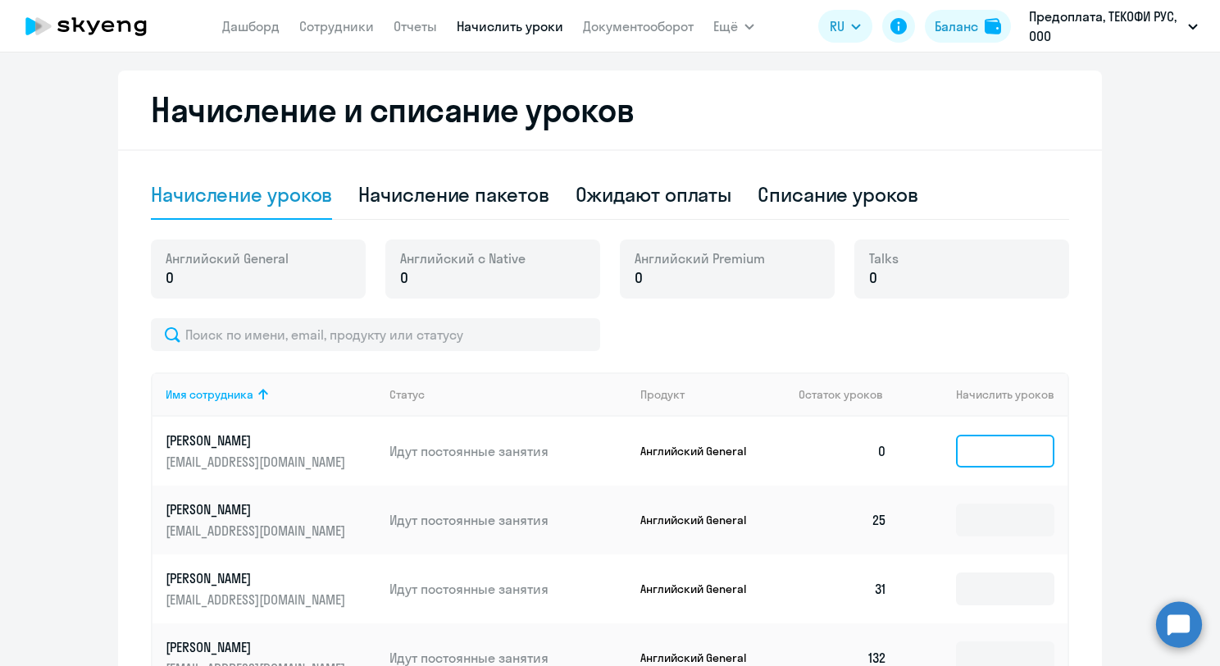
click at [979, 458] on input at bounding box center [1005, 451] width 98 height 33
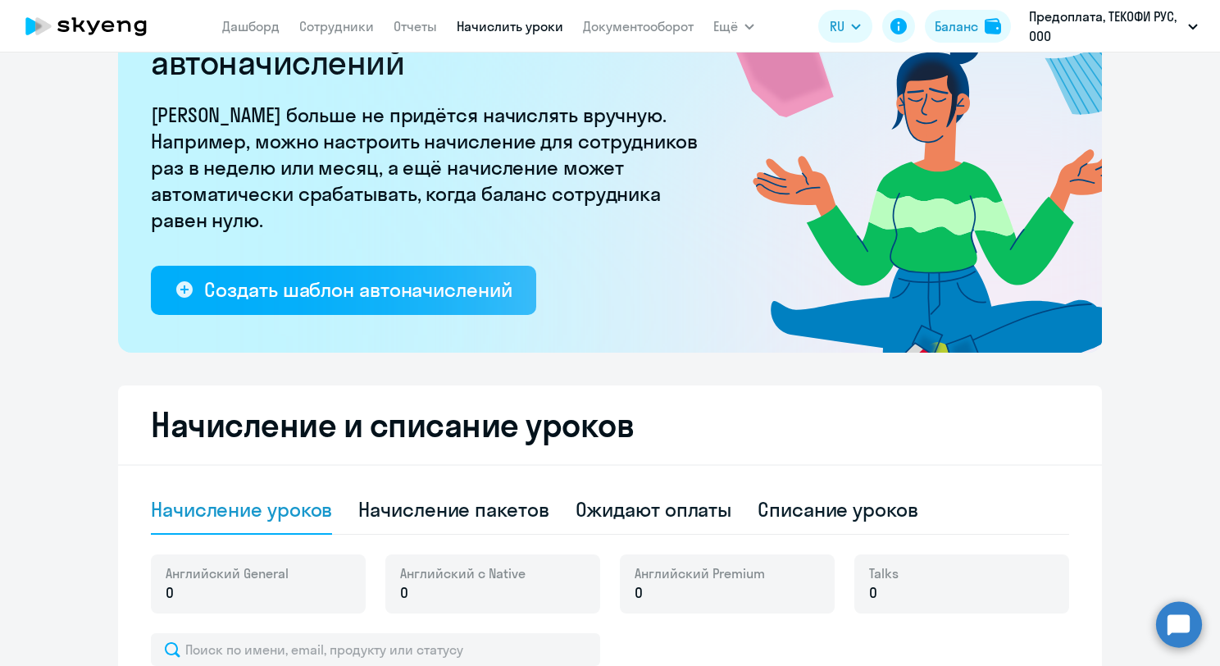
scroll to position [328, 0]
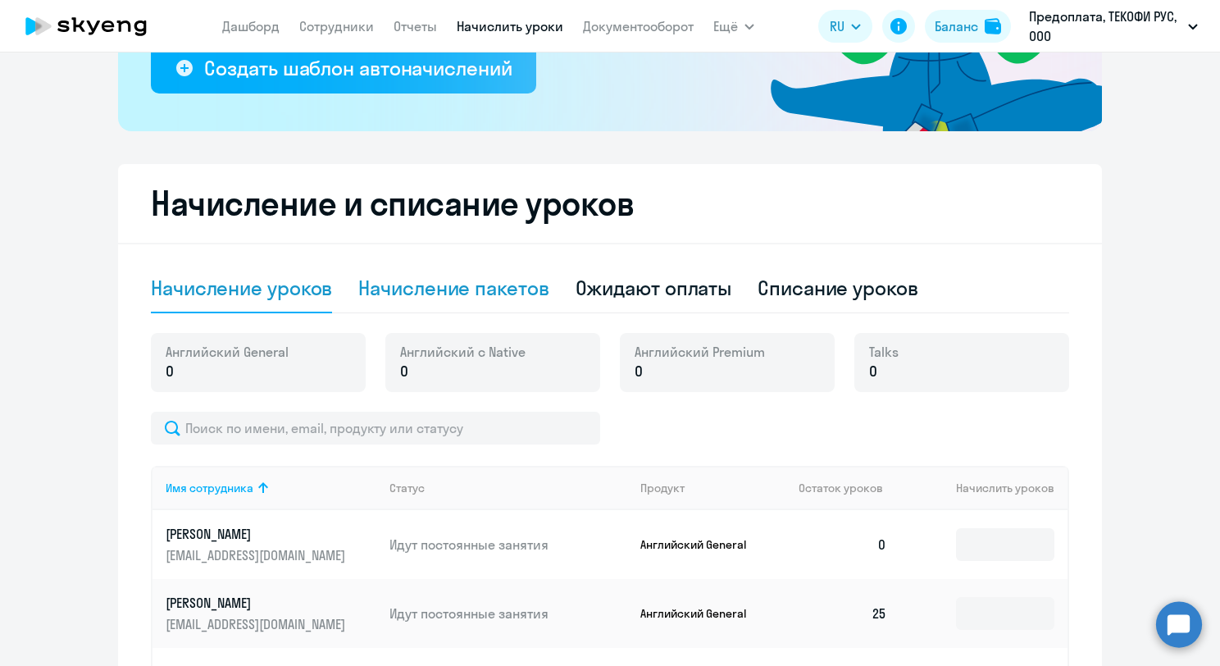
click at [492, 291] on div "Начисление пакетов" at bounding box center [453, 288] width 190 height 26
select select "10"
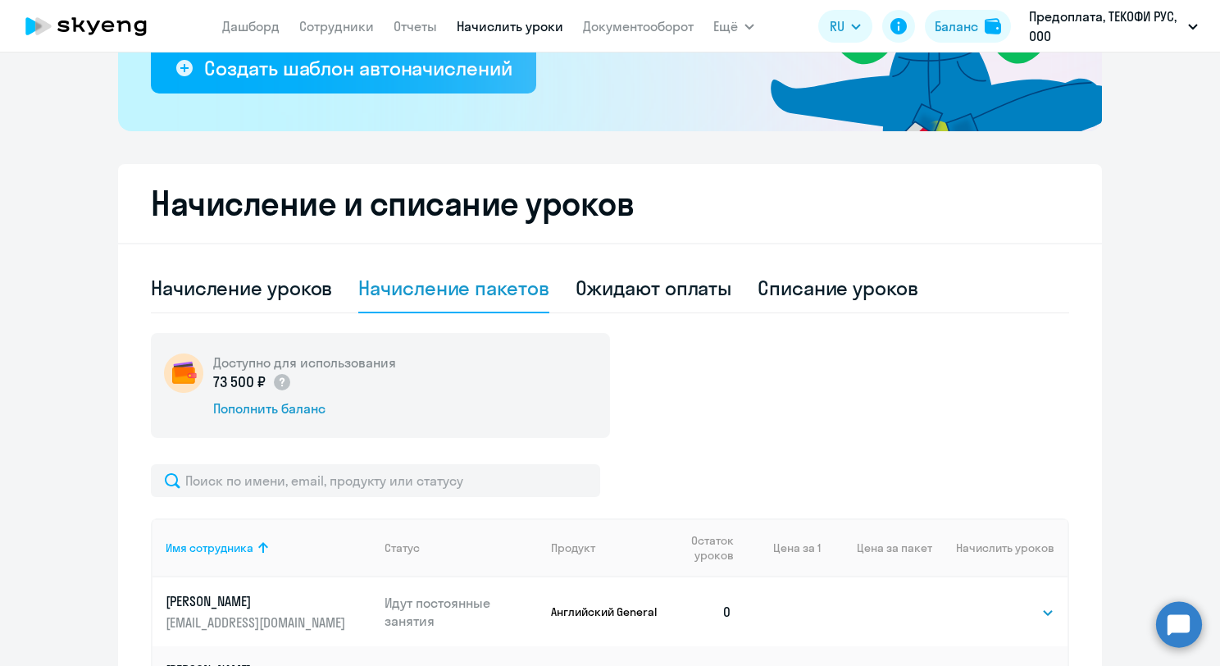
click at [1182, 626] on circle at bounding box center [1179, 624] width 46 height 46
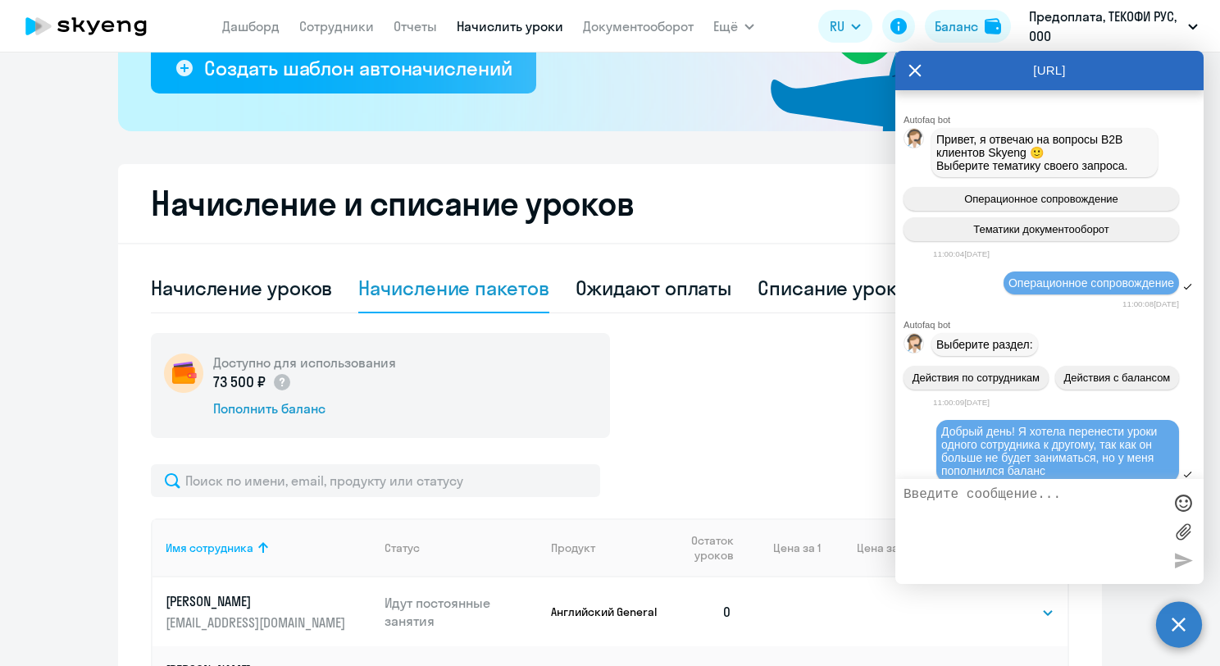
scroll to position [809, 0]
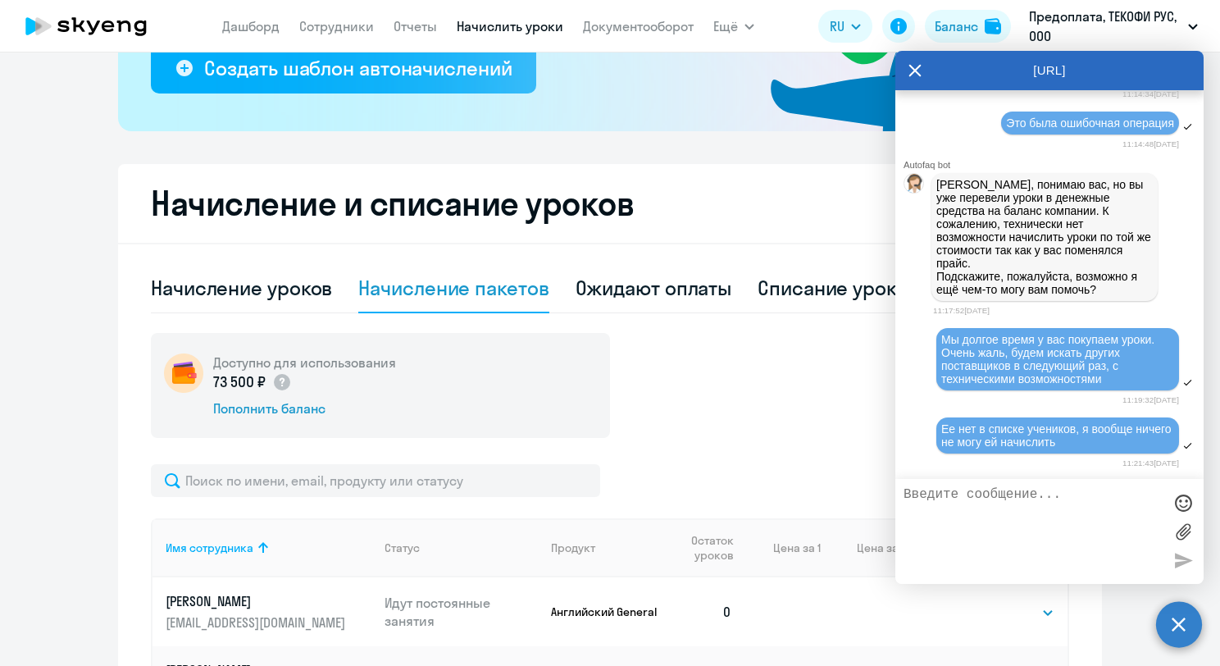
click at [1072, 501] on textarea at bounding box center [1033, 531] width 259 height 89
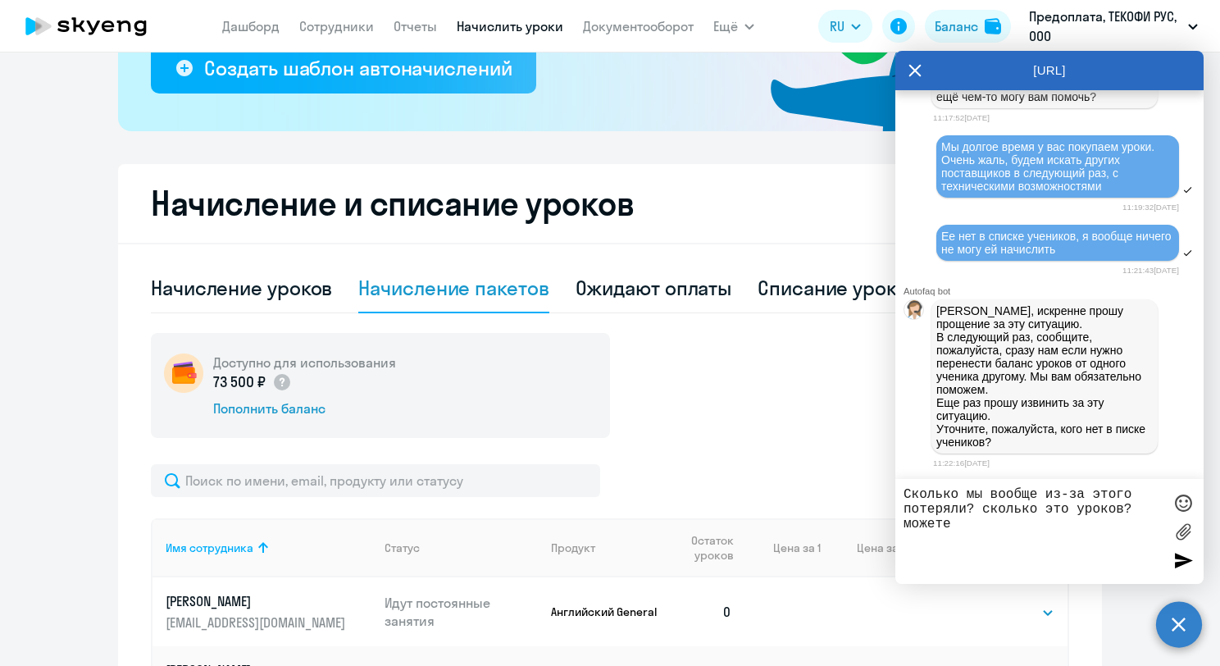
drag, startPoint x: 989, startPoint y: 531, endPoint x: 888, endPoint y: 485, distance: 111.2
click at [888, 485] on body "[PERSON_NAME] Отчеты Начислить уроки Документооборот Ещё Дашборд Сотрудники Отч…" at bounding box center [610, 333] width 1220 height 666
click at [1066, 510] on textarea "[PERSON_NAME] нет в списке, прошу начислить ей уроки на сумму." at bounding box center [1033, 531] width 259 height 89
click at [1159, 508] on textarea "[PERSON_NAME] нет в списке, прошу начислить ей уроки на эту сумму." at bounding box center [1033, 531] width 259 height 89
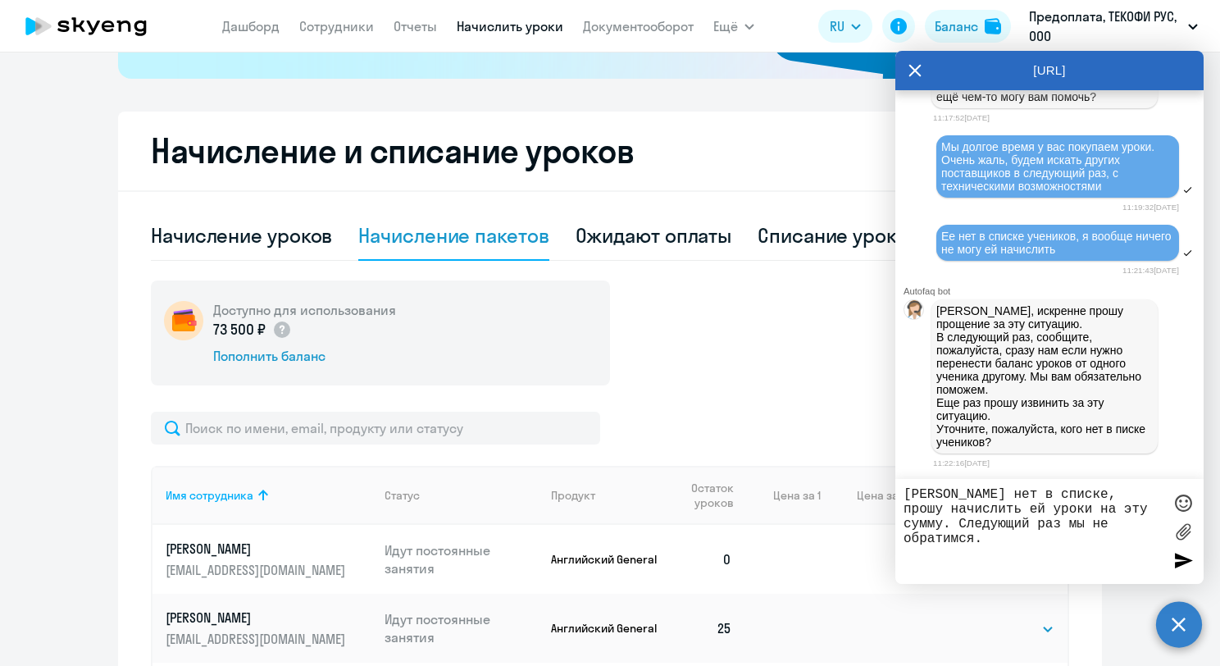
scroll to position [410, 0]
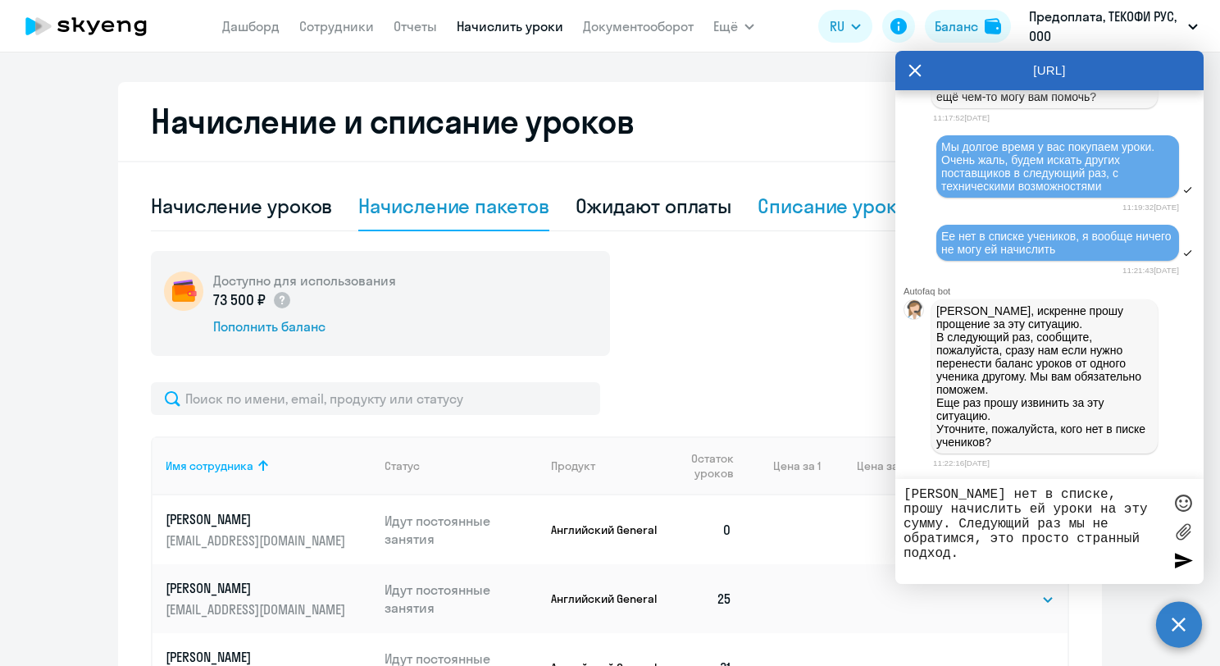
type textarea "[PERSON_NAME] нет в списке, прошу начислить ей уроки на эту сумму. Следующий ра…"
click at [817, 210] on div "Списание уроков" at bounding box center [838, 206] width 161 height 26
select select "10"
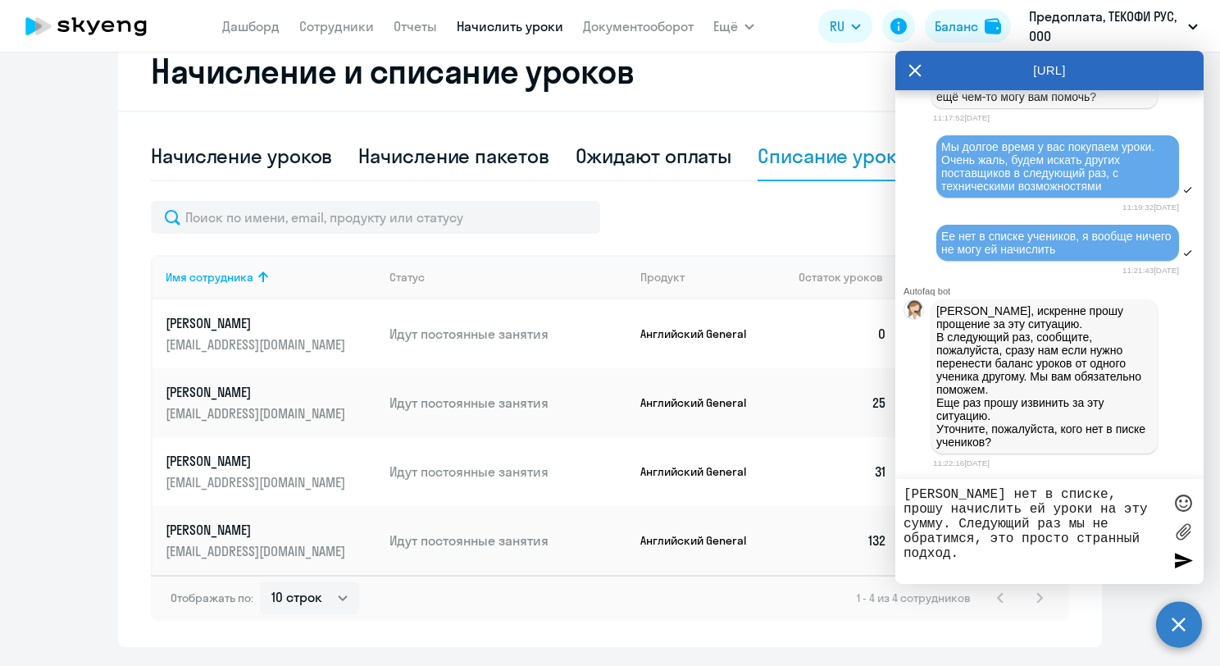
scroll to position [507, 0]
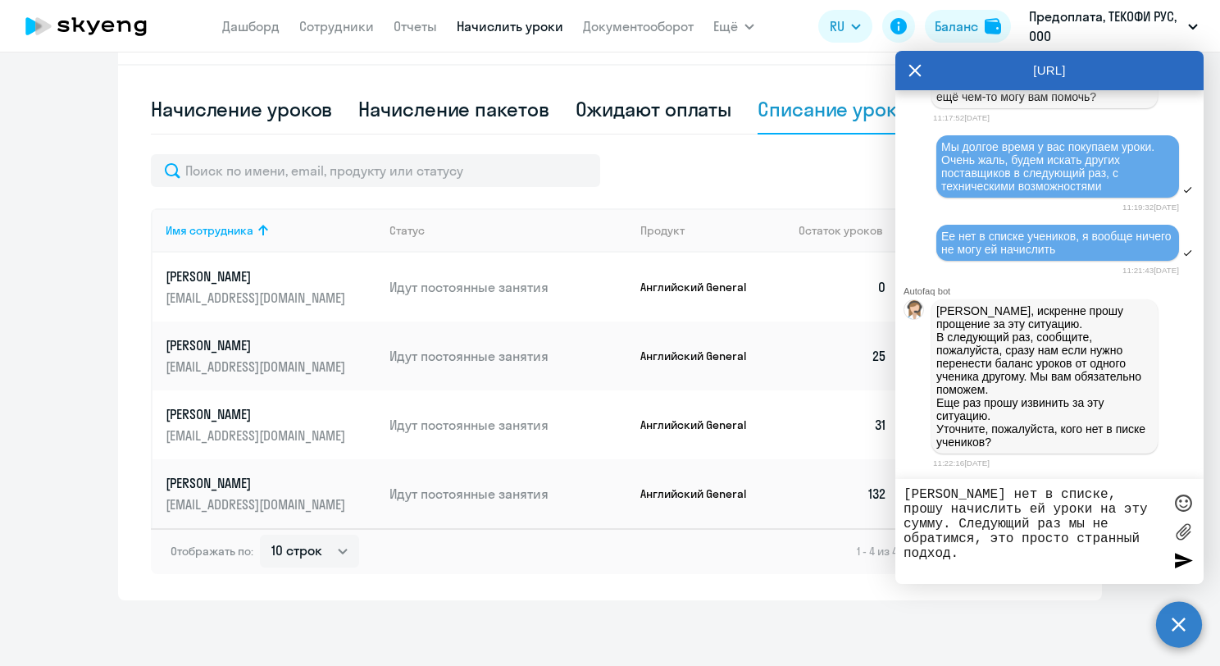
click at [1122, 544] on textarea "[PERSON_NAME] нет в списке, прошу начислить ей уроки на эту сумму. Следующий ра…" at bounding box center [1033, 531] width 259 height 89
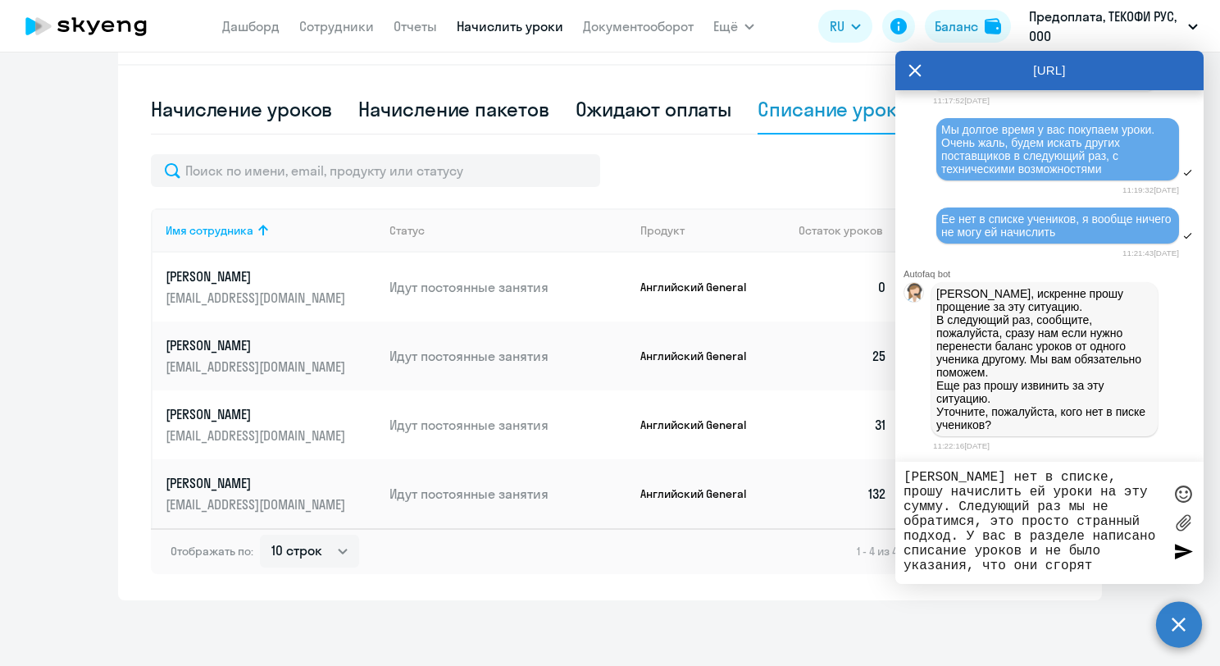
type textarea "[PERSON_NAME] нет в списке, прошу начислить ей уроки на эту сумму. Следующий ра…"
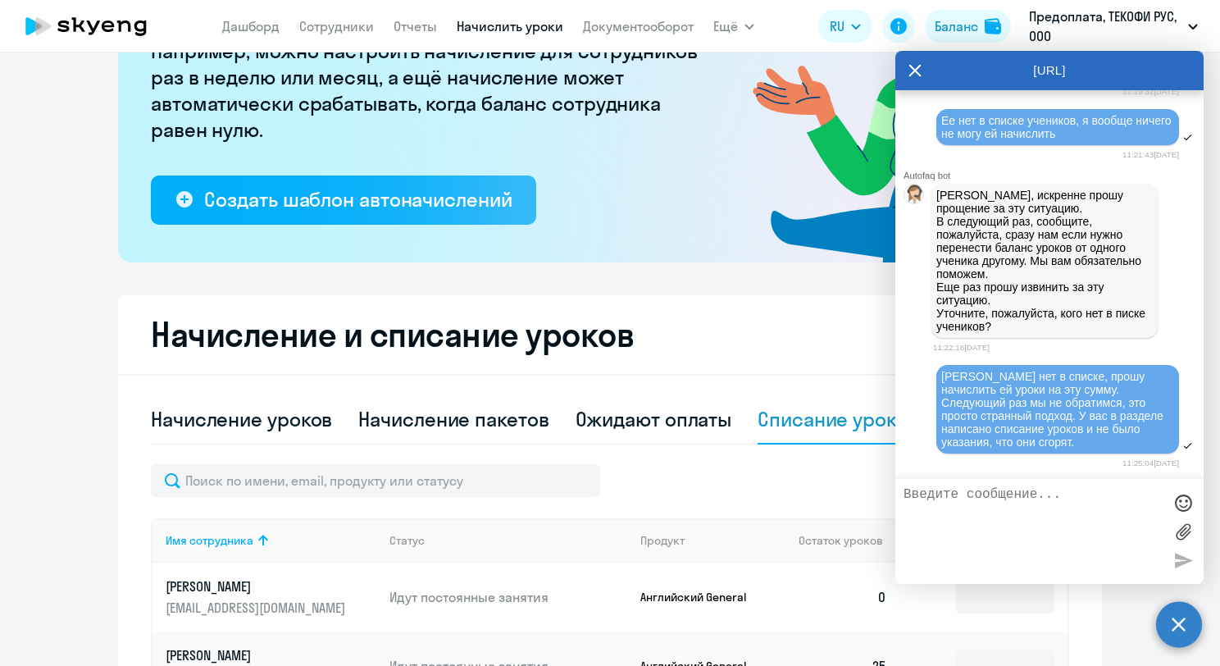
scroll to position [410, 0]
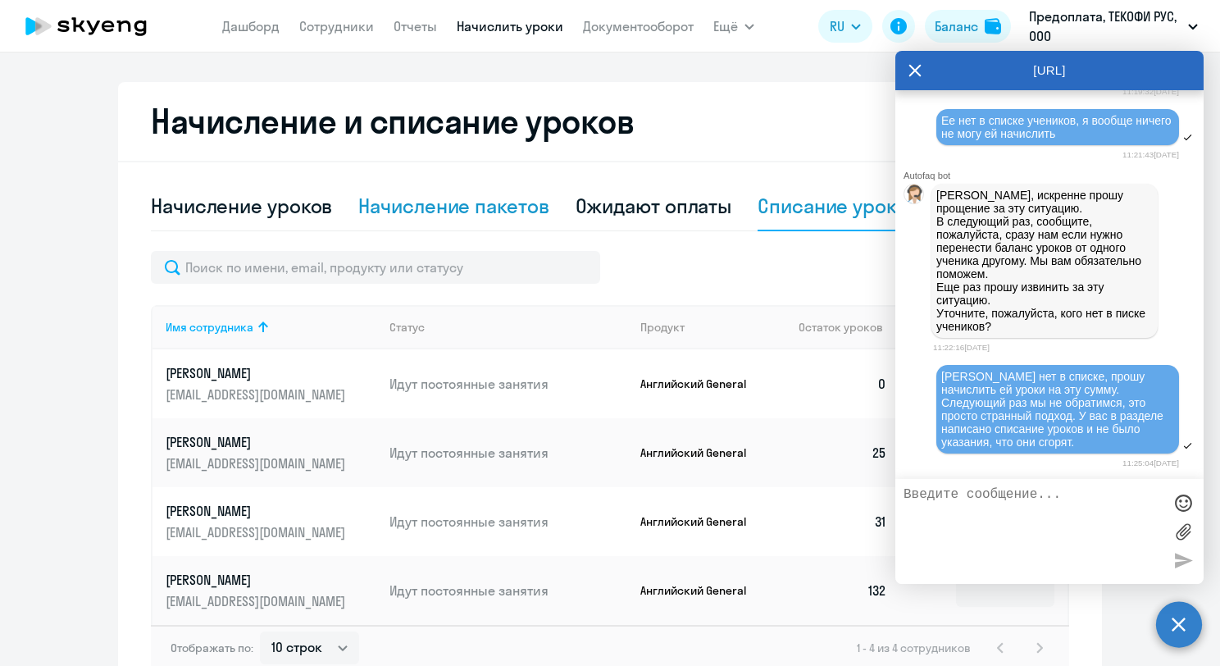
click at [519, 212] on div "Начисление пакетов" at bounding box center [453, 206] width 190 height 26
select select "10"
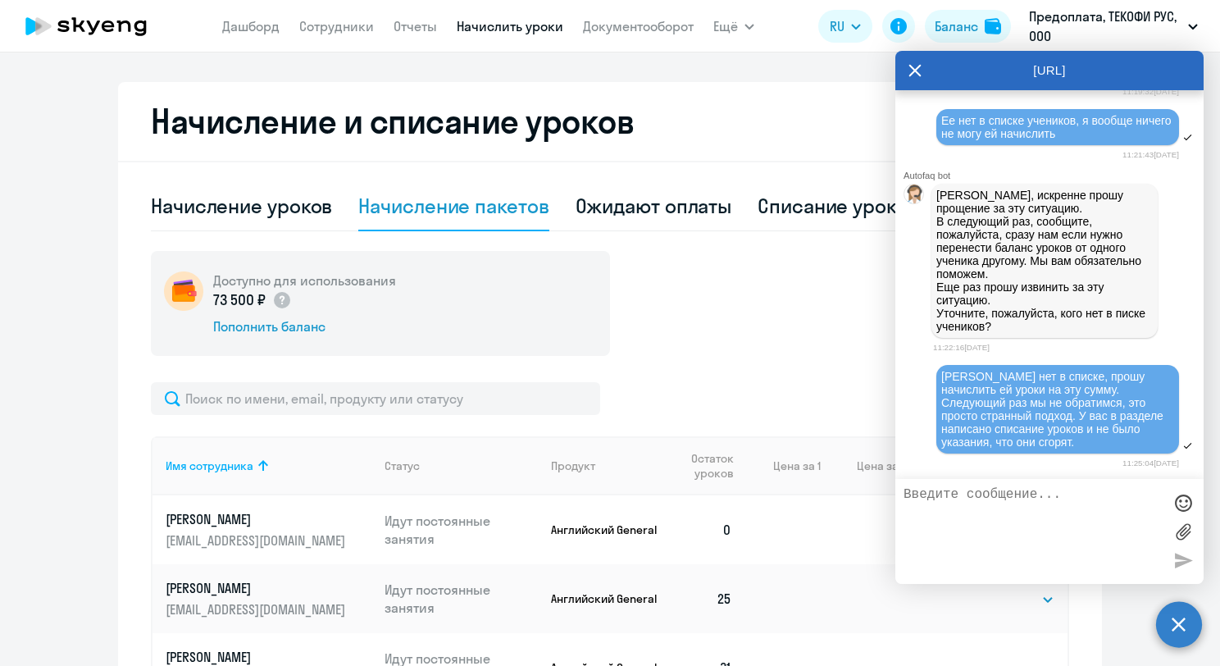
click at [908, 72] on div "[URL]" at bounding box center [1049, 70] width 308 height 39
click at [919, 69] on icon at bounding box center [914, 70] width 13 height 39
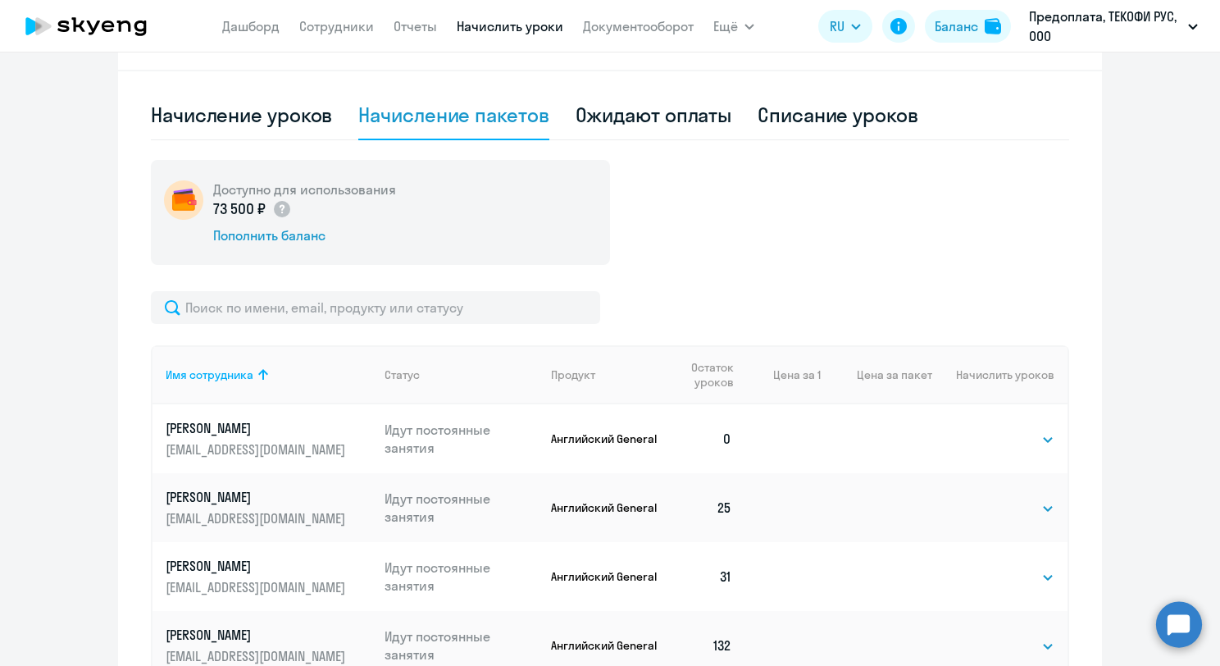
scroll to position [653, 0]
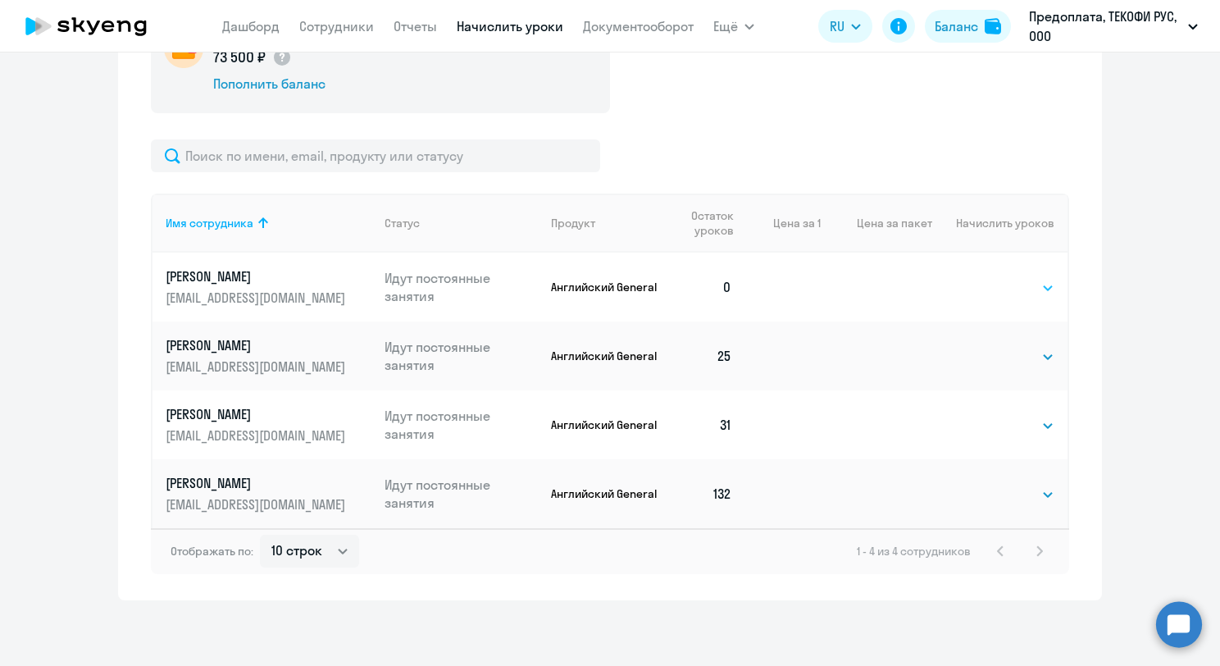
click at [994, 283] on select "Выбрать 4 8 16 32 64 96 128" at bounding box center [1020, 288] width 67 height 20
click at [987, 278] on select "Выбрать 4 8 16 32 64 96 128" at bounding box center [1020, 288] width 67 height 20
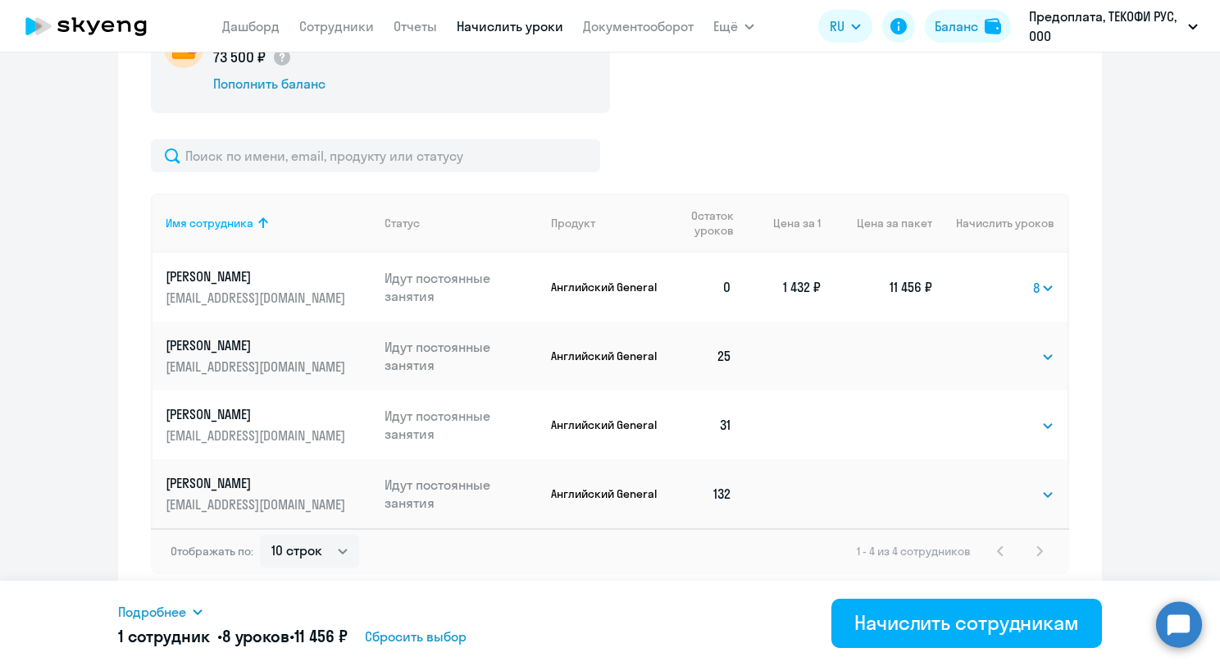
click at [1033, 283] on select "Выбрать 4 8 16 32 64 96 128" at bounding box center [1043, 288] width 21 height 20
click at [1033, 278] on select "Выбрать 4 8 16 32 64 96 128" at bounding box center [1043, 288] width 21 height 20
click at [1034, 289] on select "Выбрать 4 8 16 32 64 96 128" at bounding box center [1040, 288] width 29 height 20
click at [1026, 278] on select "Выбрать 4 8 16 32 64 96 128" at bounding box center [1040, 288] width 29 height 20
click at [1031, 281] on select "Выбрать 4 8 16 32 64 96 128" at bounding box center [1041, 288] width 28 height 20
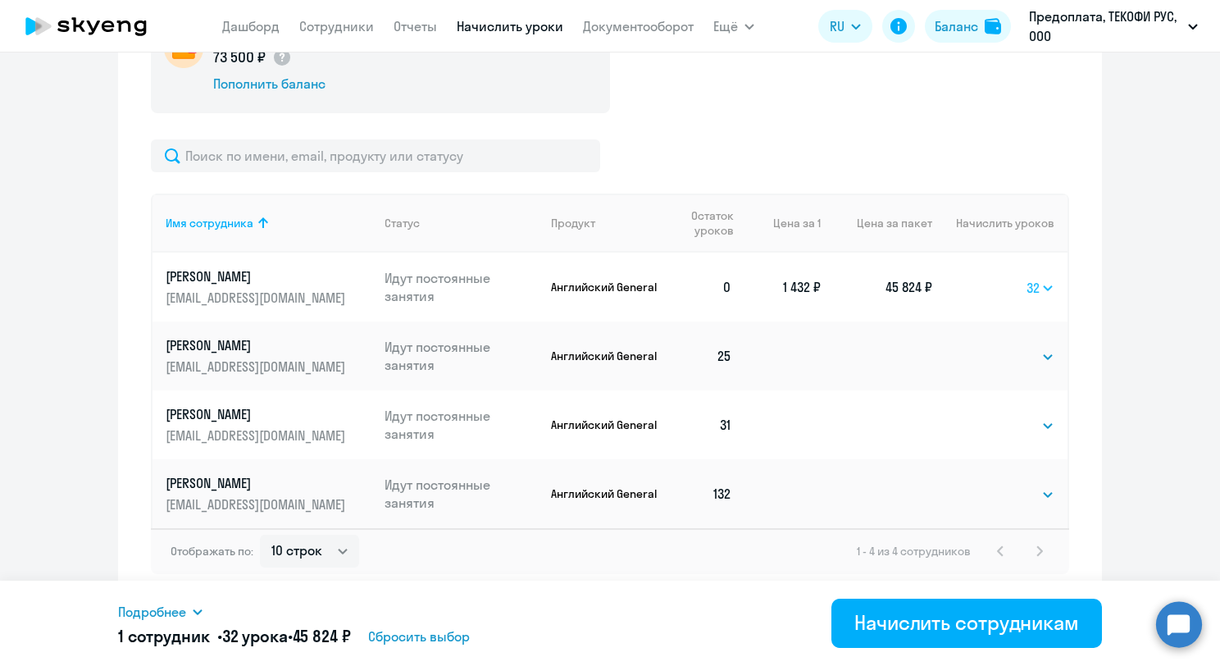
select select "64"
click at [1027, 278] on select "Выбрать 4 8 16 32 64 96 128" at bounding box center [1041, 288] width 28 height 20
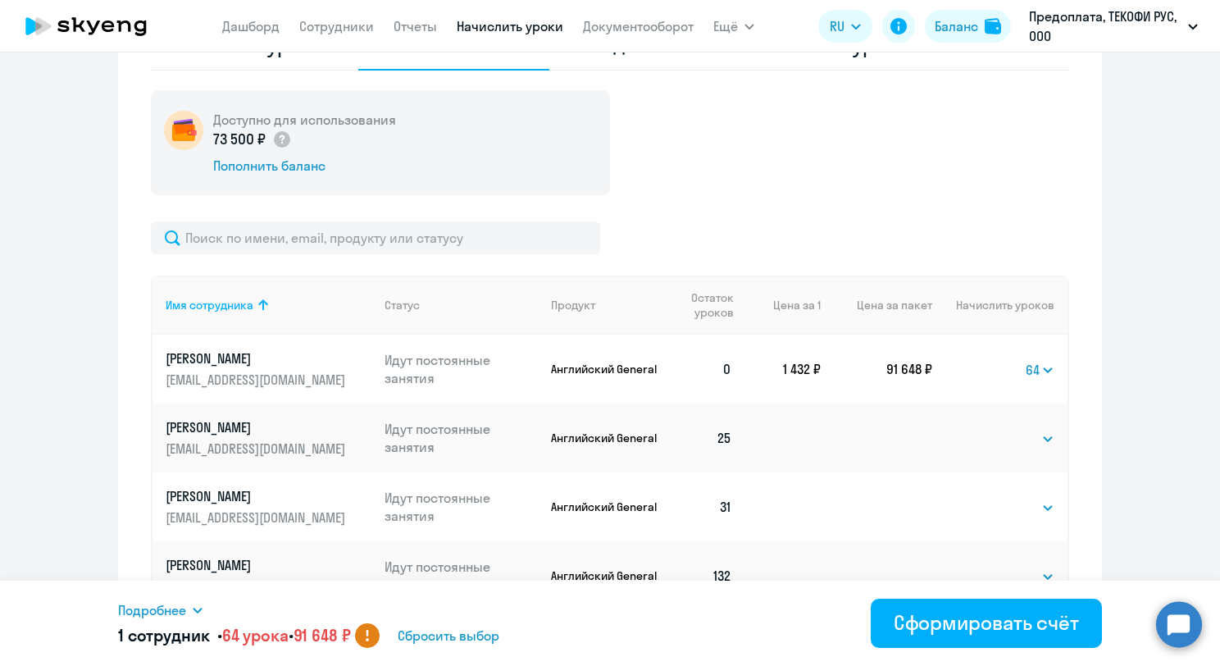
click at [1128, 385] on ng-component "Рекомендуем создать шаблон автоначислений Уроки больше не придётся начислять вр…" at bounding box center [610, 94] width 1220 height 1176
click at [1191, 631] on circle at bounding box center [1179, 624] width 46 height 46
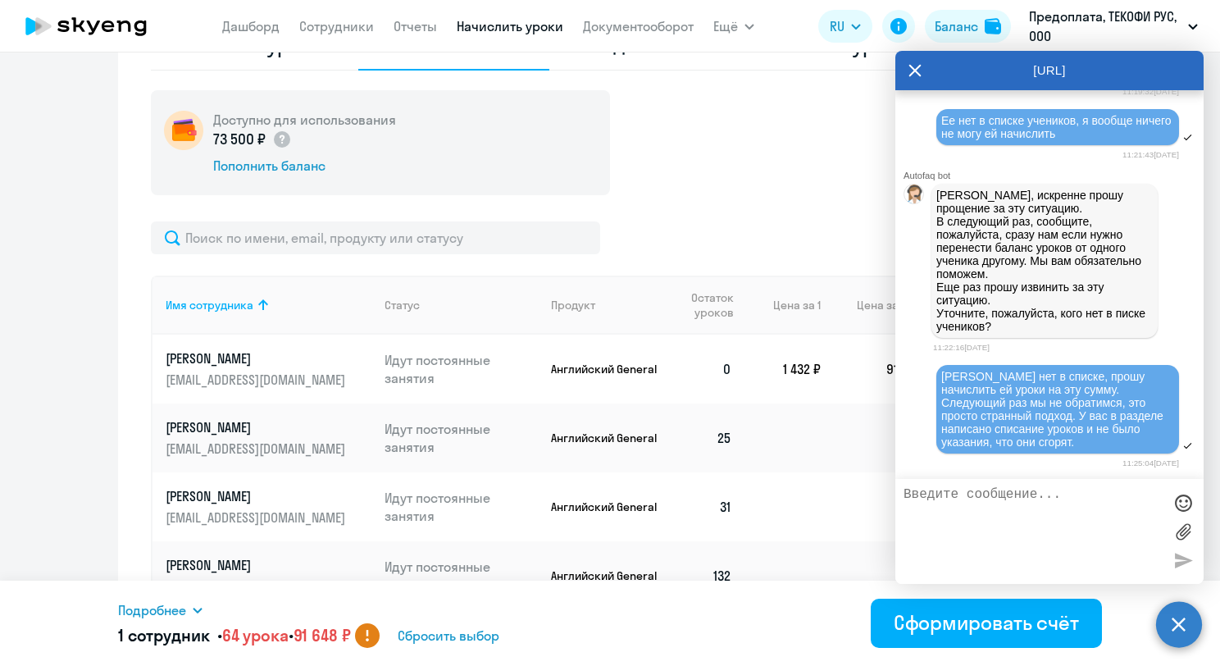
scroll to position [1136, 0]
click at [805, 205] on div "Доступно для использования 73 500 ₽ Пополнить баланс Имя сотрудника Статус Прод…" at bounding box center [610, 373] width 918 height 566
click at [913, 72] on icon at bounding box center [915, 71] width 12 height 12
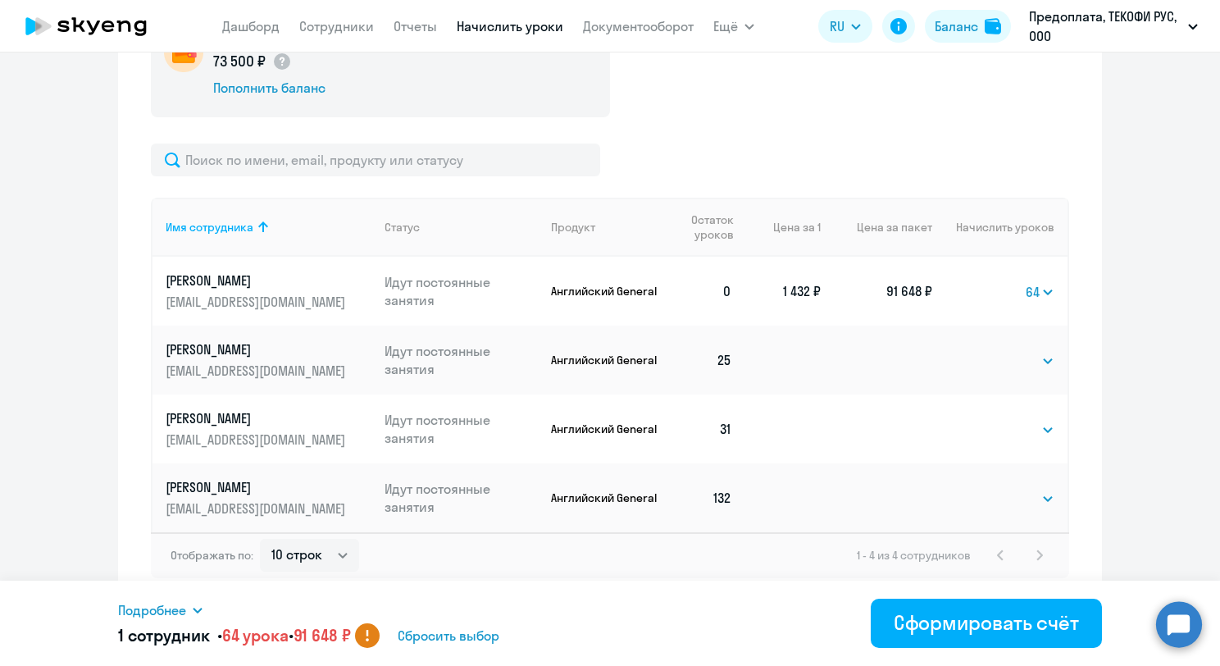
scroll to position [653, 0]
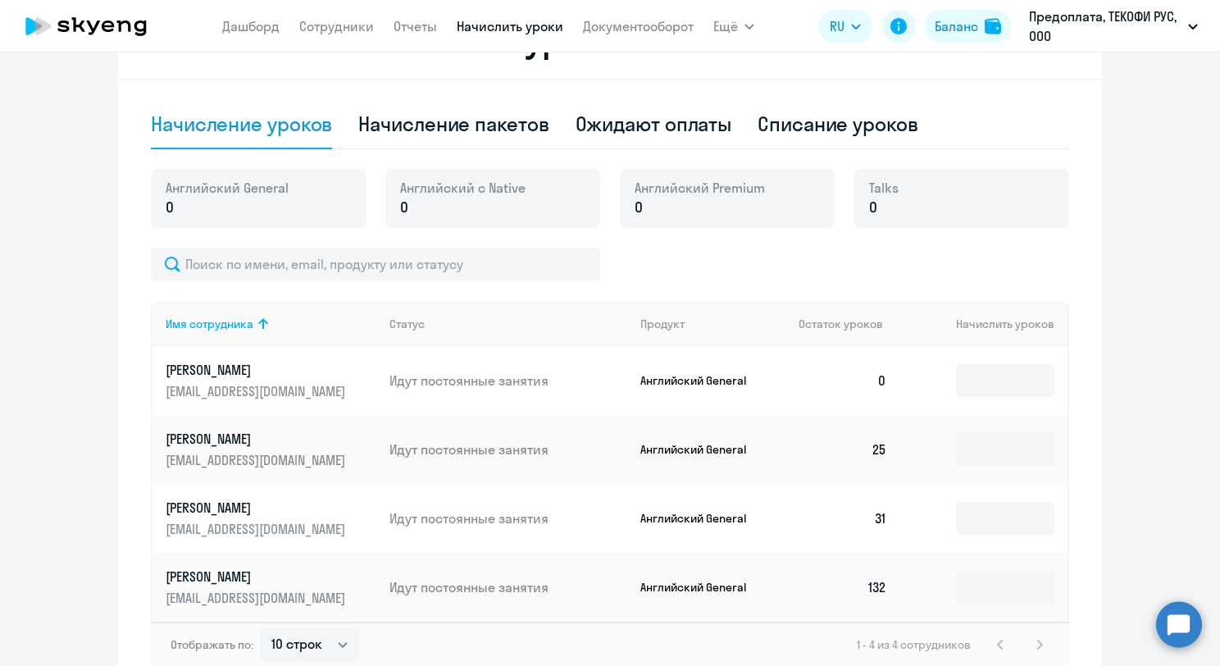
scroll to position [574, 0]
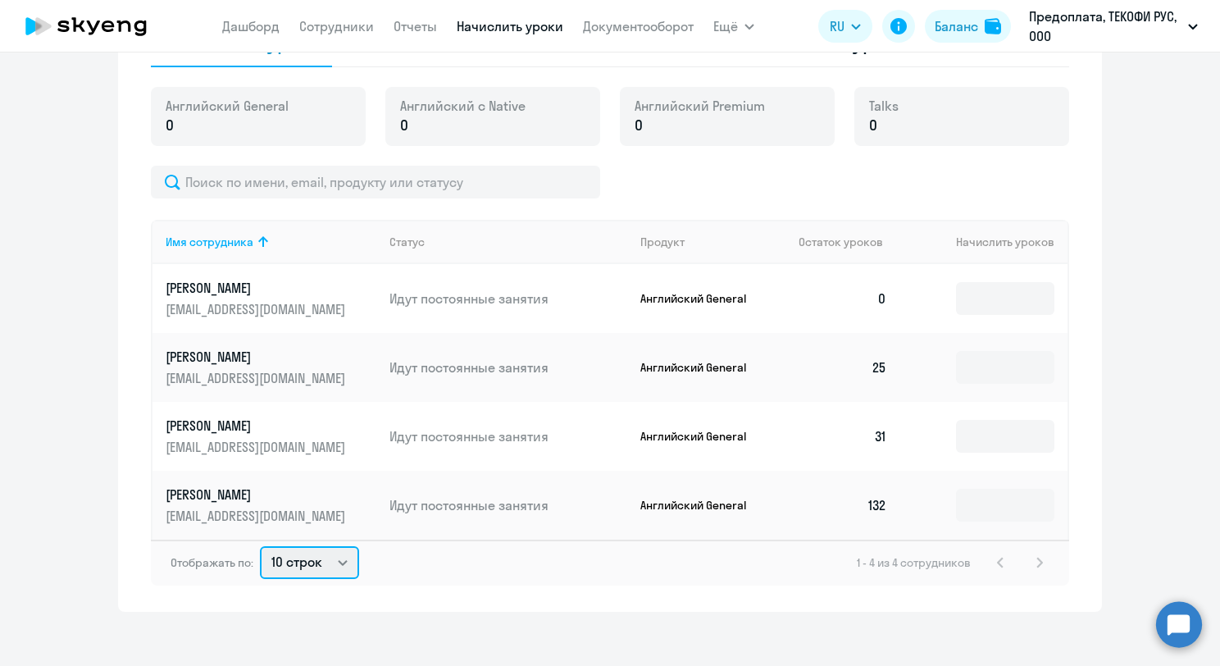
click at [312, 560] on select "10 строк 30 строк 50 строк" at bounding box center [309, 562] width 99 height 33
select select "50"
click at [260, 546] on select "10 строк 30 строк 50 строк" at bounding box center [309, 562] width 99 height 33
click at [1154, 501] on ng-component "Рекомендуем создать шаблон автоначислений Уроки больше не придётся начислять вр…" at bounding box center [610, 57] width 1220 height 1109
click at [1176, 636] on circle at bounding box center [1179, 624] width 46 height 46
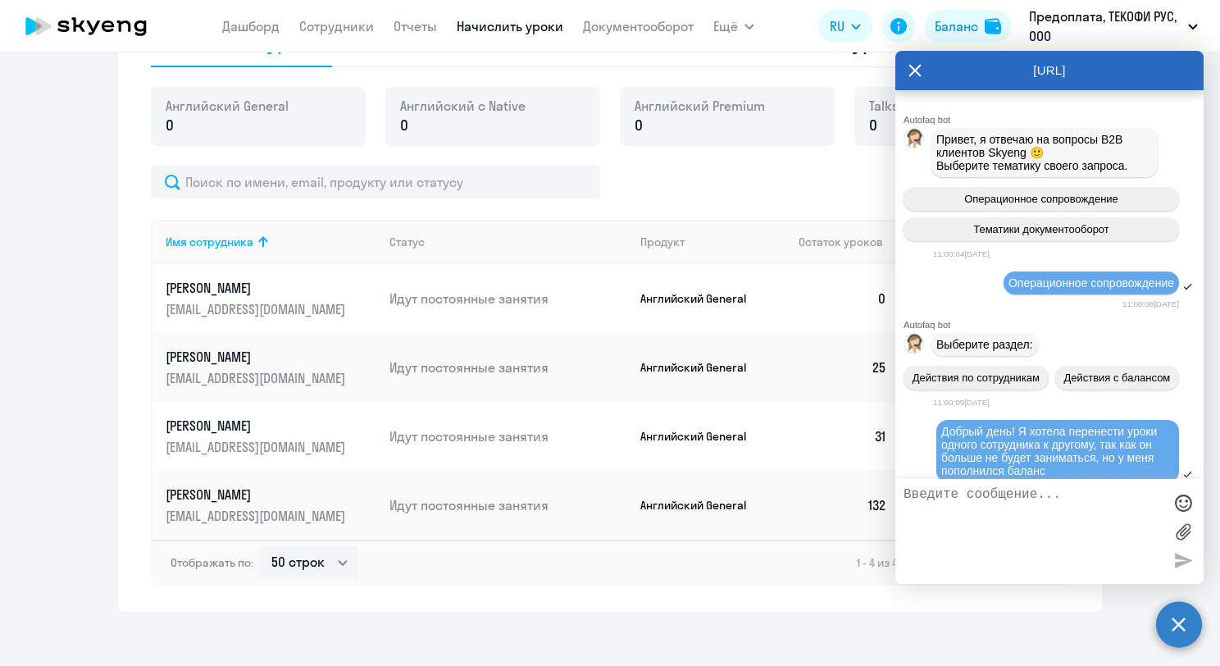
scroll to position [1136, 0]
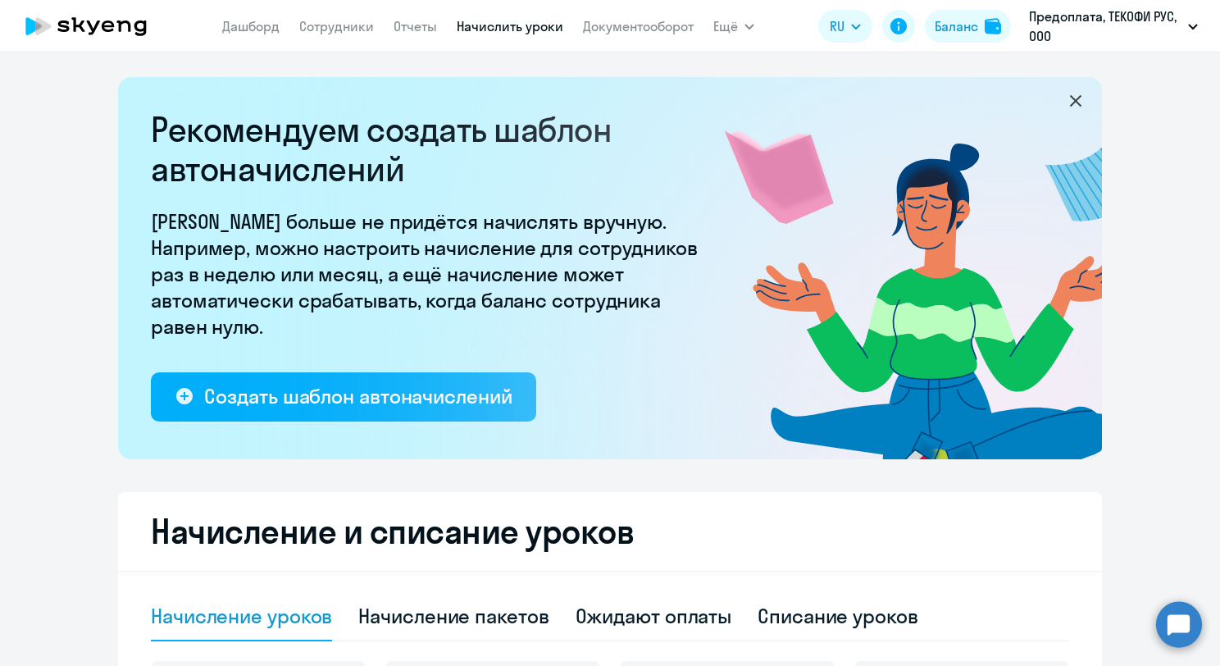
select select "10"
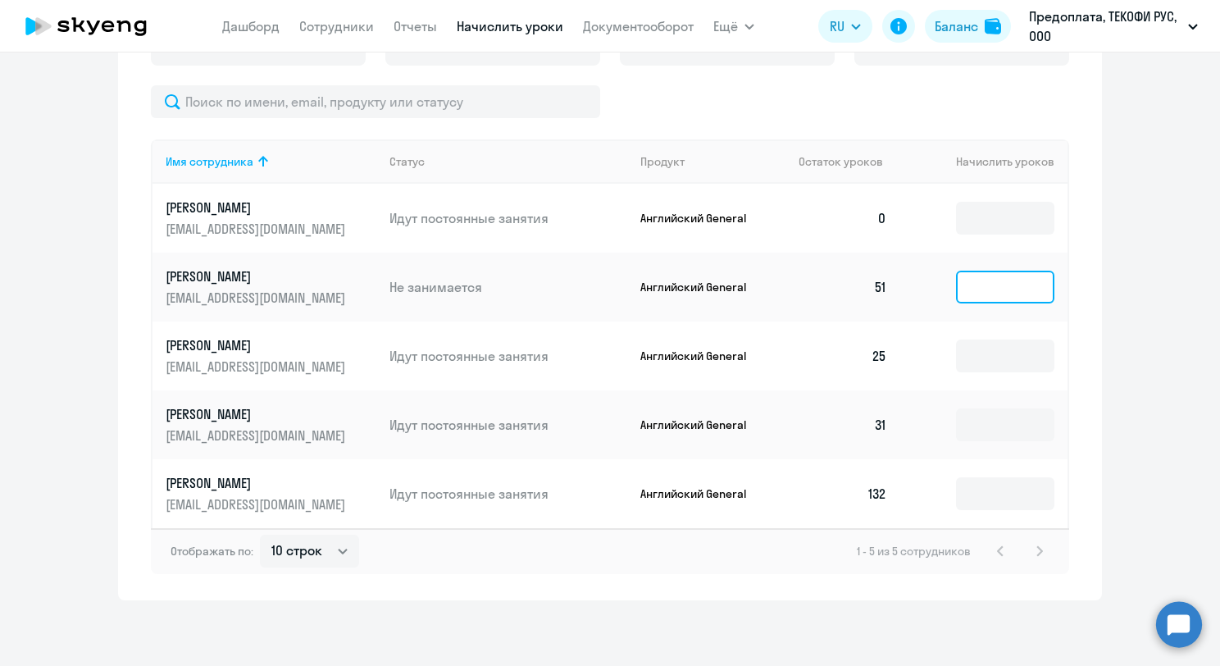
click at [983, 289] on input at bounding box center [1005, 287] width 98 height 33
click at [1093, 452] on div "Начисление и списание уроков Начисление уроков Начисление пакетов Ожидают оплат…" at bounding box center [610, 219] width 984 height 763
click at [1177, 624] on circle at bounding box center [1179, 624] width 46 height 46
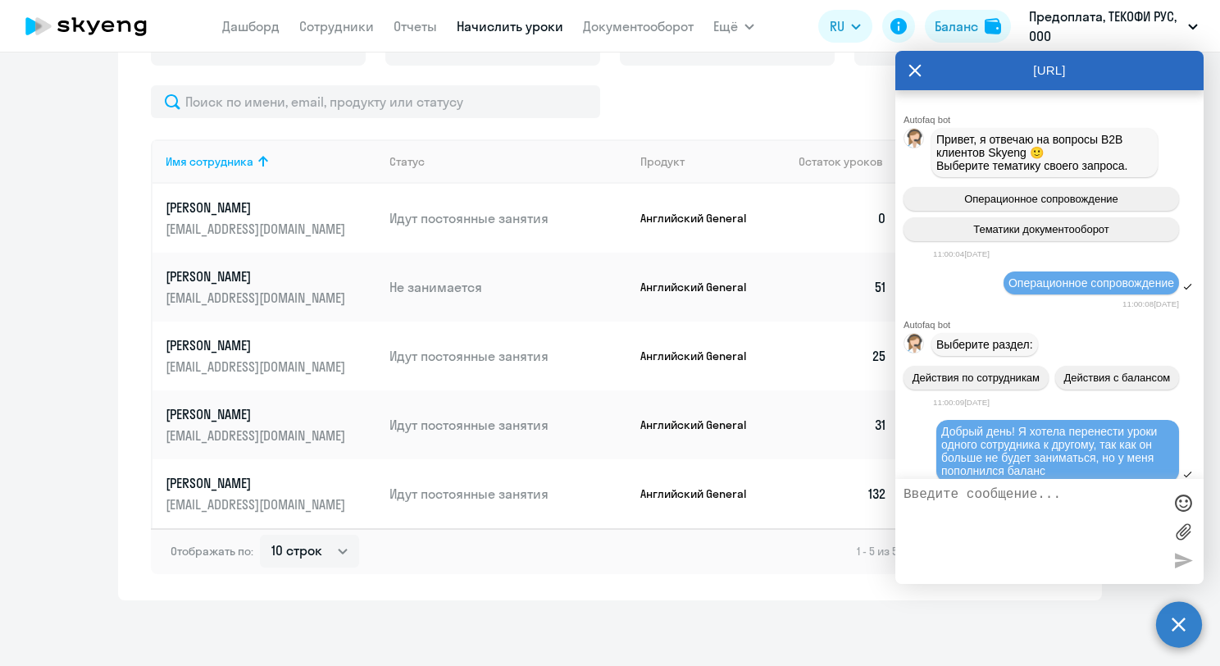
scroll to position [1309, 0]
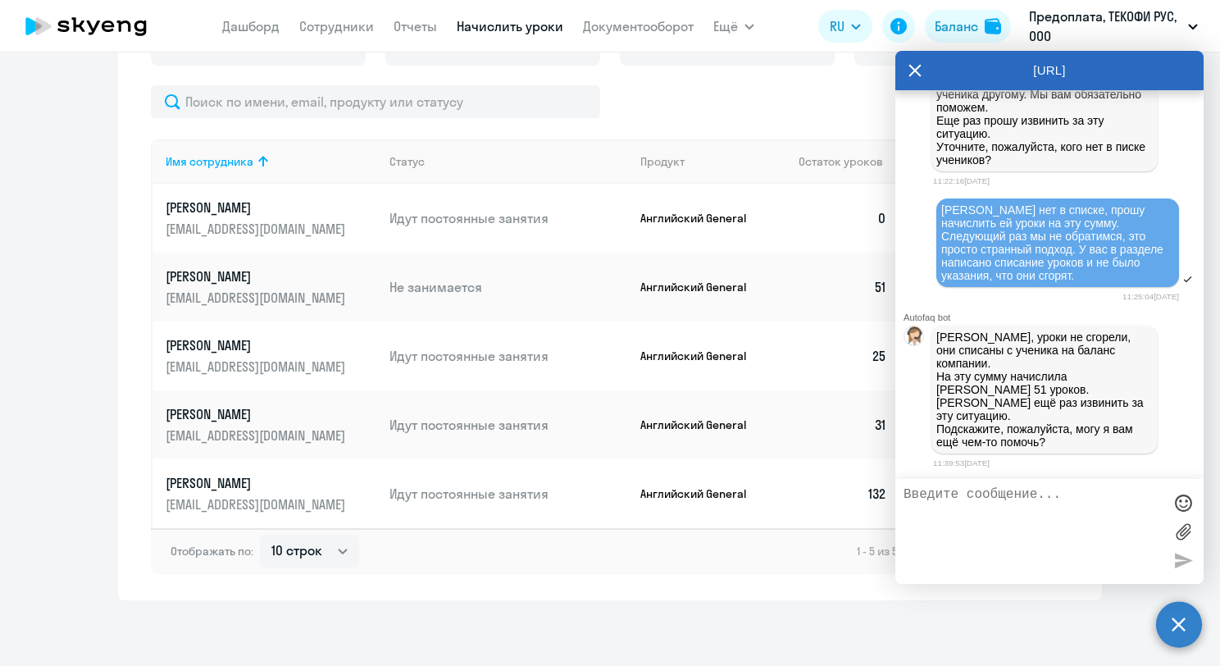
click at [1054, 541] on textarea at bounding box center [1033, 531] width 259 height 89
type textarea "нет, хорошего дня"
click at [1180, 562] on div at bounding box center [1183, 560] width 25 height 25
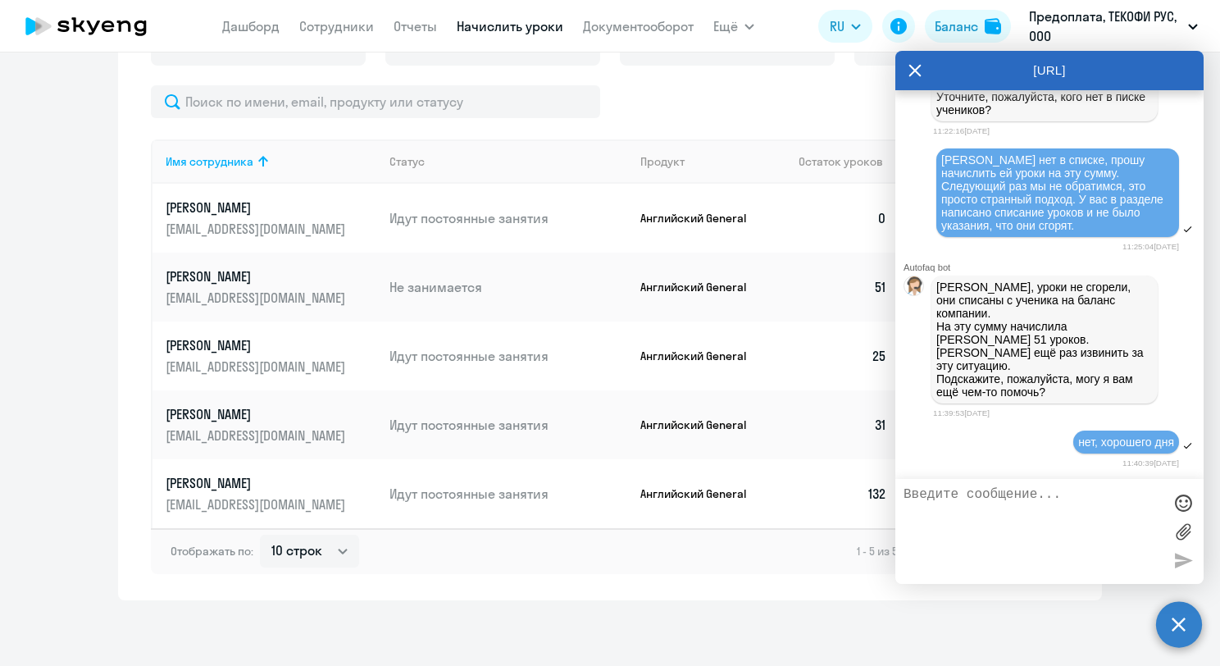
click at [831, 81] on div "Английский General 0 Английский с Native 0 Английский Premium 0 Talks 0" at bounding box center [610, 46] width 918 height 79
click at [908, 64] on icon at bounding box center [914, 70] width 13 height 39
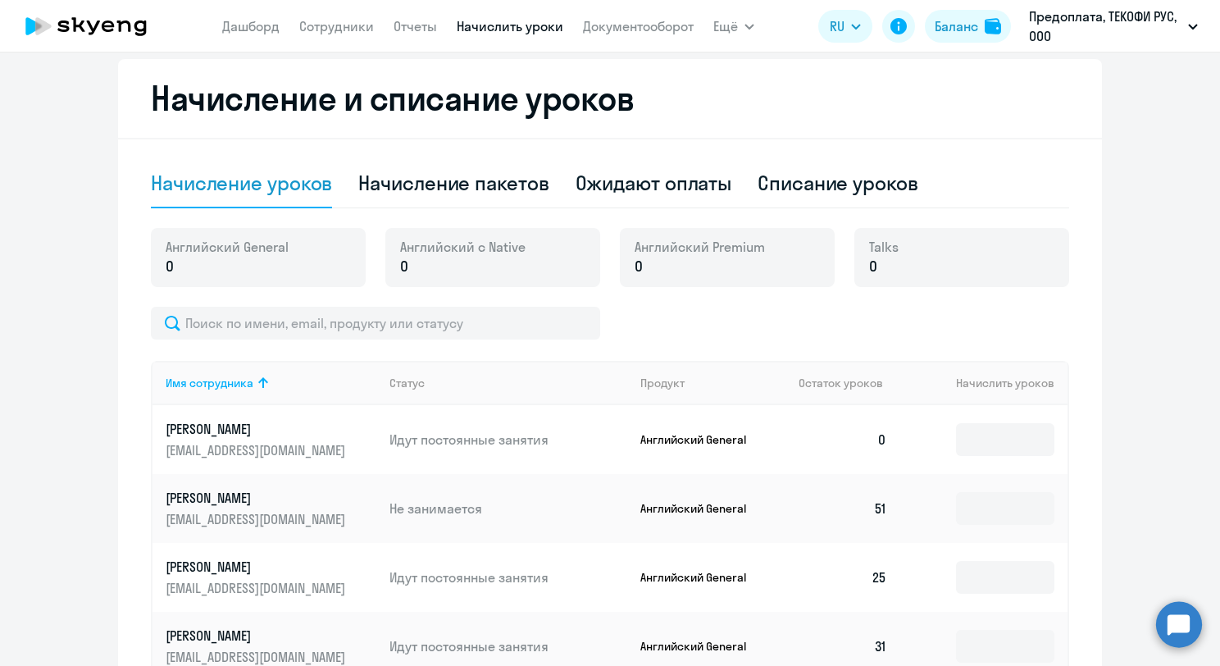
scroll to position [654, 0]
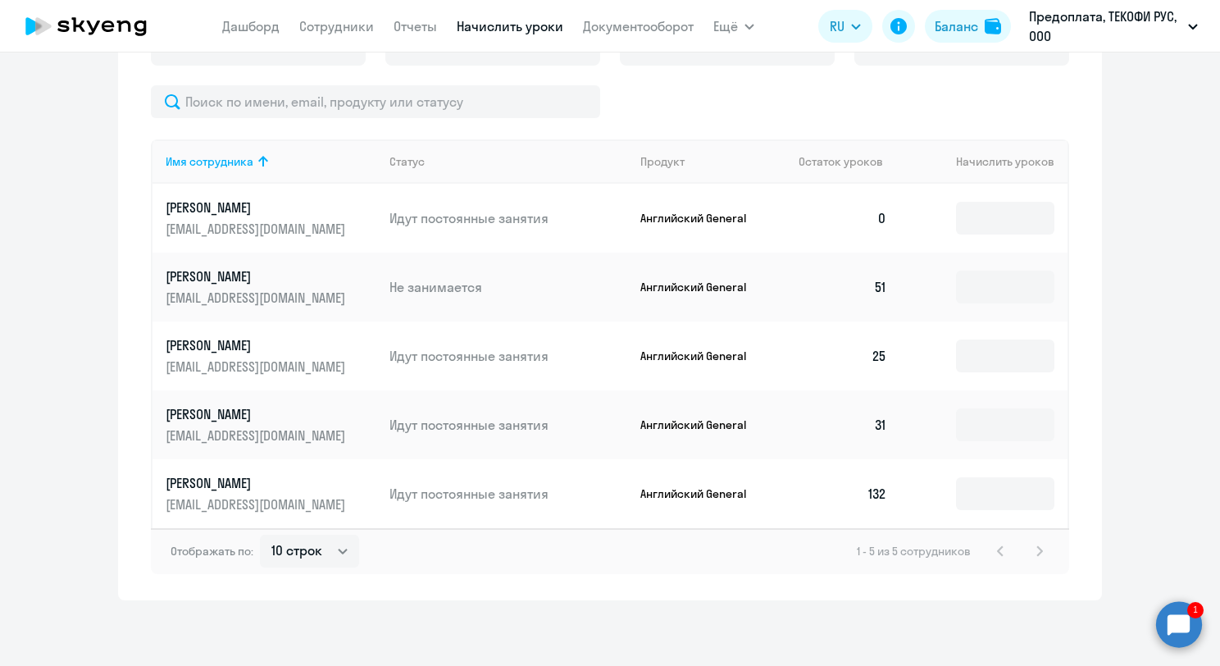
click at [1191, 612] on circle at bounding box center [1179, 624] width 46 height 46
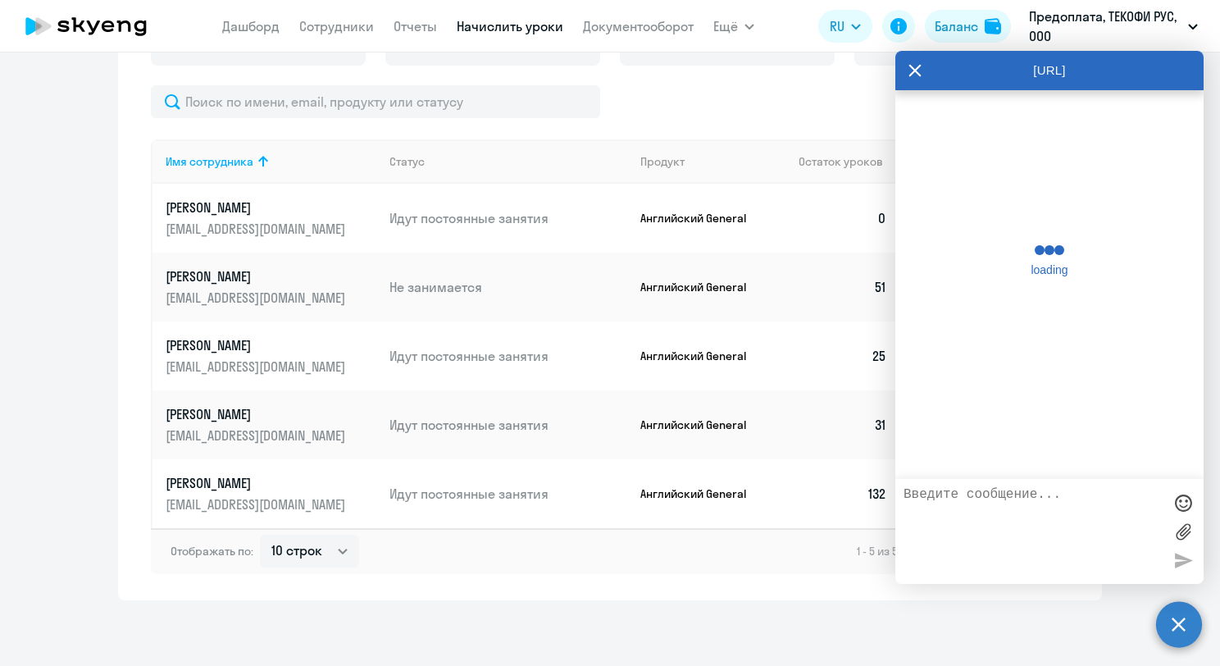
scroll to position [1432, 0]
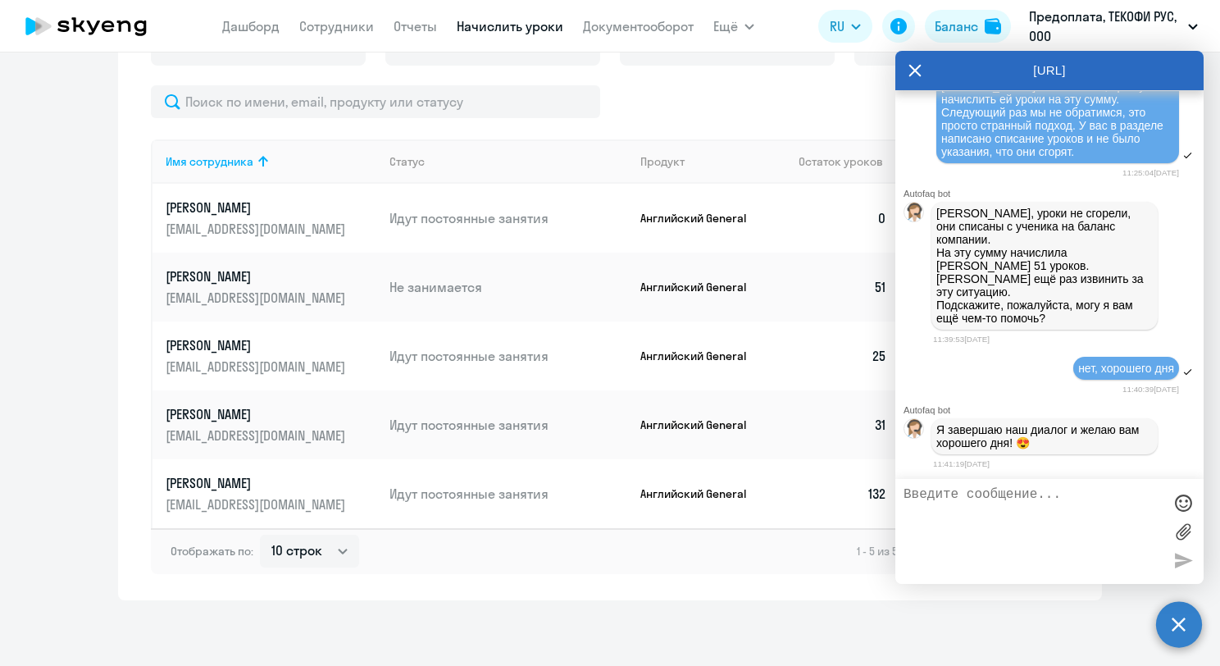
click at [909, 71] on icon at bounding box center [914, 70] width 13 height 39
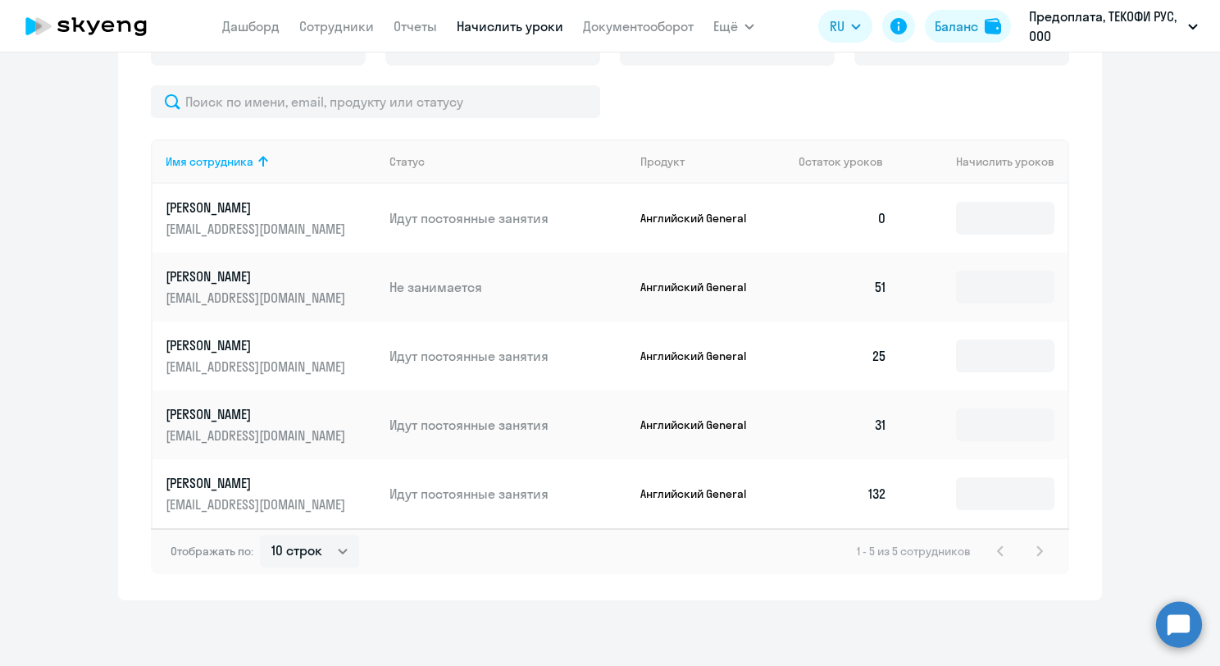
click at [1132, 277] on ng-component "Рекомендуем создать шаблон автоначислений Уроки больше не придётся начислять вр…" at bounding box center [610, 11] width 1220 height 1177
